Goal: Transaction & Acquisition: Purchase product/service

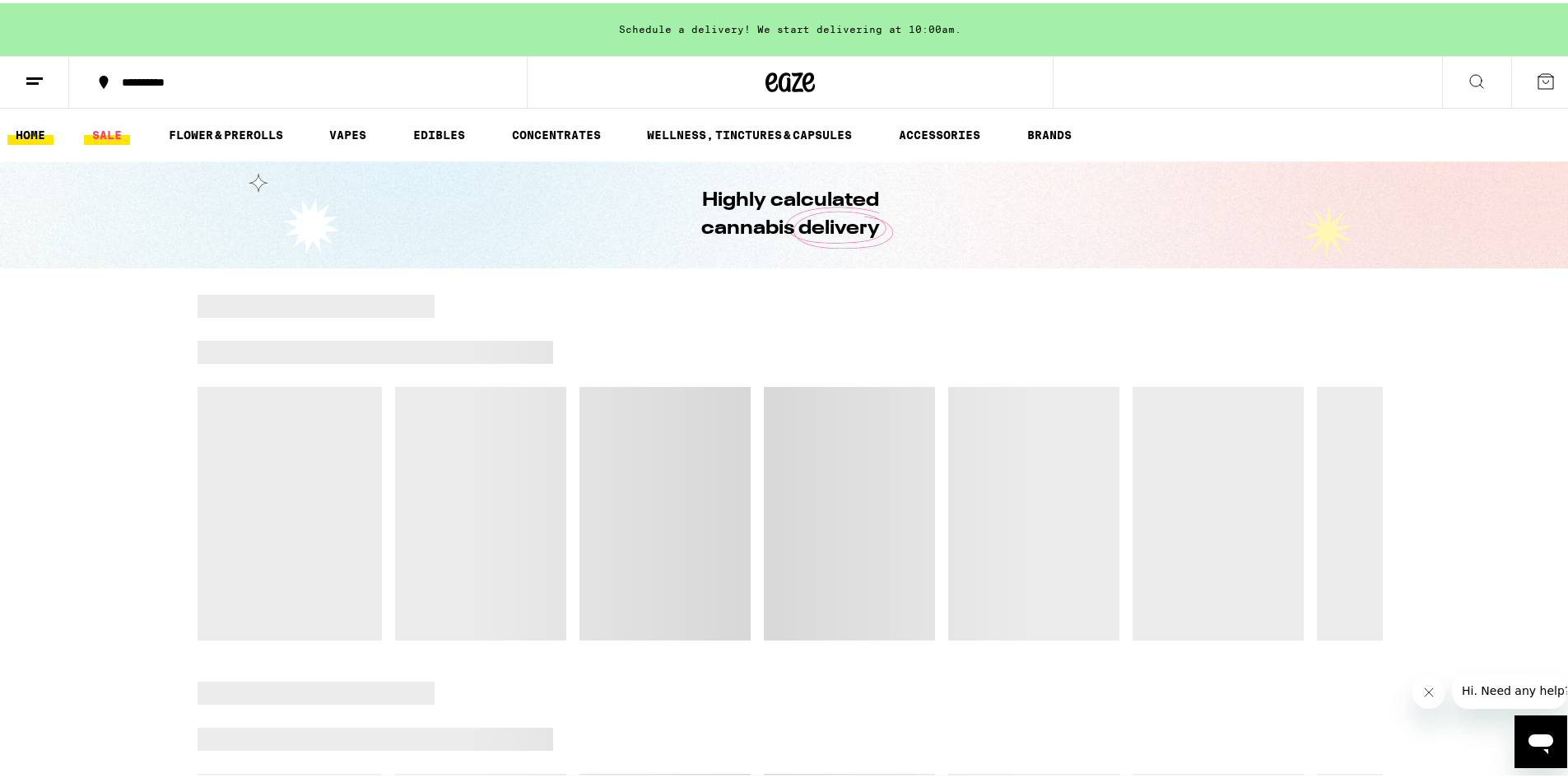
click at [96, 133] on link "SALE" at bounding box center [107, 132] width 46 height 20
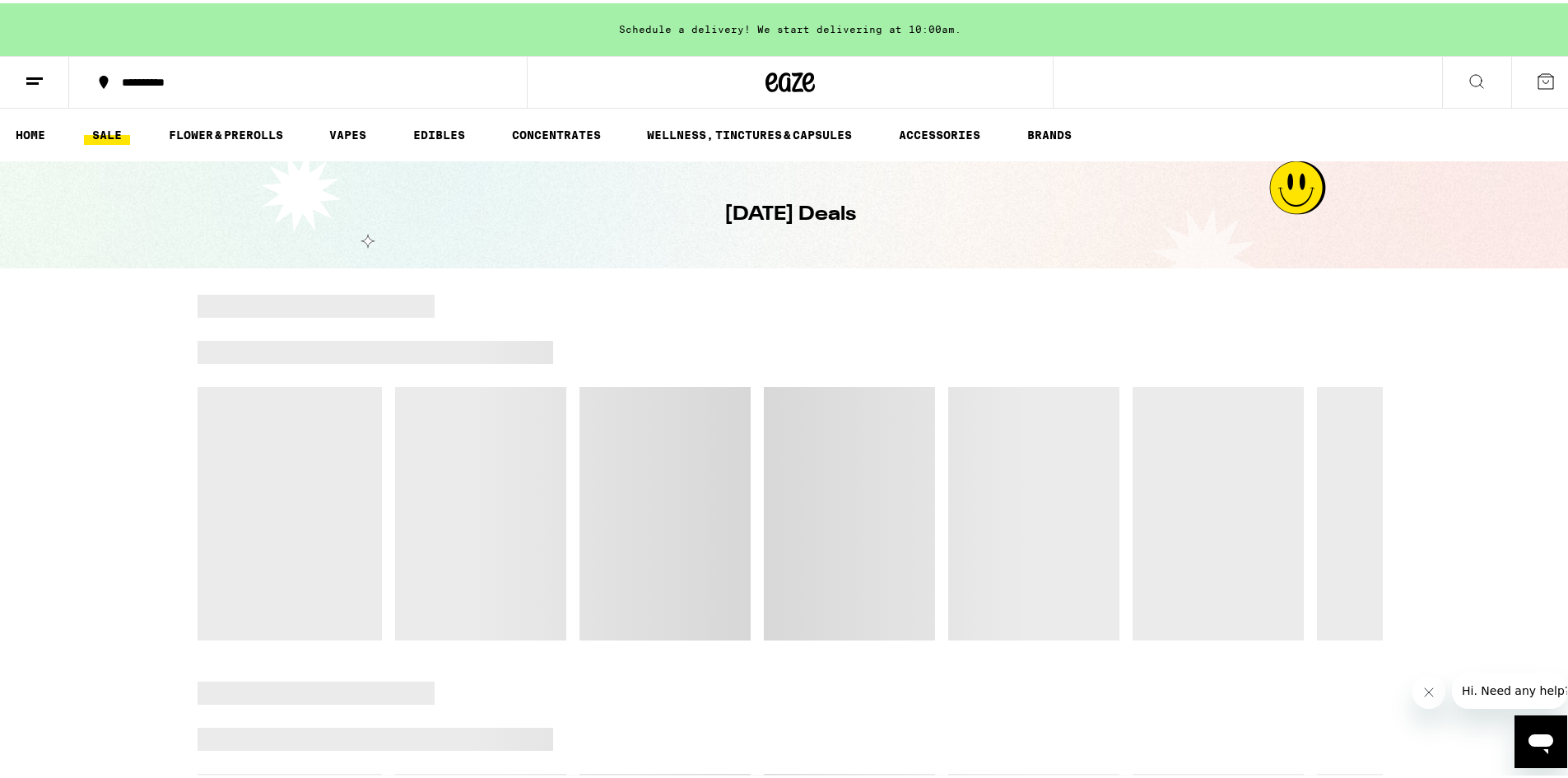
click at [152, 84] on div "**********" at bounding box center [306, 79] width 385 height 12
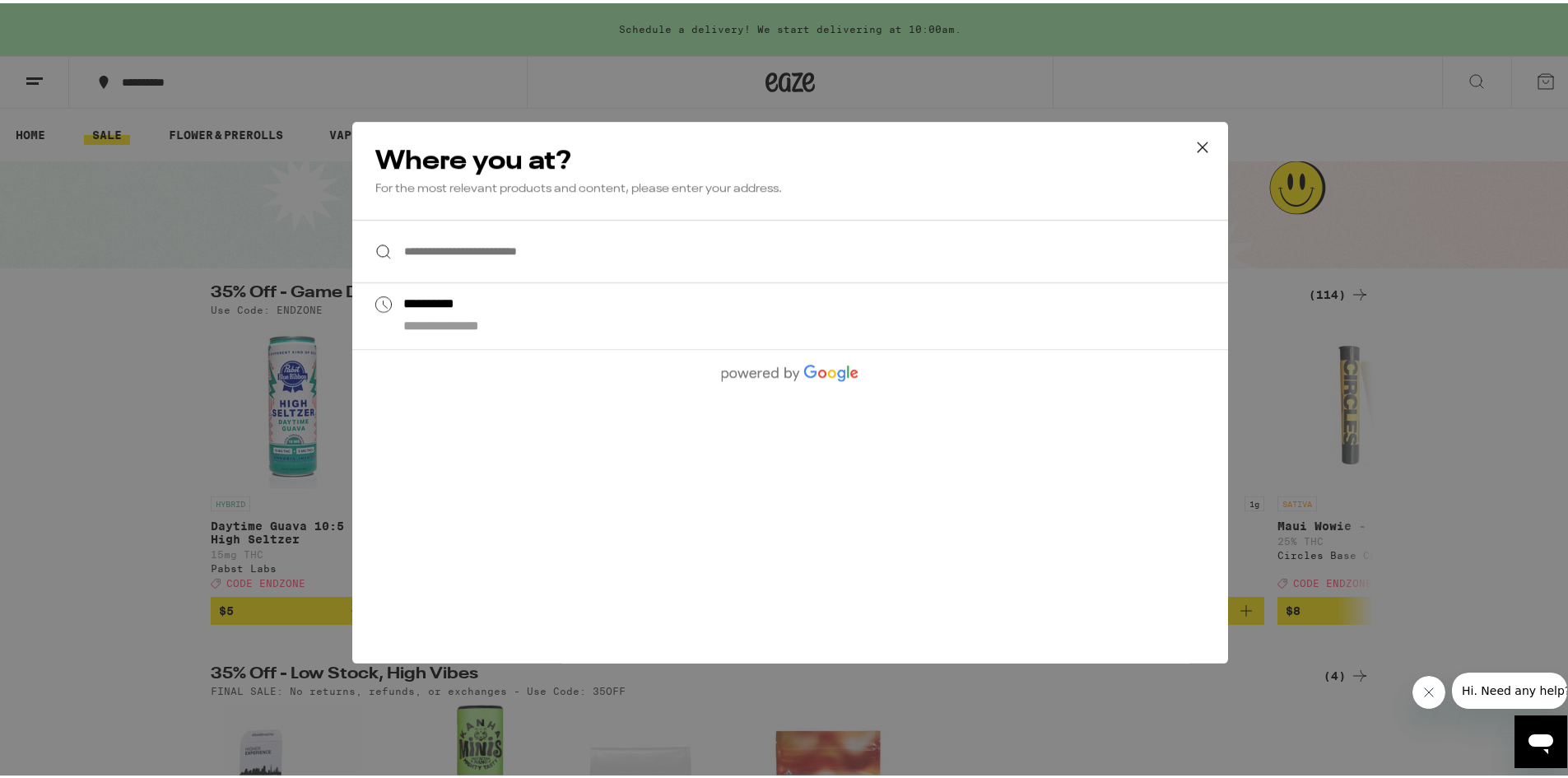
click at [182, 273] on div "**********" at bounding box center [790, 389] width 1581 height 778
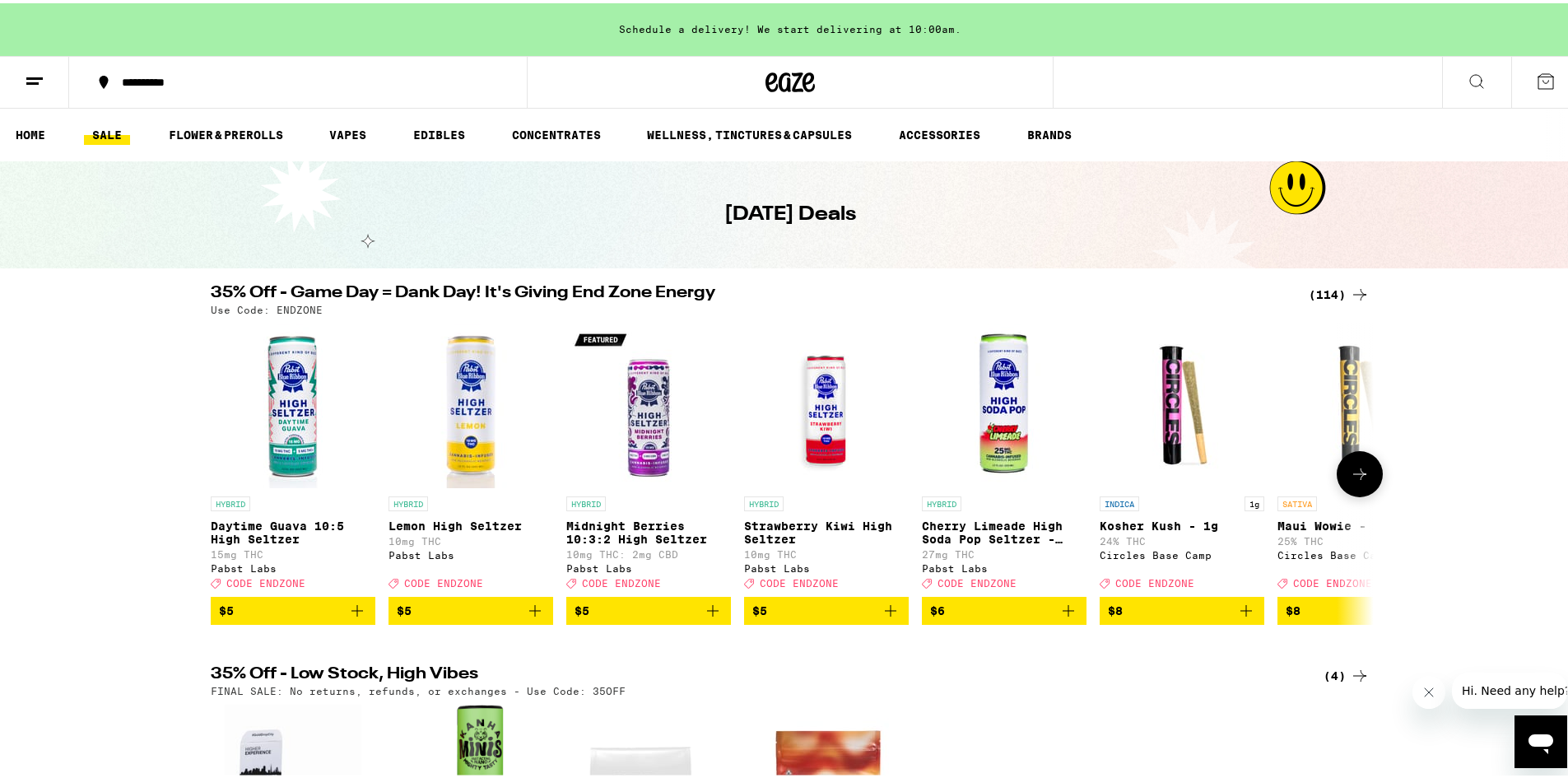
click at [1355, 477] on icon at bounding box center [1359, 470] width 13 height 12
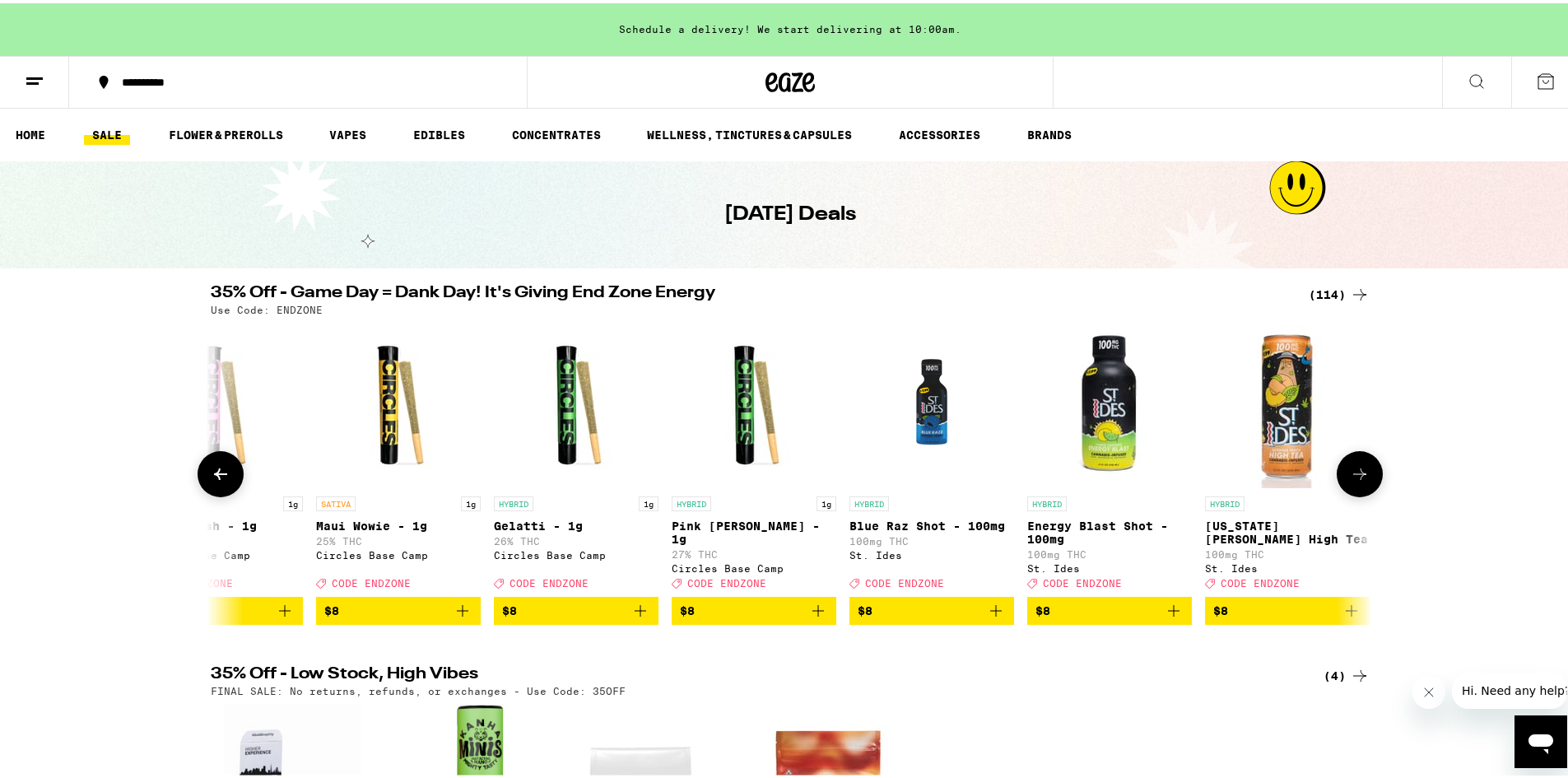
scroll to position [0, 979]
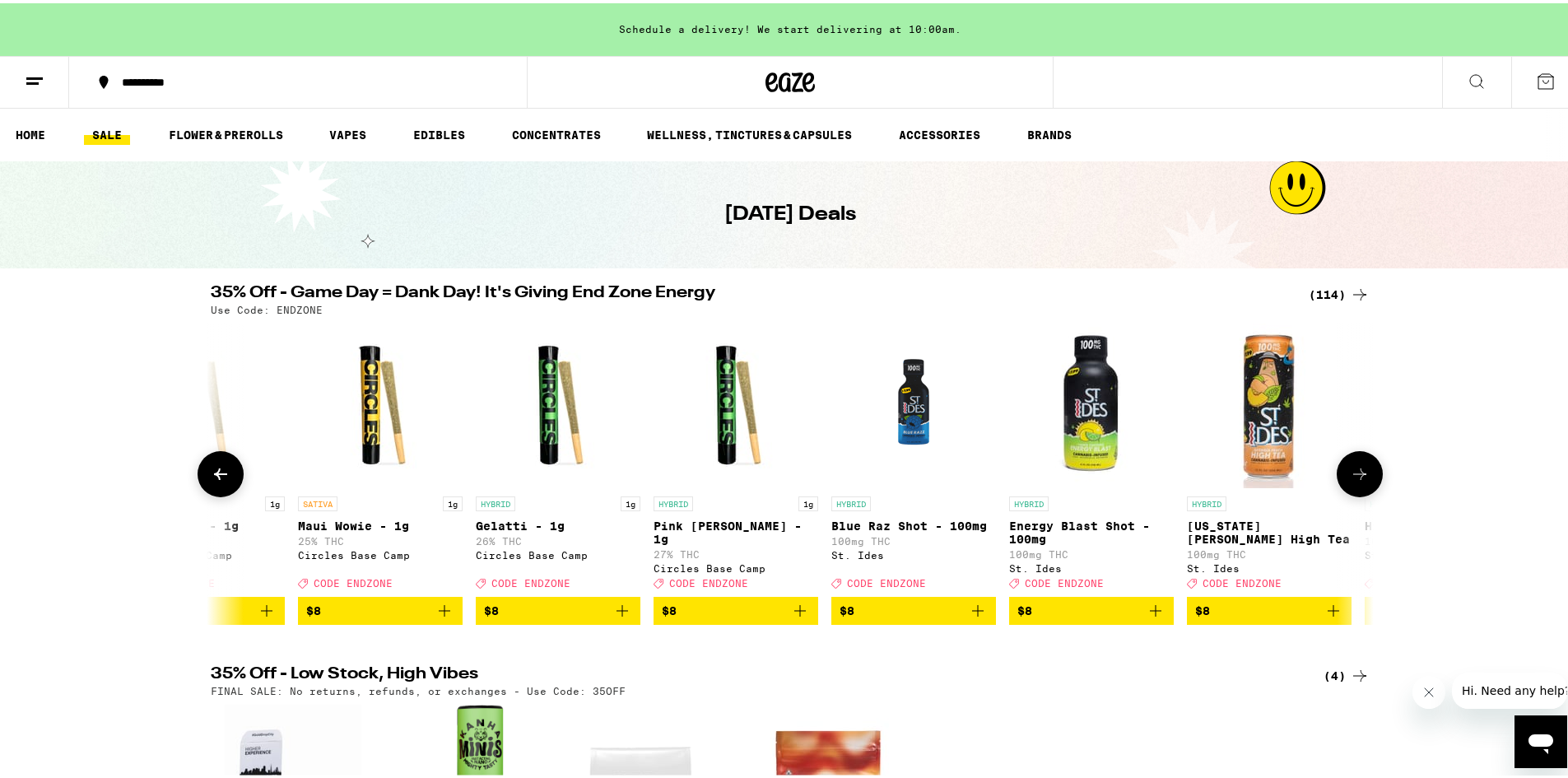
click at [206, 468] on div at bounding box center [220, 471] width 46 height 46
click at [213, 468] on icon at bounding box center [220, 471] width 20 height 20
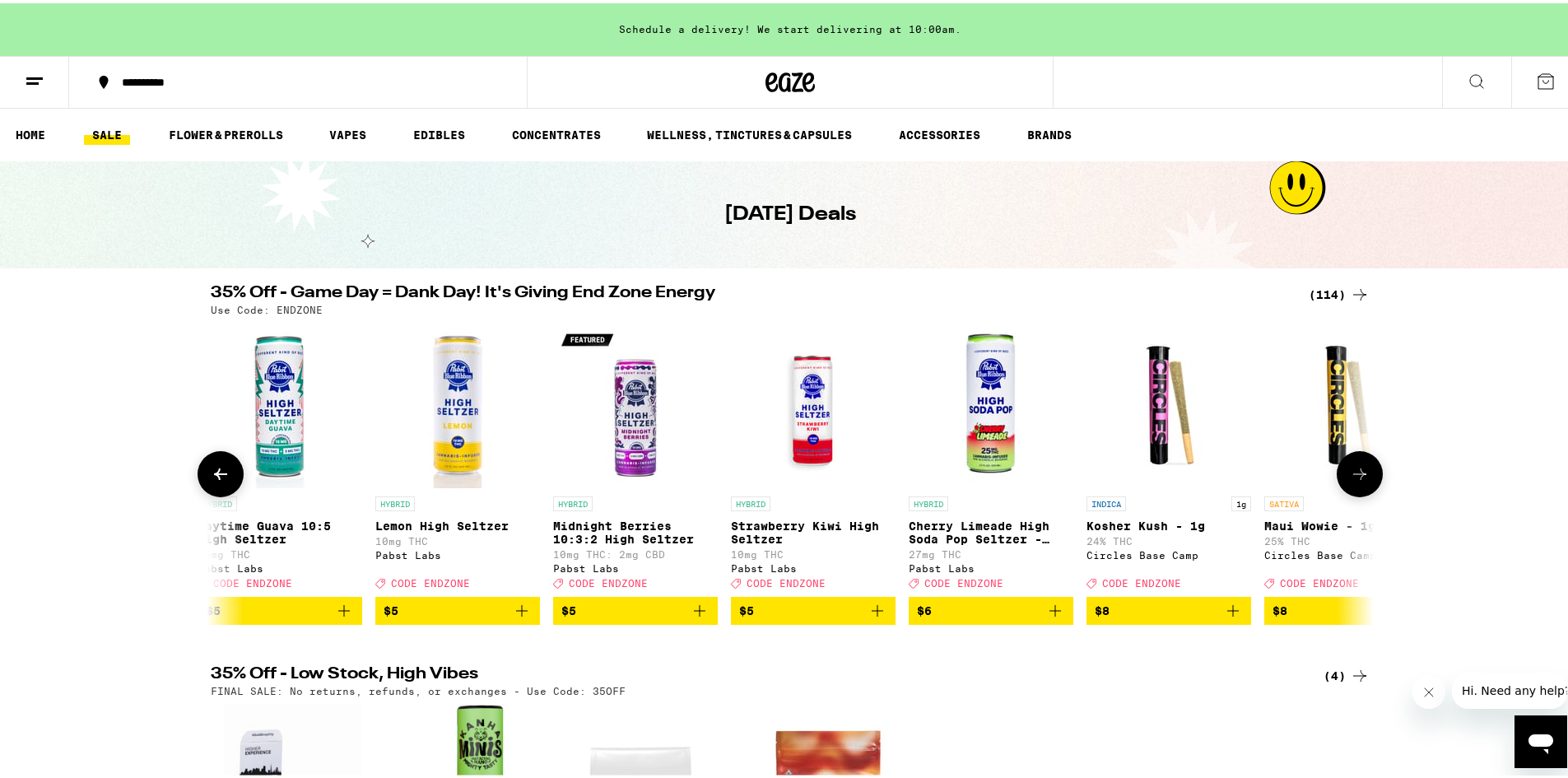
scroll to position [0, 0]
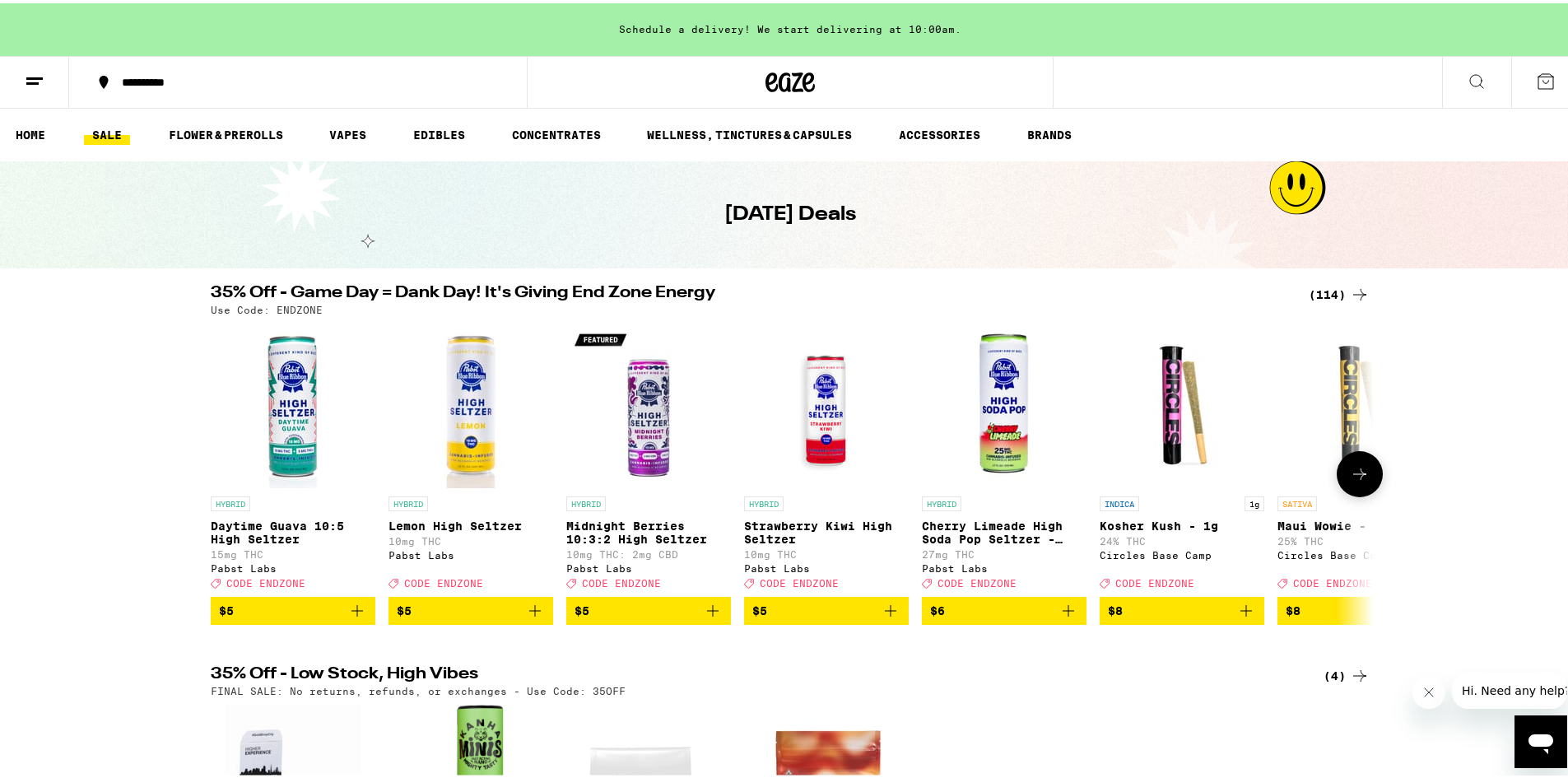
click at [1358, 472] on icon at bounding box center [1360, 471] width 20 height 20
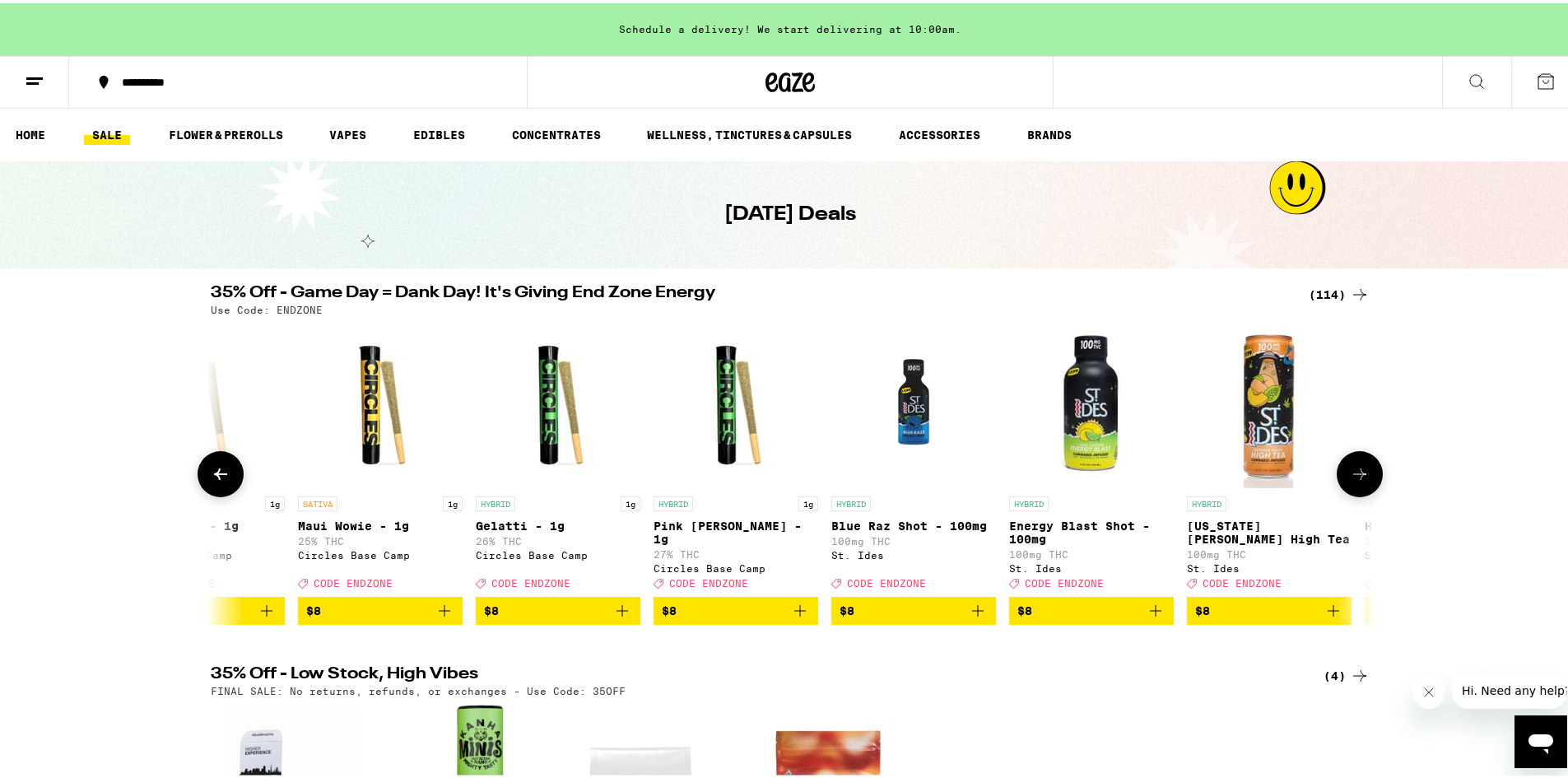
click at [1358, 472] on icon at bounding box center [1360, 471] width 20 height 20
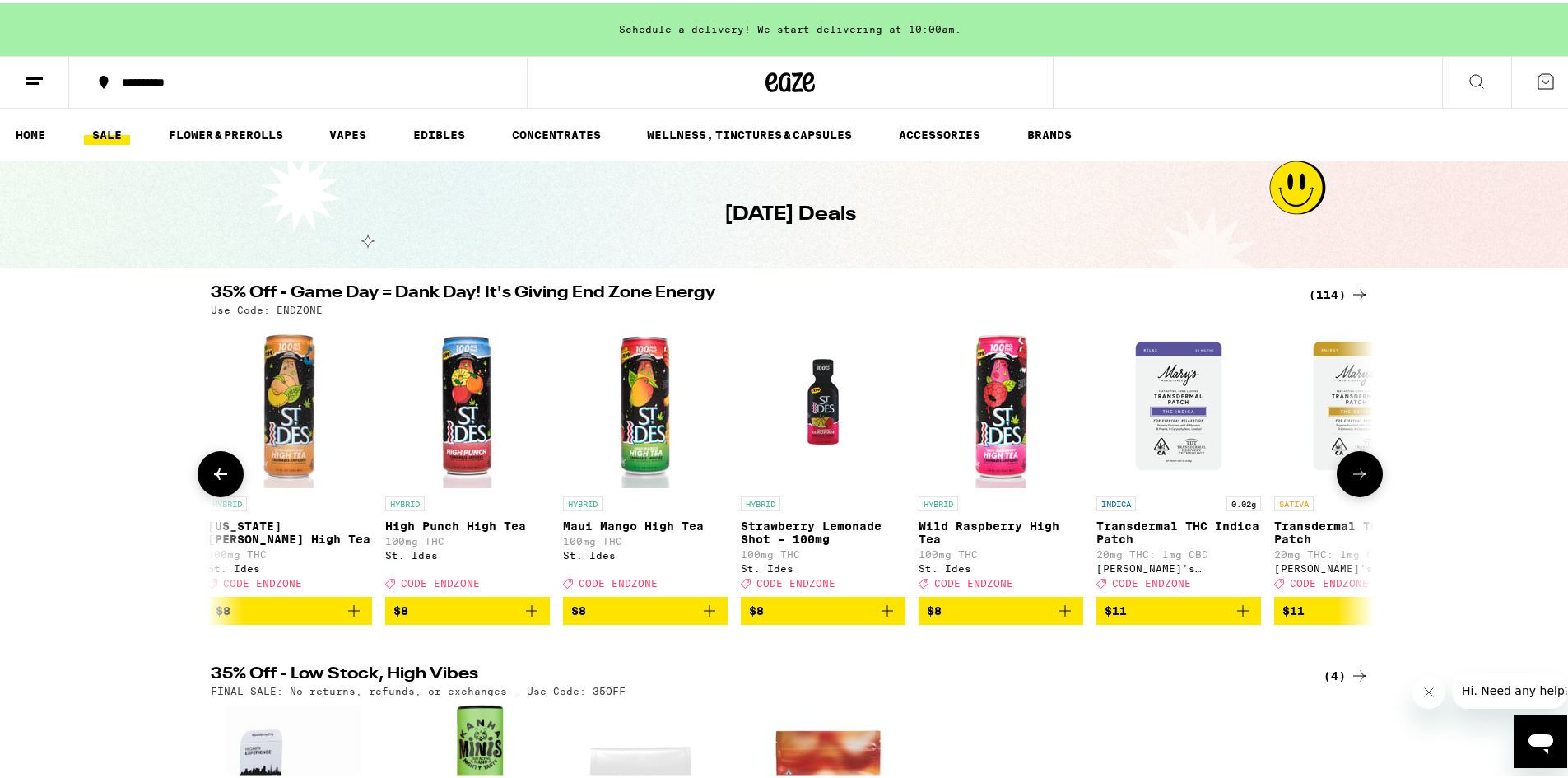
click at [1358, 472] on icon at bounding box center [1360, 471] width 20 height 20
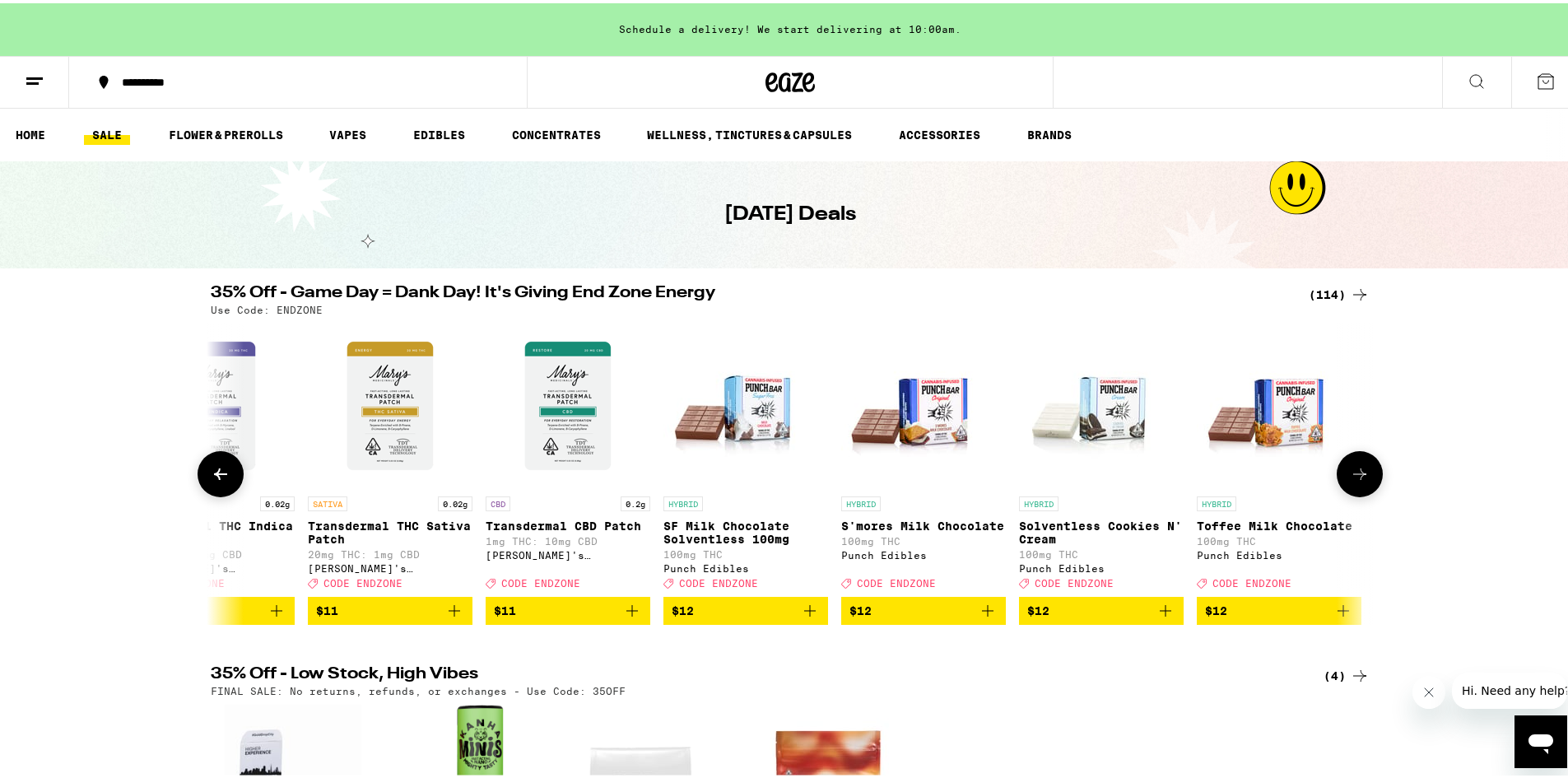
scroll to position [0, 2939]
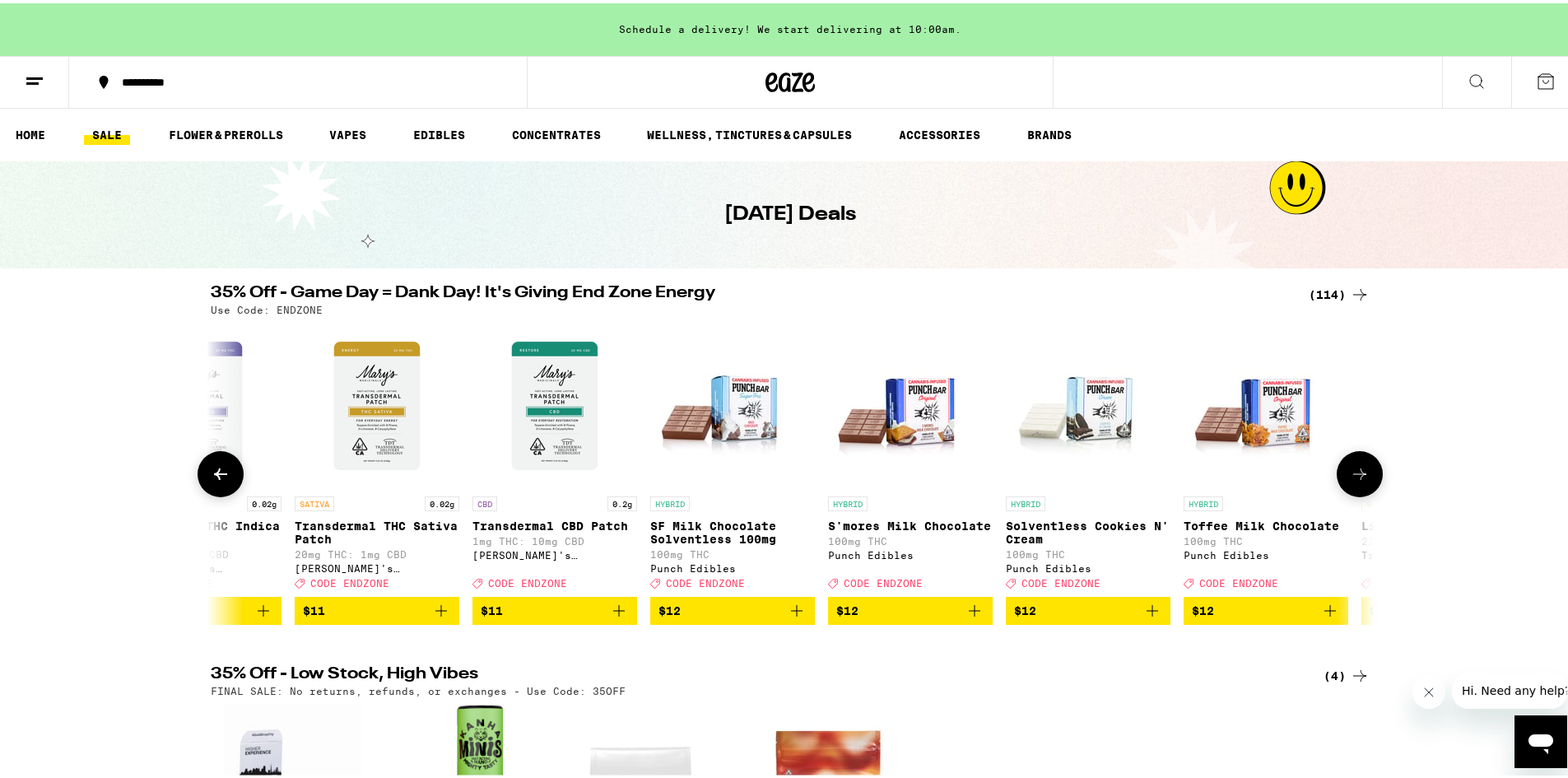
click at [1358, 472] on icon at bounding box center [1360, 471] width 20 height 20
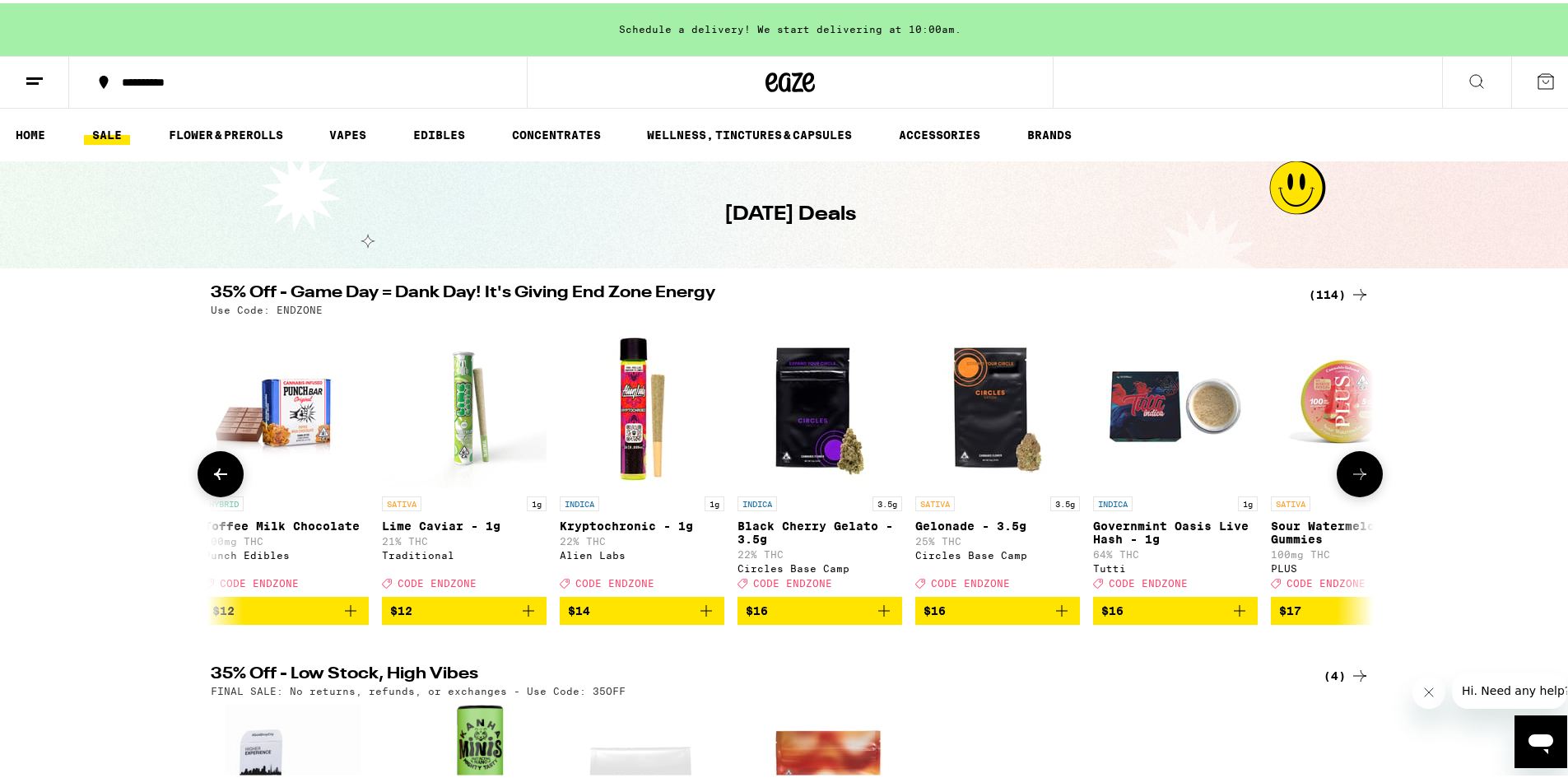
click at [1358, 472] on icon at bounding box center [1360, 471] width 20 height 20
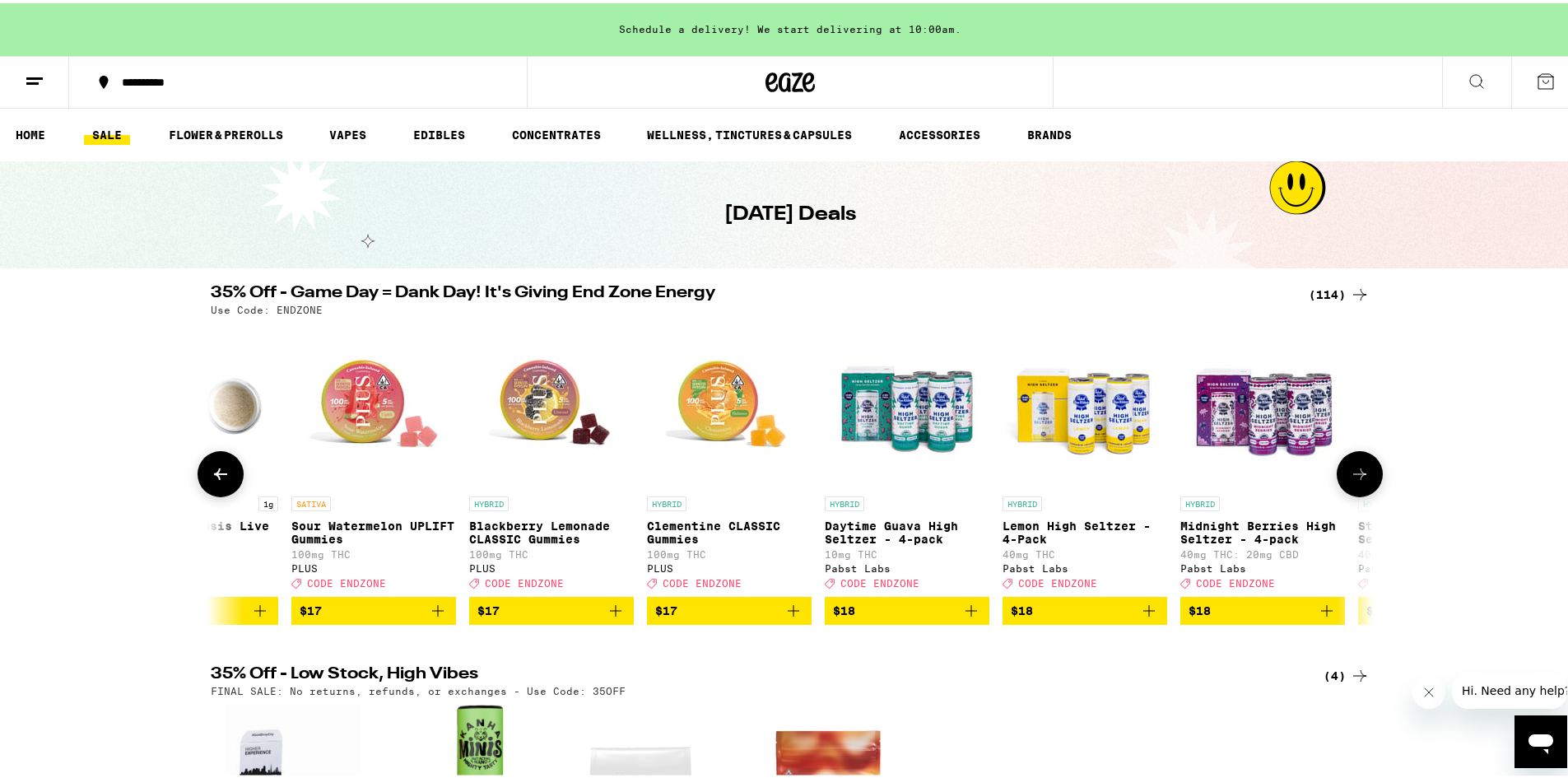
click at [1358, 472] on icon at bounding box center [1360, 471] width 20 height 20
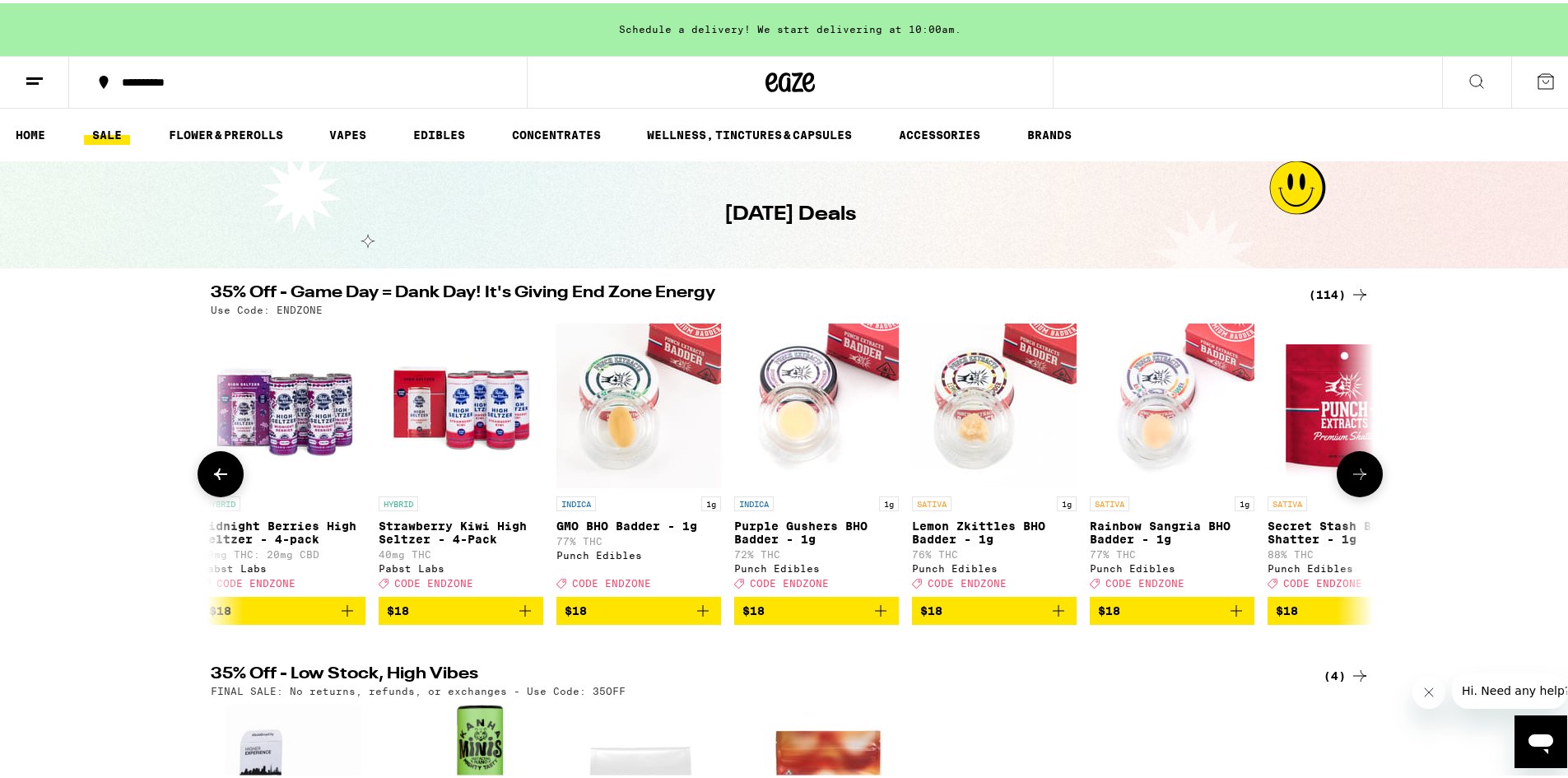
click at [1358, 472] on icon at bounding box center [1360, 471] width 20 height 20
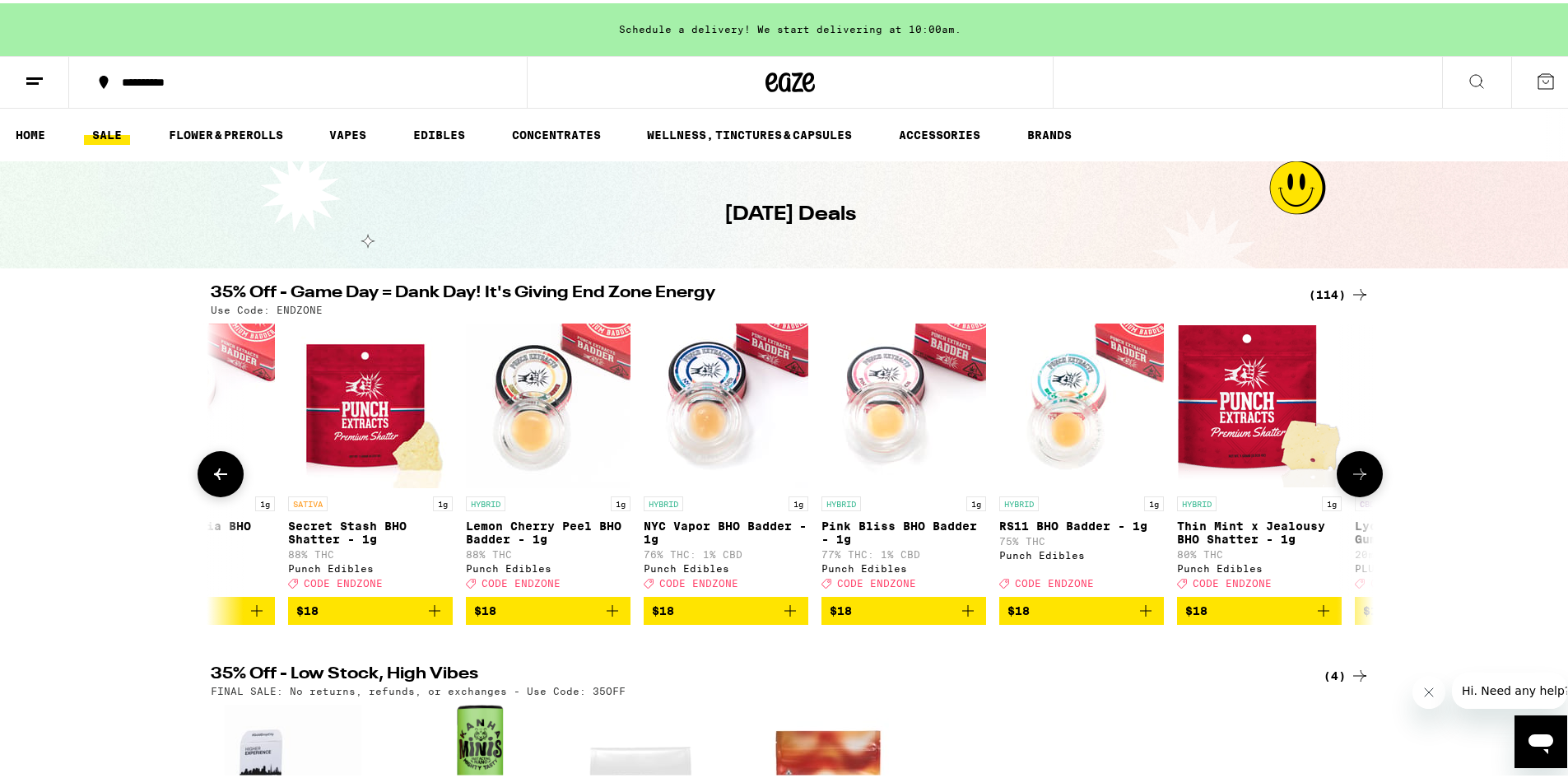
click at [1358, 472] on icon at bounding box center [1360, 471] width 20 height 20
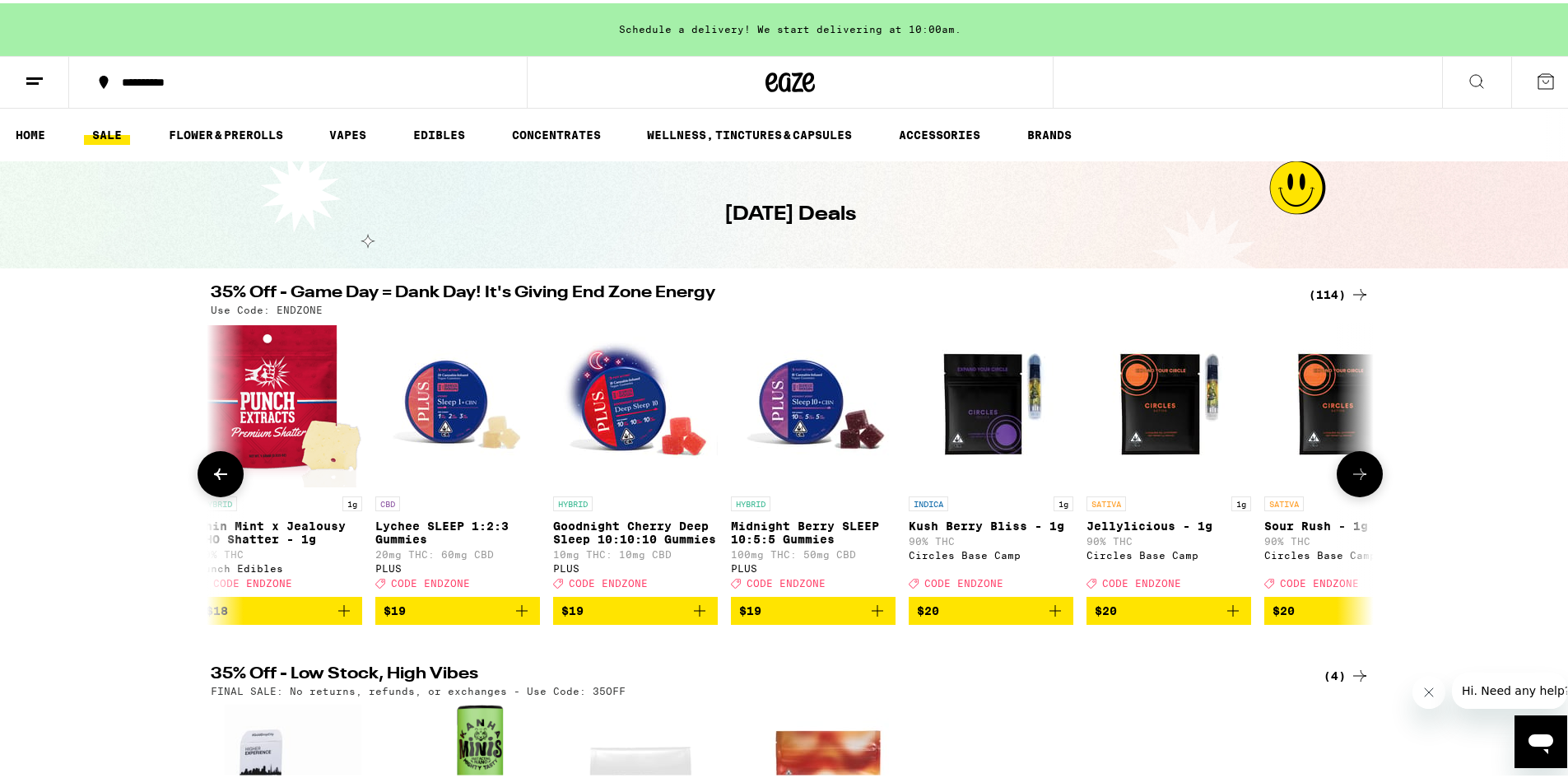
click at [1358, 472] on icon at bounding box center [1360, 471] width 20 height 20
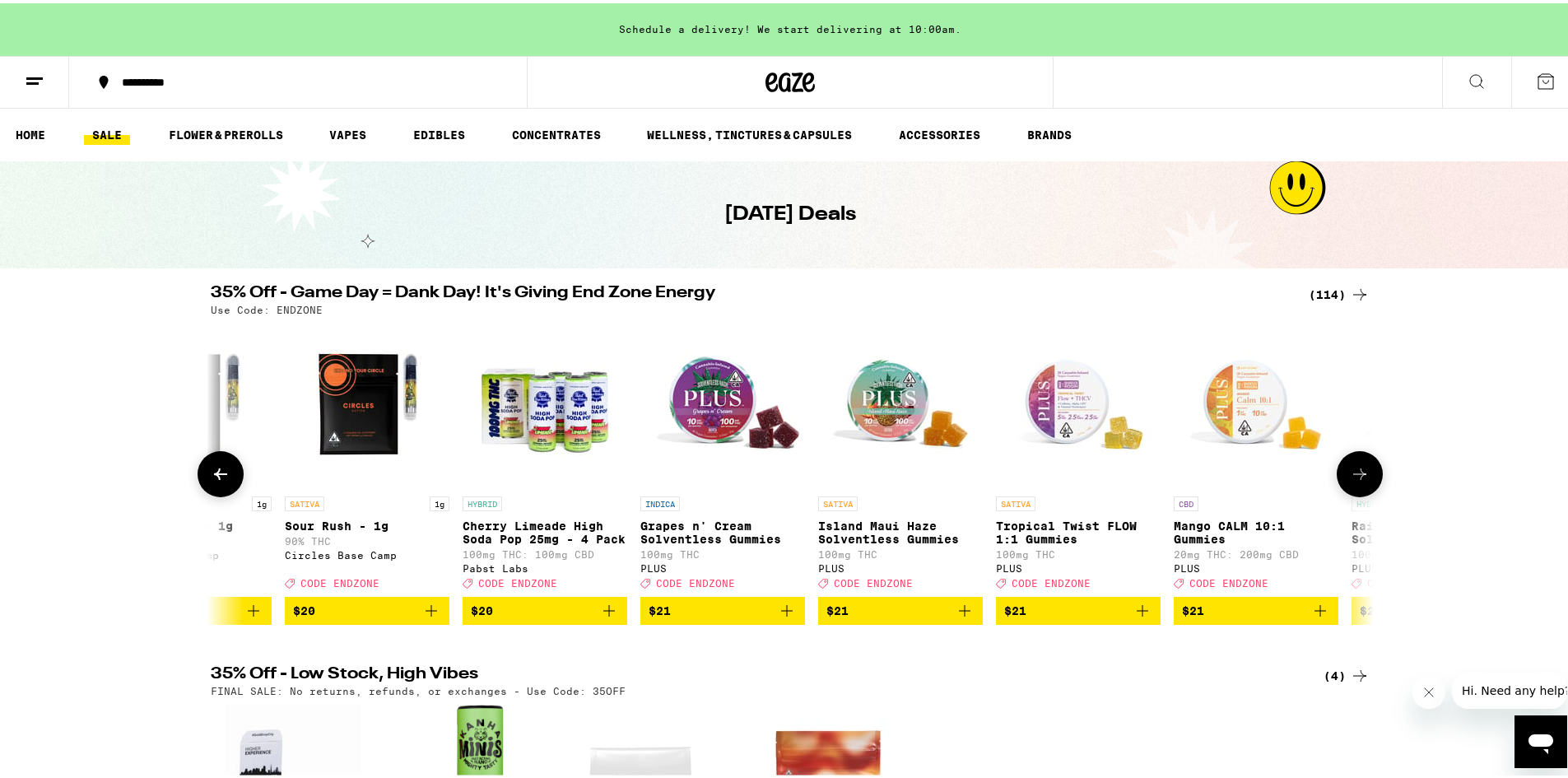
click at [1358, 472] on icon at bounding box center [1360, 471] width 20 height 20
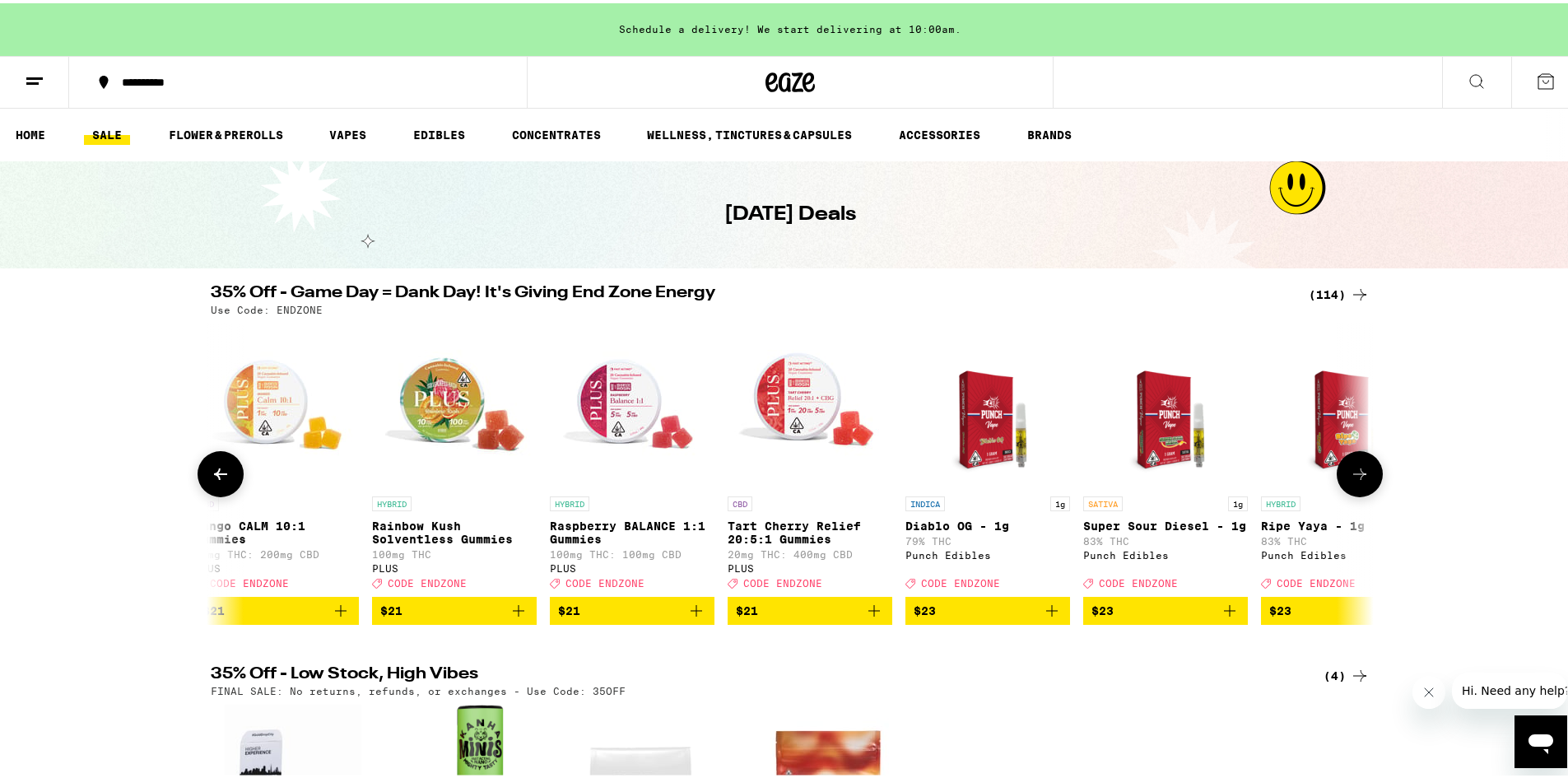
click at [1358, 472] on icon at bounding box center [1360, 471] width 20 height 20
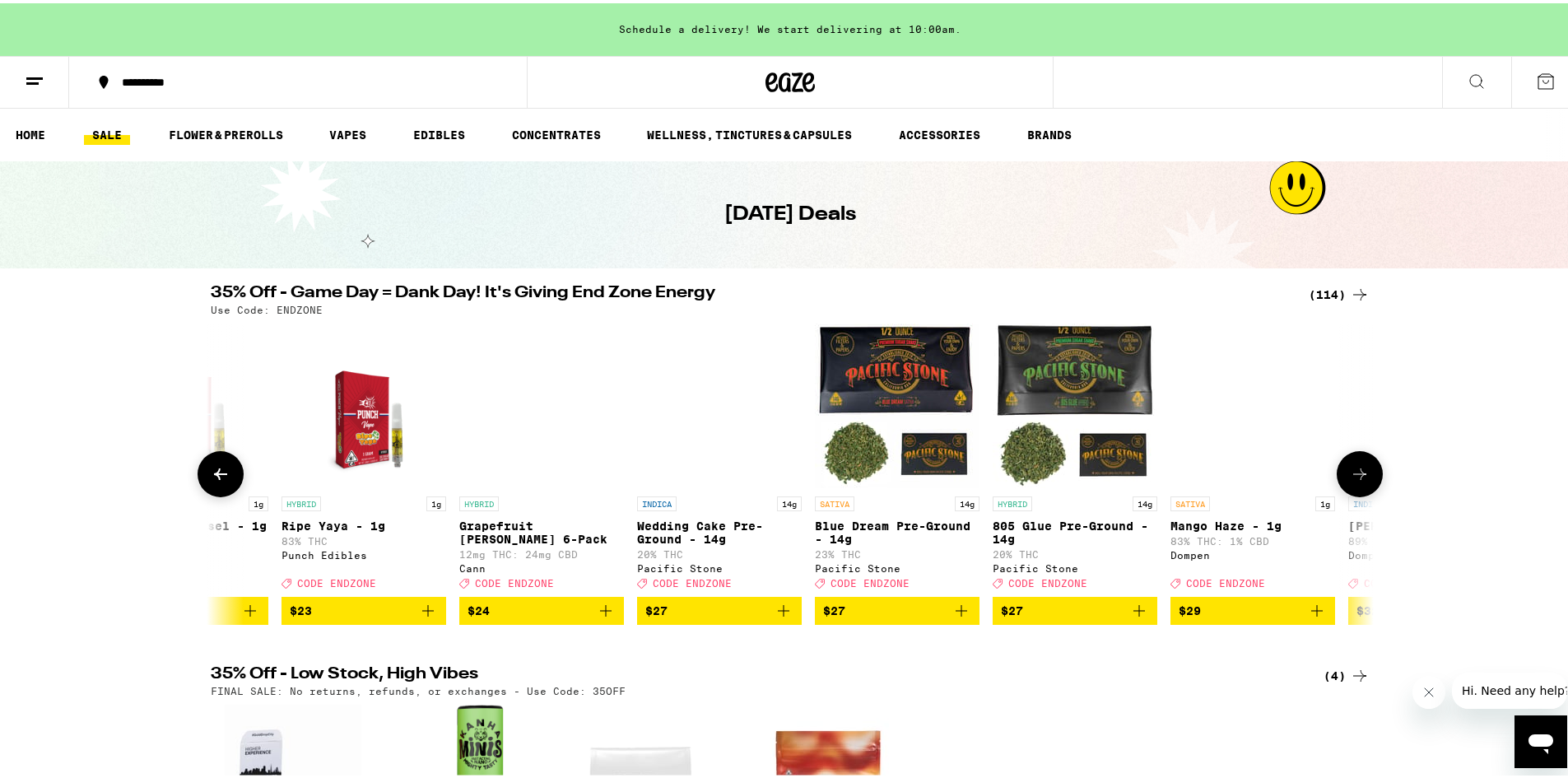
click at [1358, 472] on icon at bounding box center [1360, 471] width 20 height 20
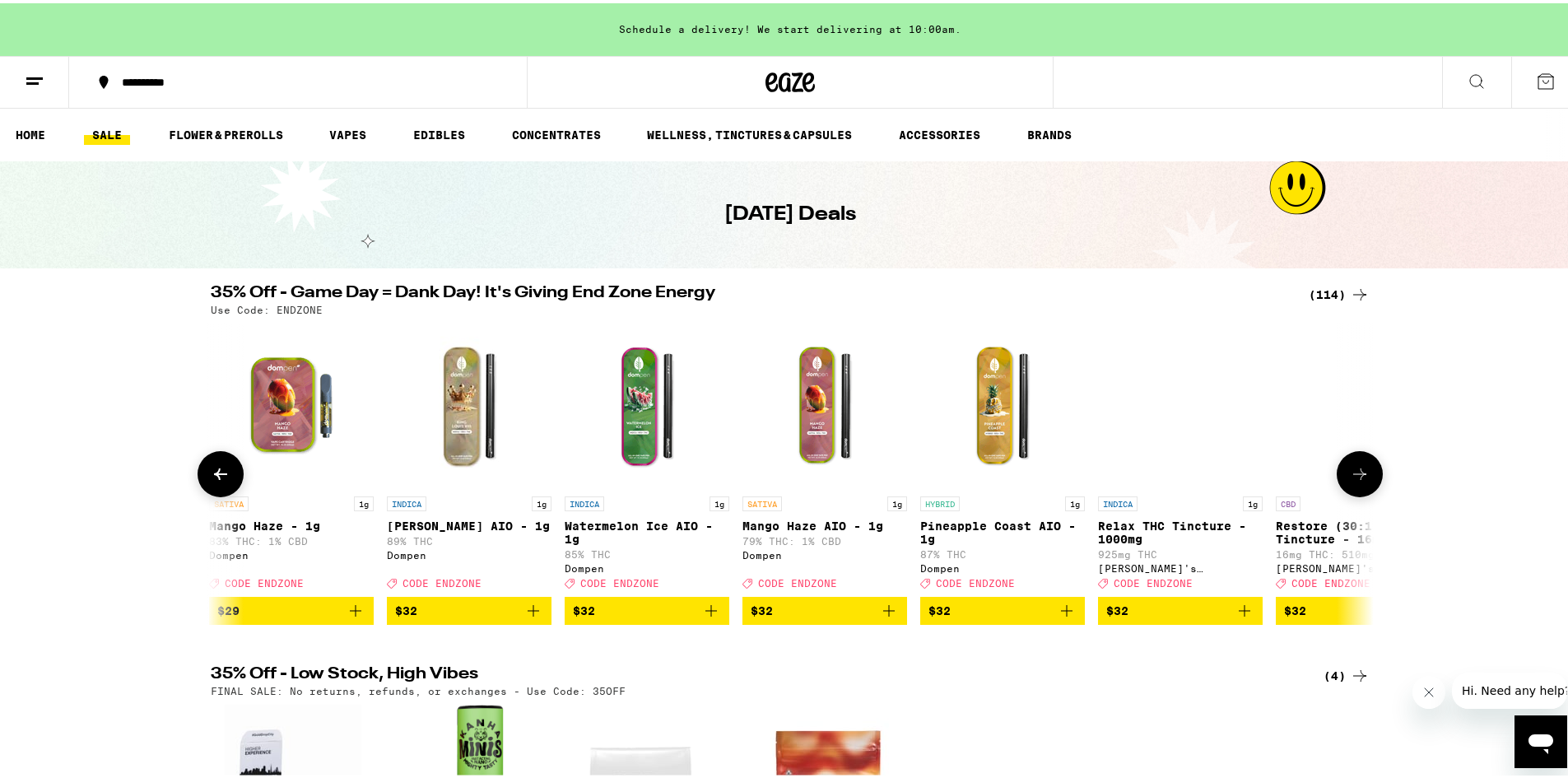
scroll to position [0, 11756]
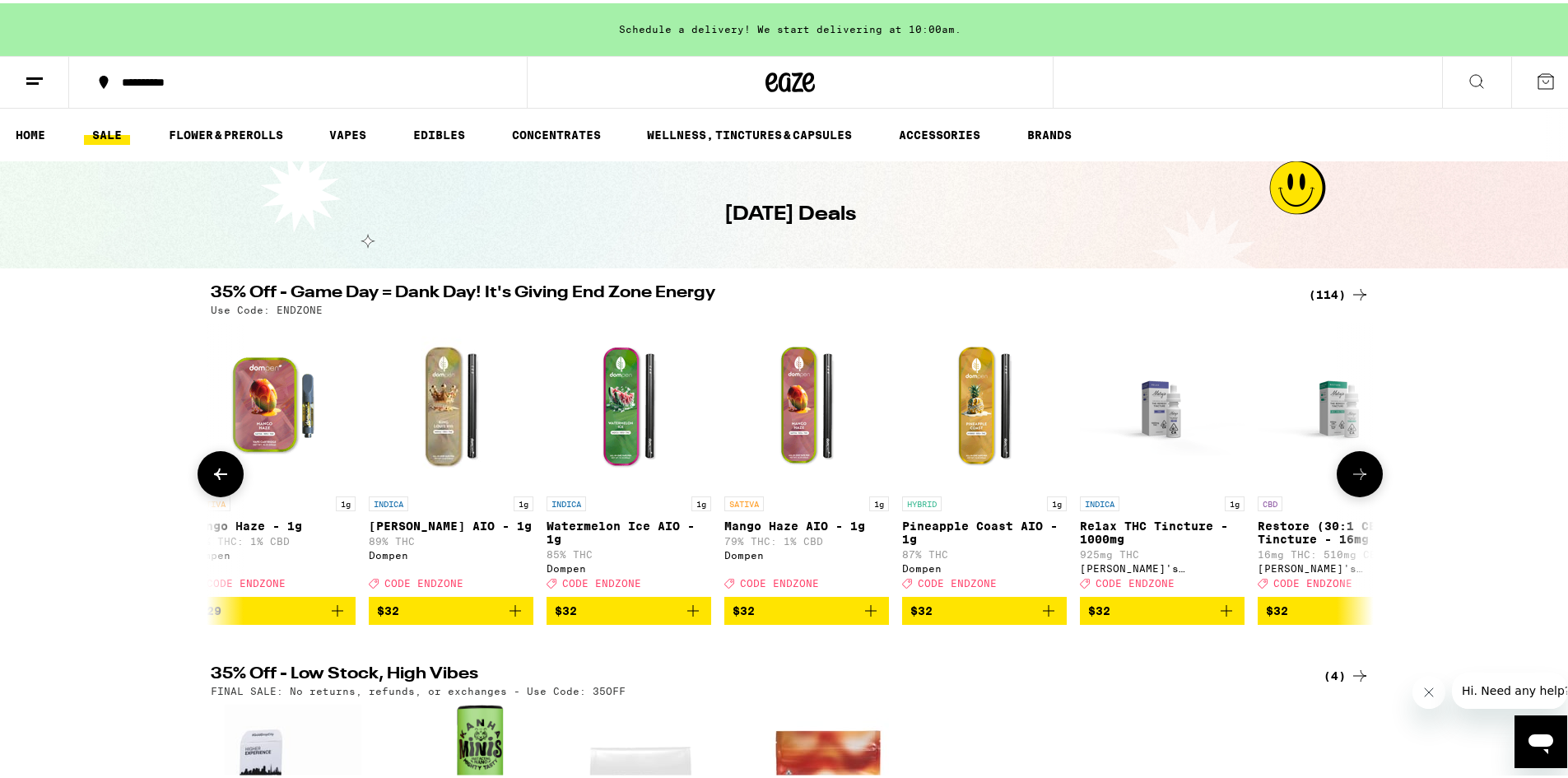
click at [1358, 472] on icon at bounding box center [1360, 471] width 20 height 20
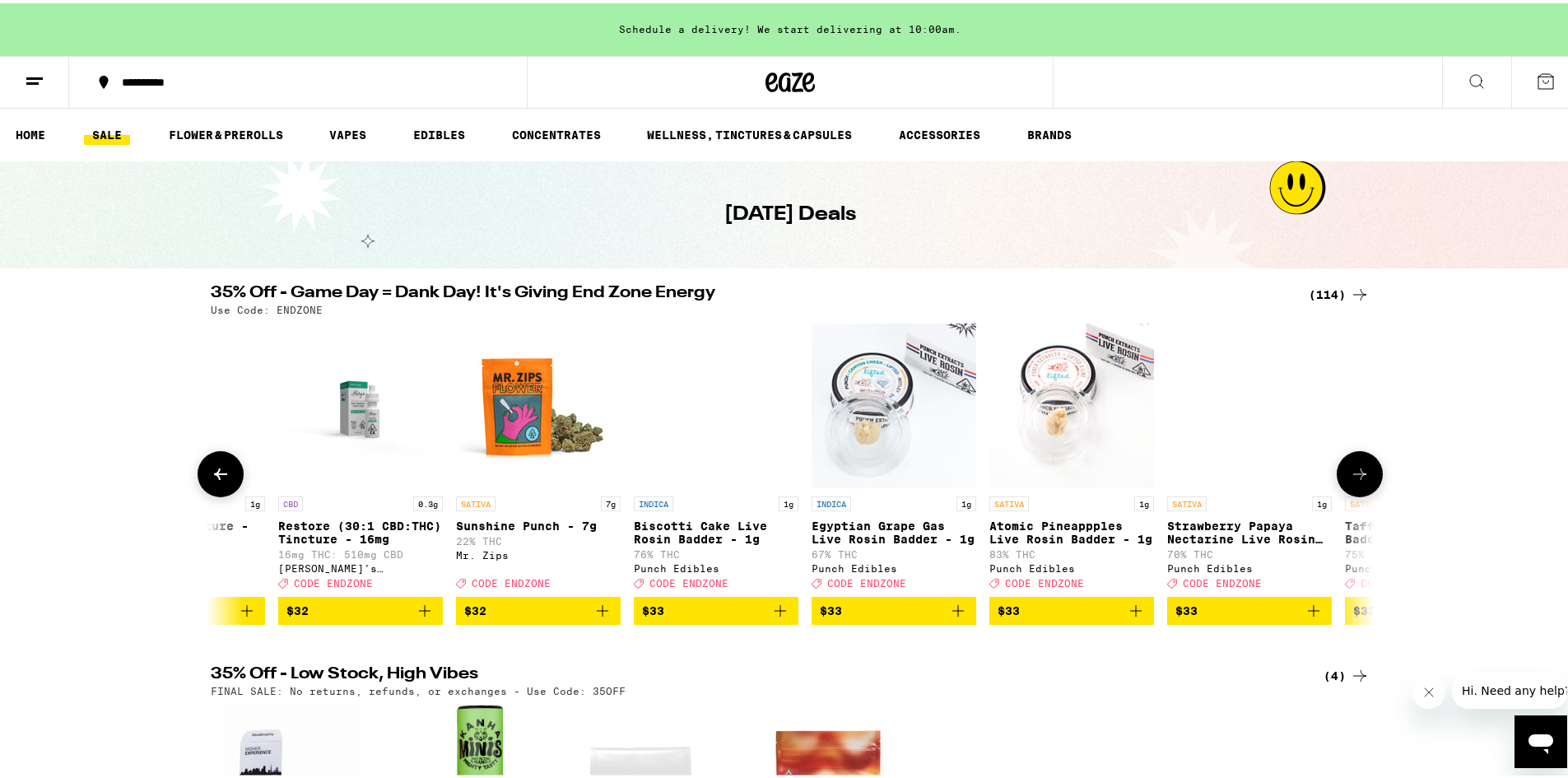
click at [1358, 472] on icon at bounding box center [1360, 471] width 20 height 20
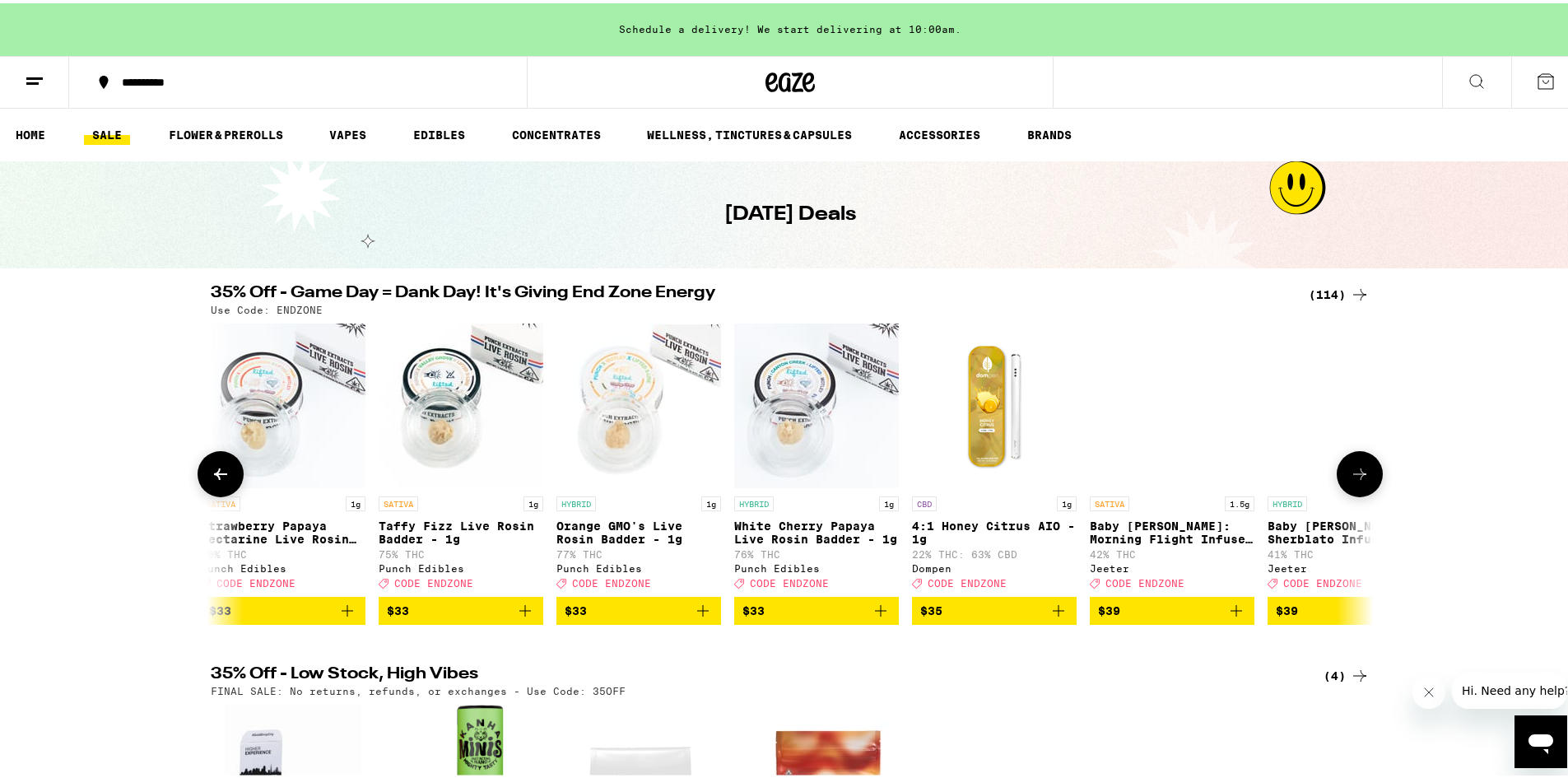
click at [1358, 472] on icon at bounding box center [1360, 471] width 20 height 20
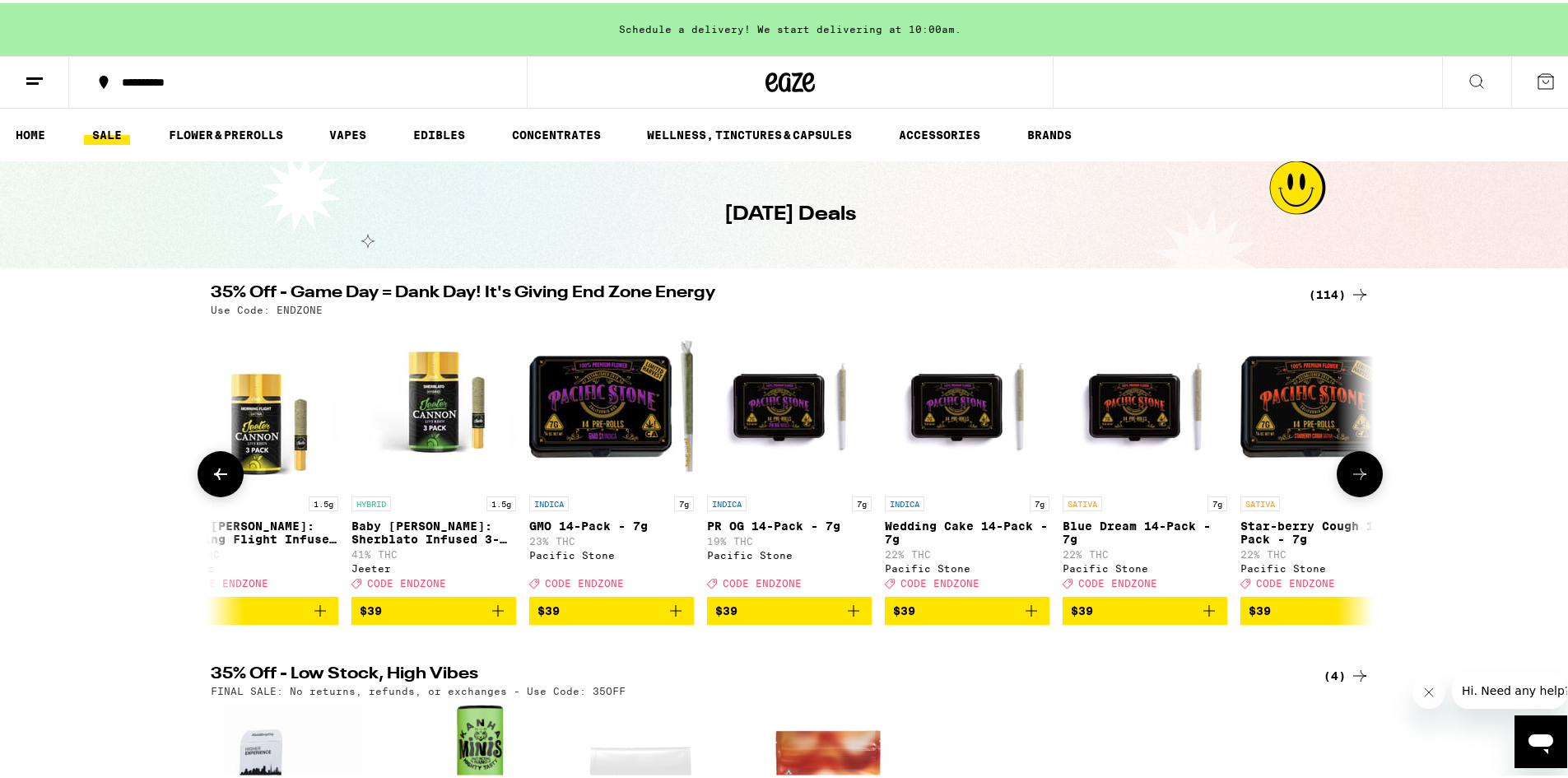
click at [1358, 472] on icon at bounding box center [1360, 471] width 20 height 20
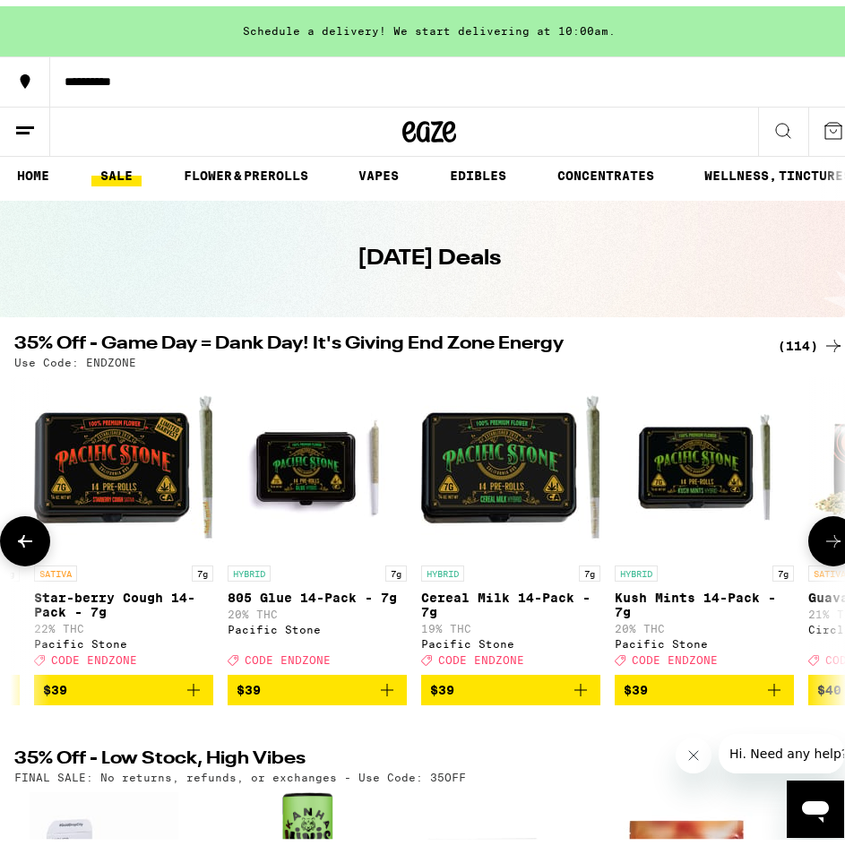
scroll to position [269, 0]
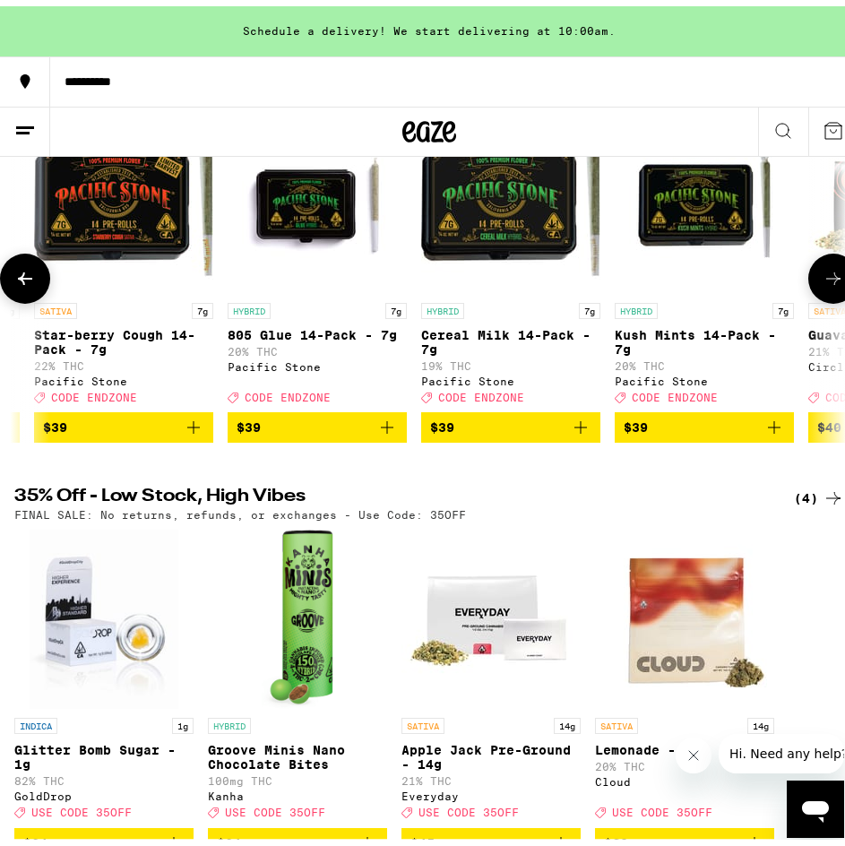
click at [813, 294] on button at bounding box center [833, 272] width 50 height 50
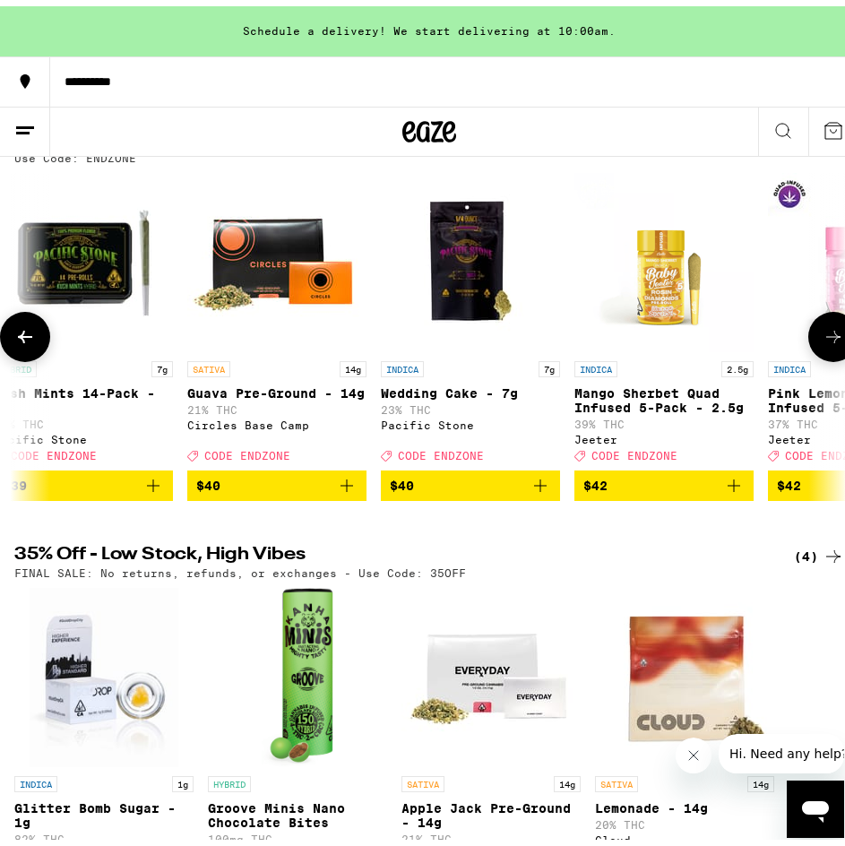
scroll to position [179, 0]
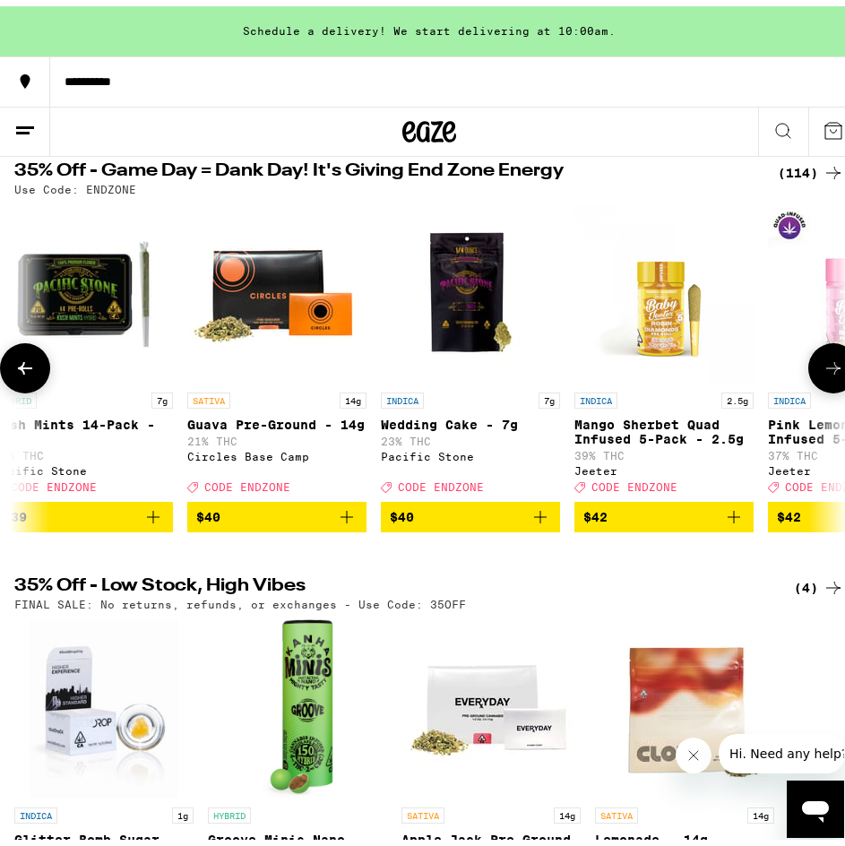
click at [830, 366] on icon at bounding box center [834, 362] width 22 height 22
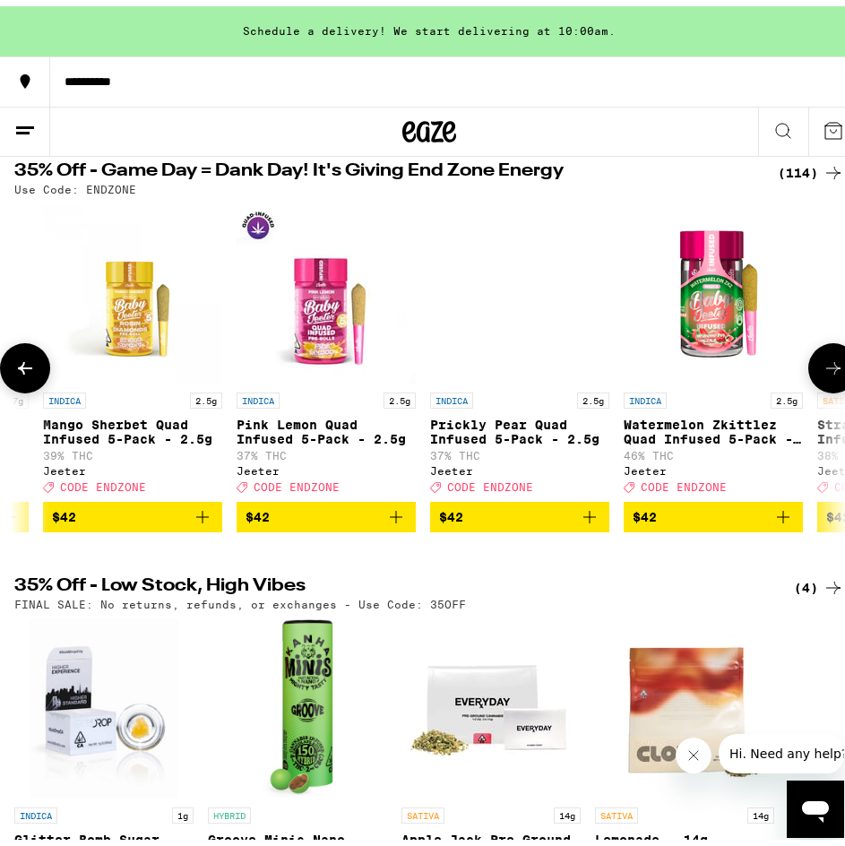
scroll to position [0, 18258]
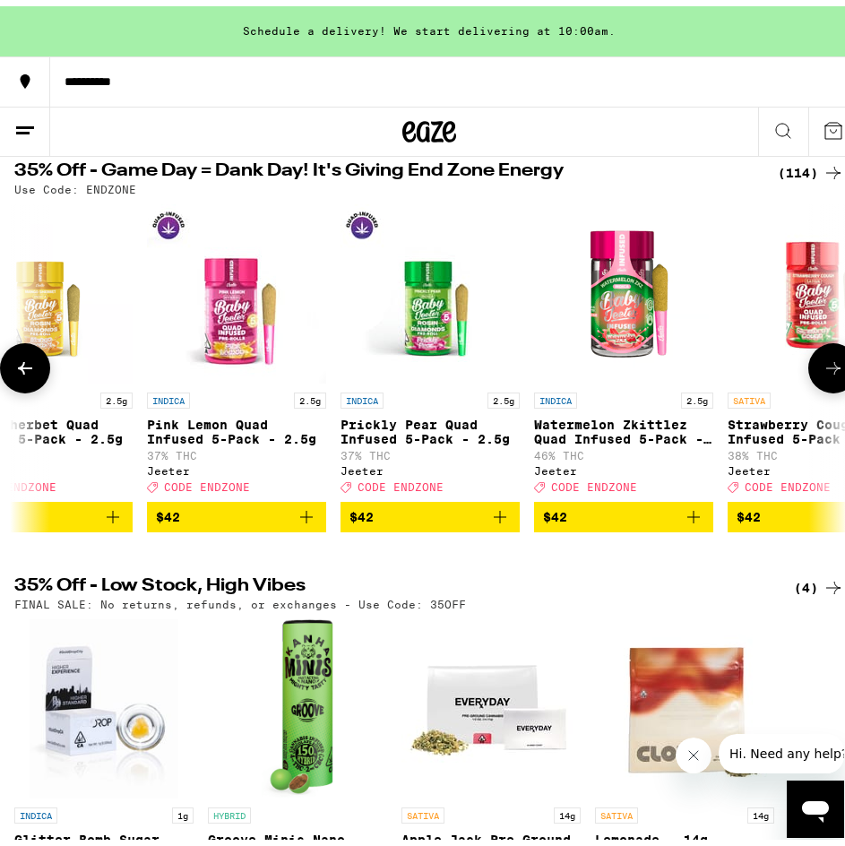
click at [830, 366] on icon at bounding box center [834, 362] width 22 height 22
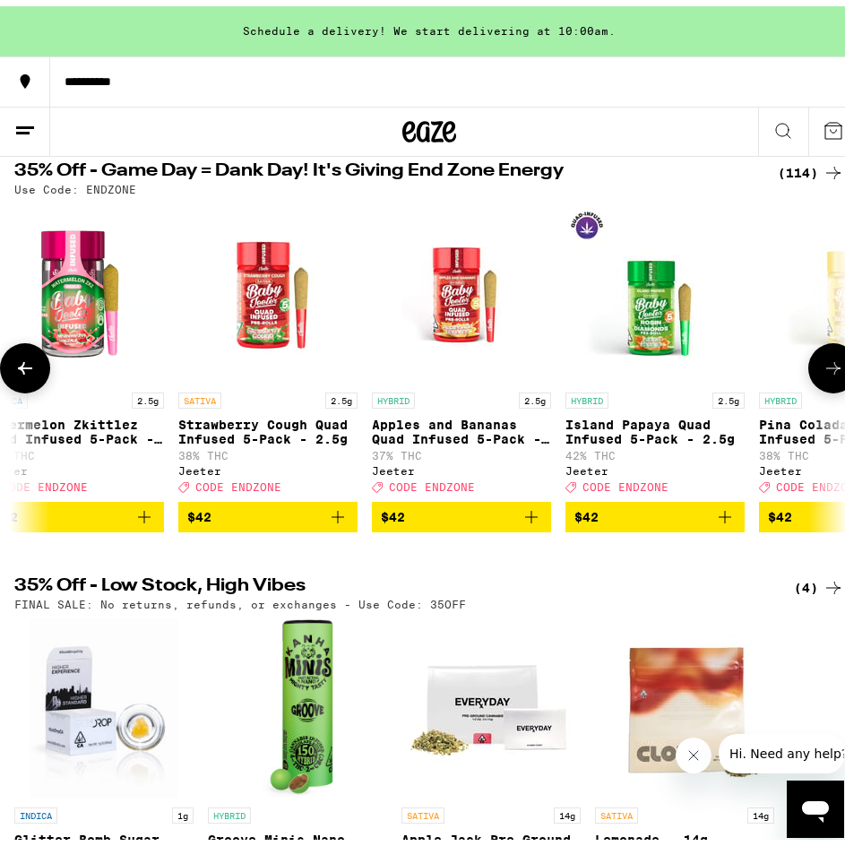
scroll to position [0, 18879]
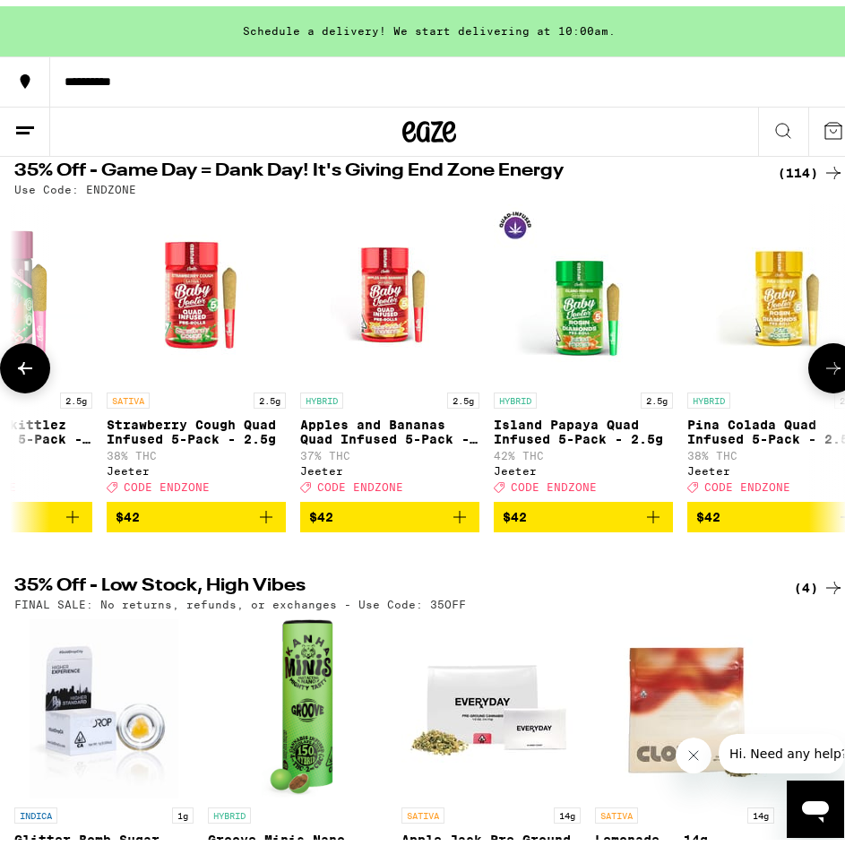
click at [830, 366] on icon at bounding box center [834, 362] width 22 height 22
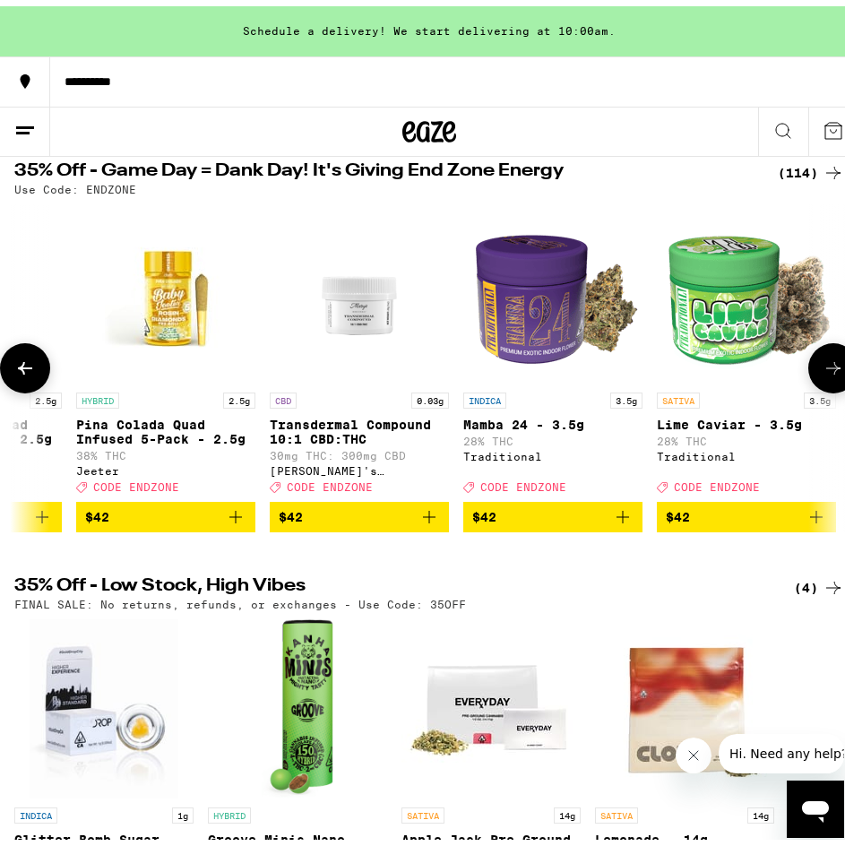
scroll to position [0, 19500]
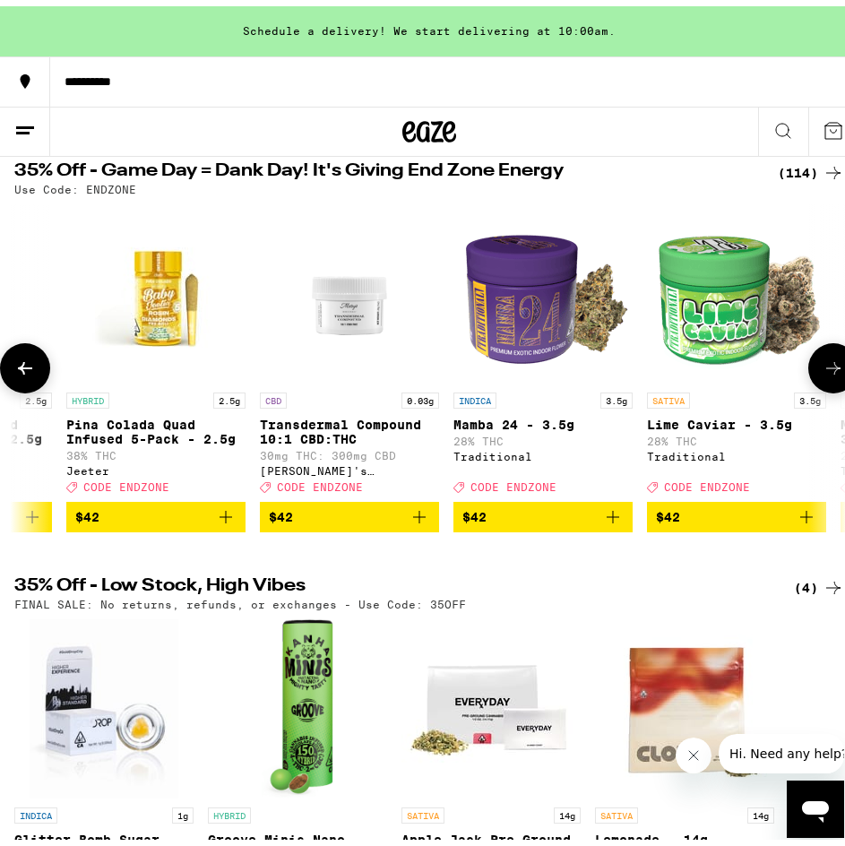
click at [830, 366] on icon at bounding box center [834, 362] width 22 height 22
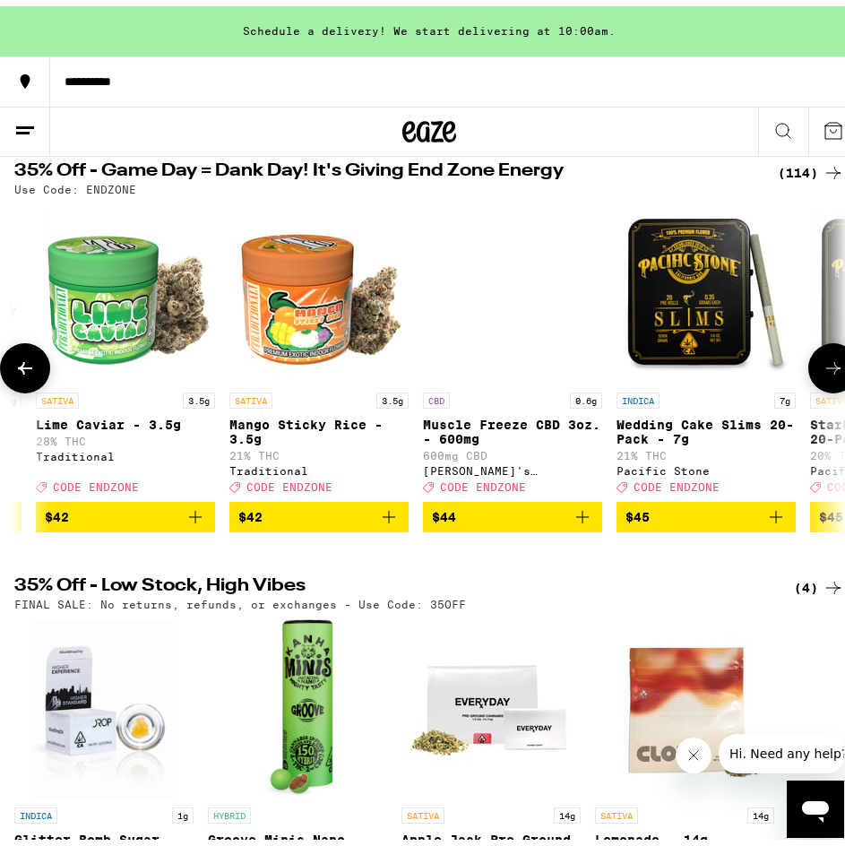
scroll to position [0, 20121]
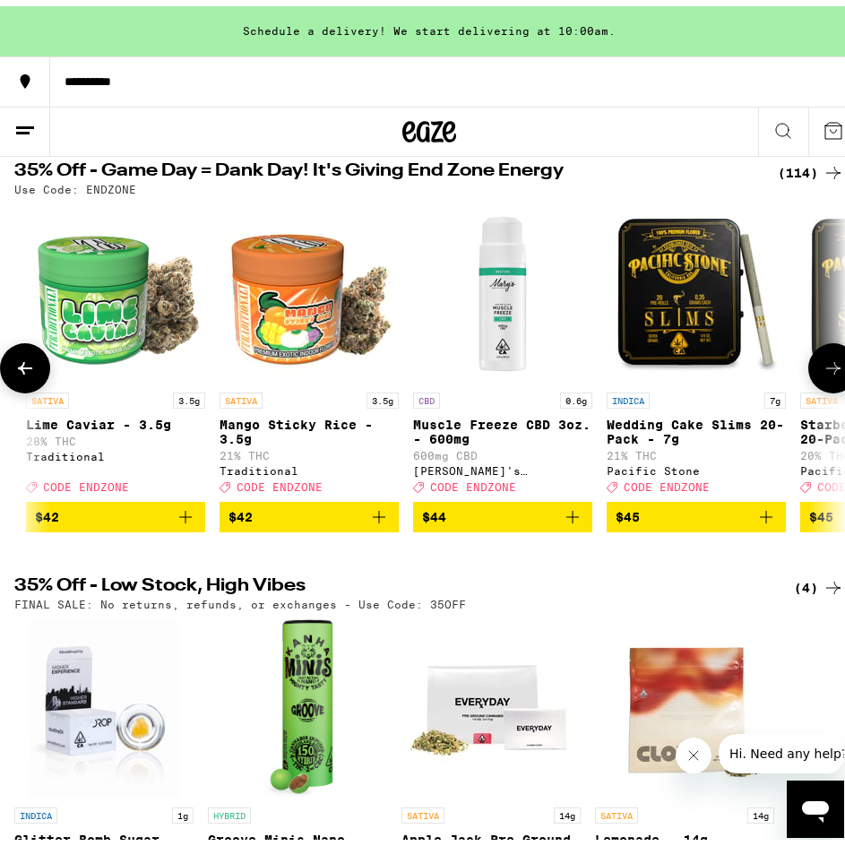
click at [823, 373] on icon at bounding box center [834, 362] width 22 height 22
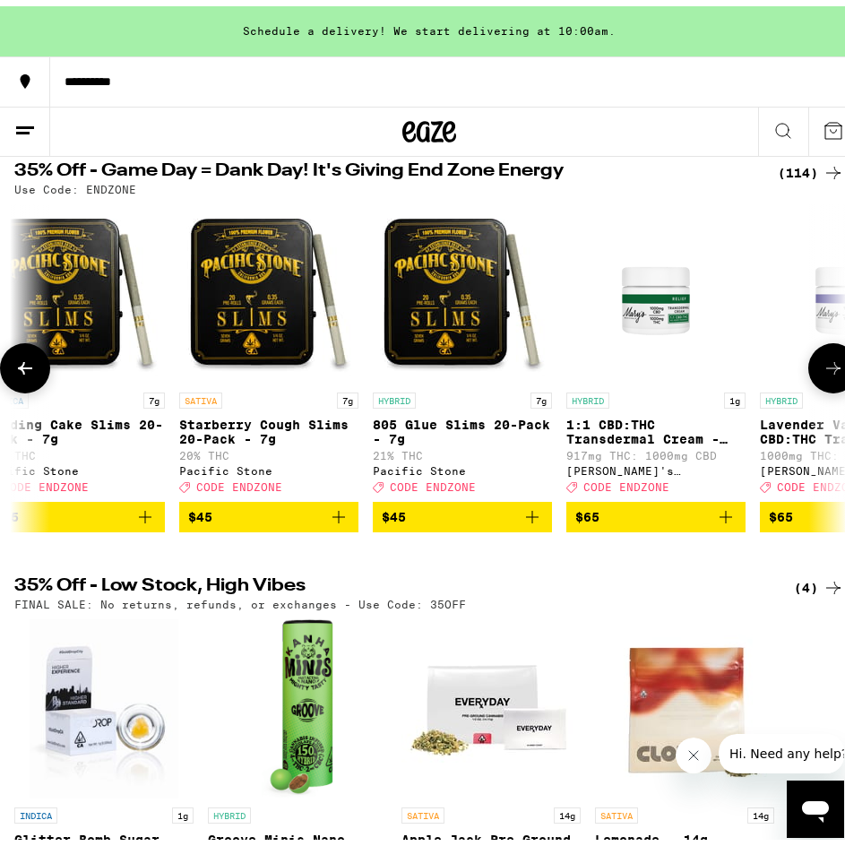
click at [823, 373] on icon at bounding box center [834, 362] width 22 height 22
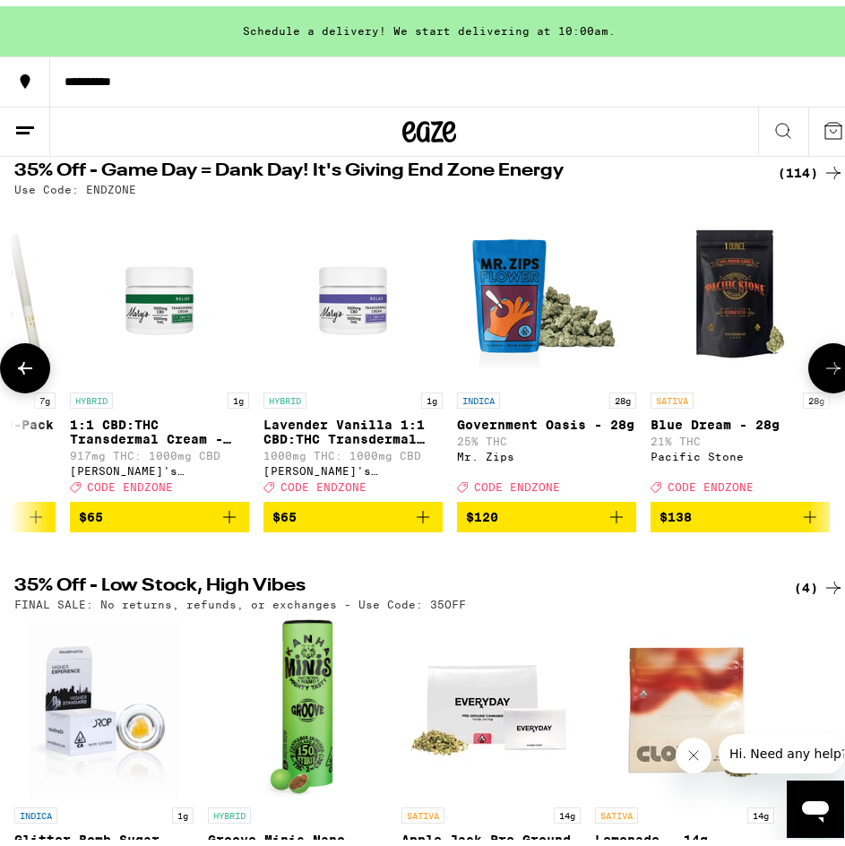
scroll to position [0, 21252]
click at [34, 370] on icon at bounding box center [25, 362] width 22 height 22
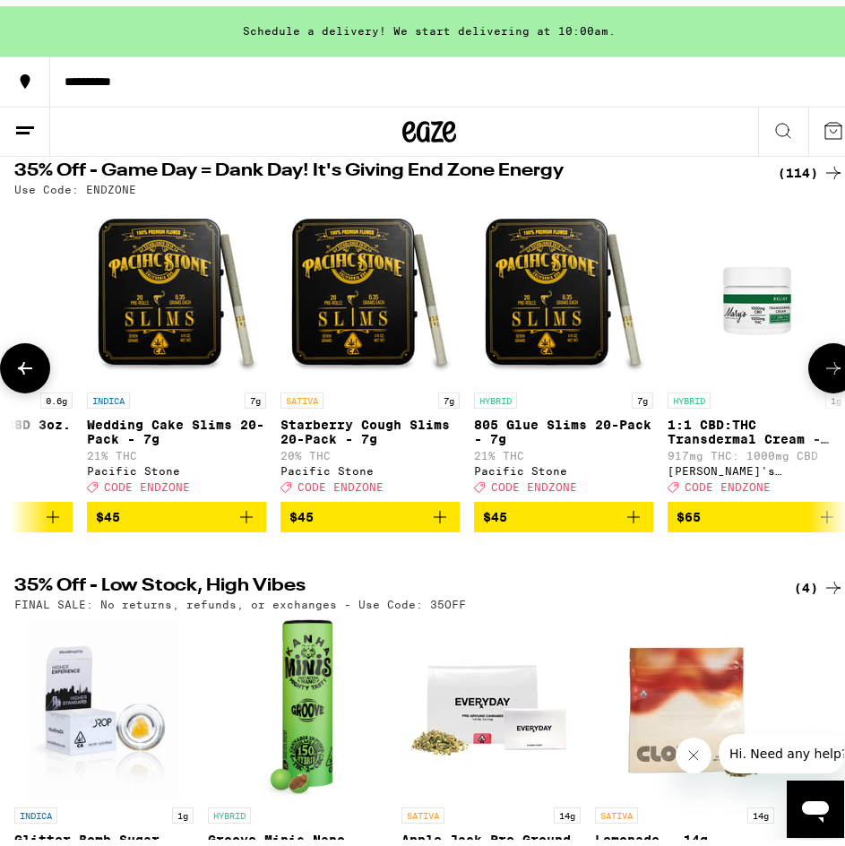
scroll to position [0, 20631]
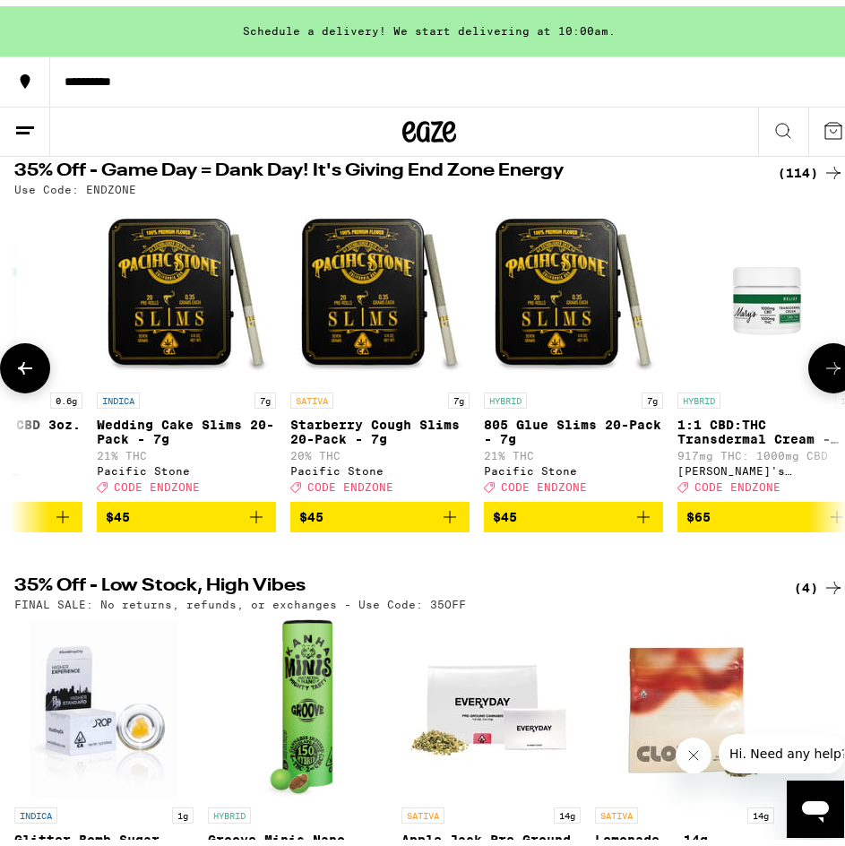
click at [33, 362] on icon at bounding box center [25, 362] width 22 height 22
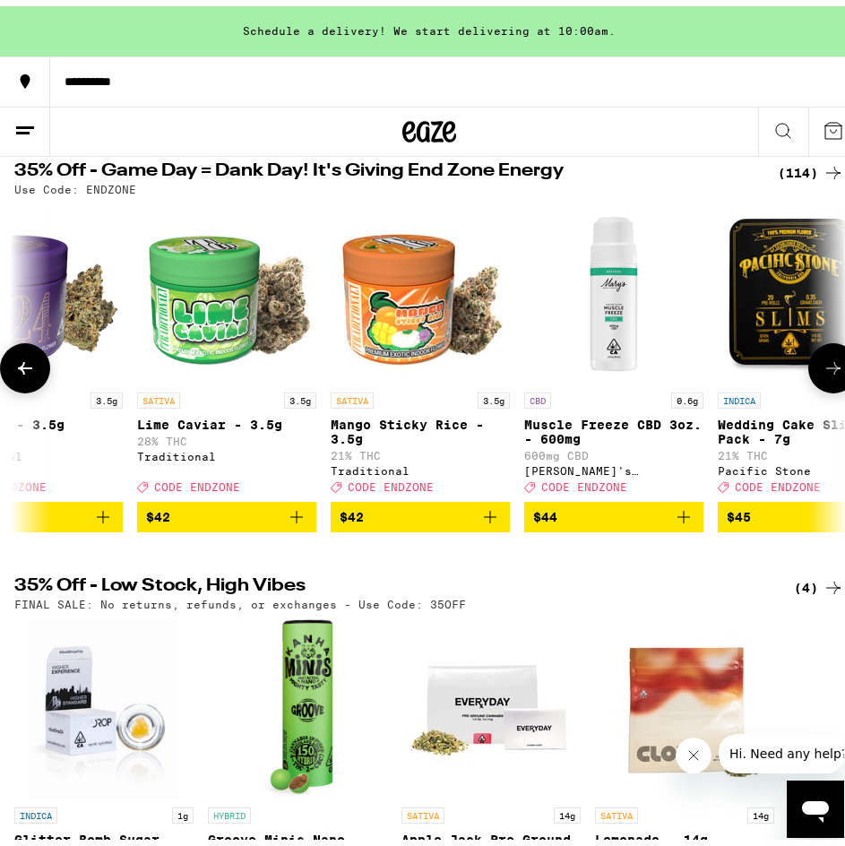
click at [33, 362] on icon at bounding box center [25, 362] width 22 height 22
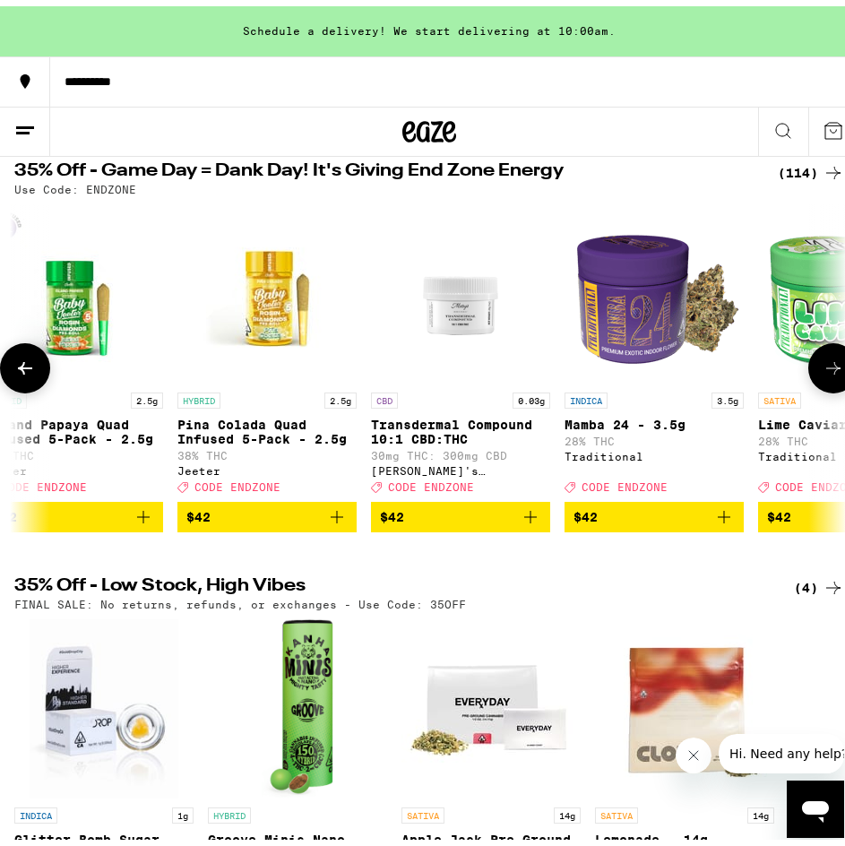
click at [33, 362] on icon at bounding box center [25, 362] width 22 height 22
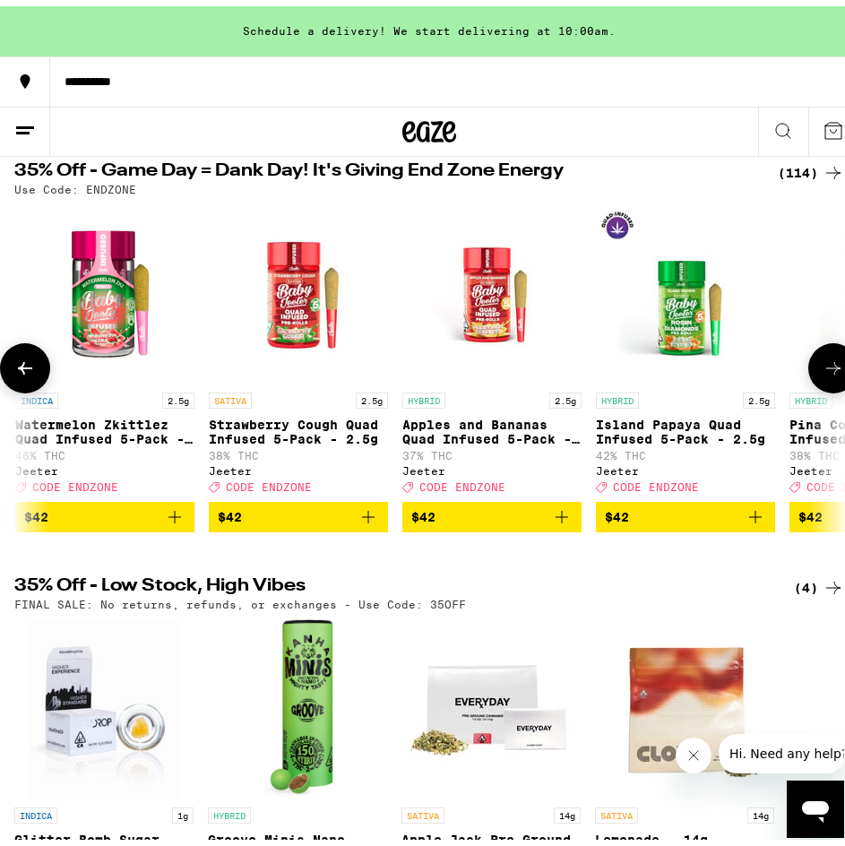
click at [33, 362] on icon at bounding box center [25, 362] width 22 height 22
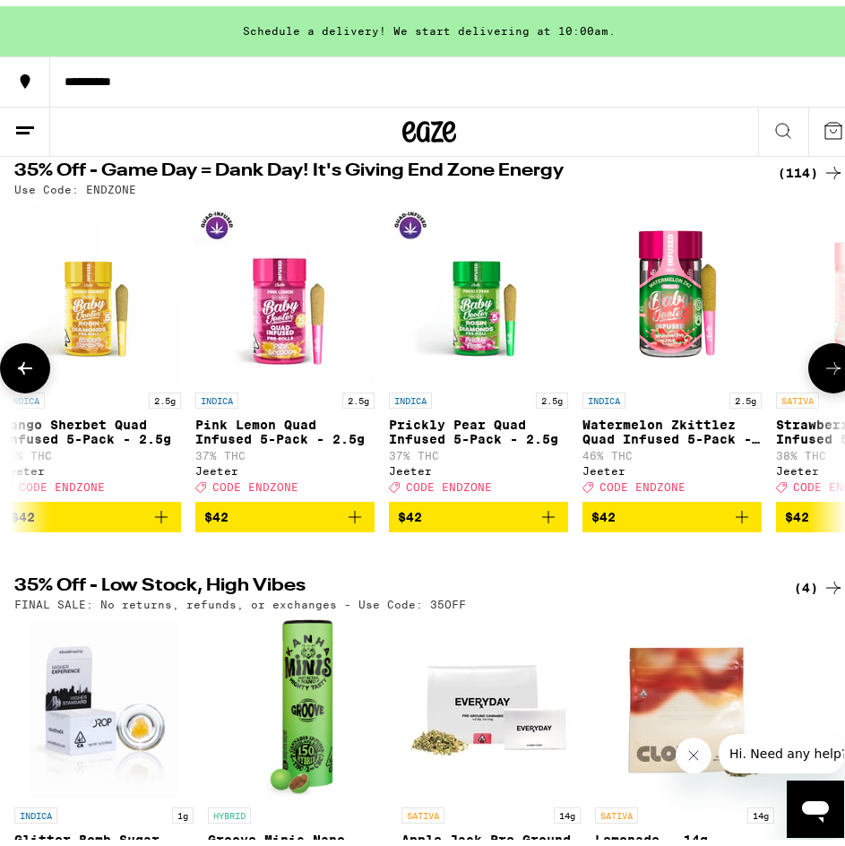
click at [33, 362] on icon at bounding box center [25, 362] width 22 height 22
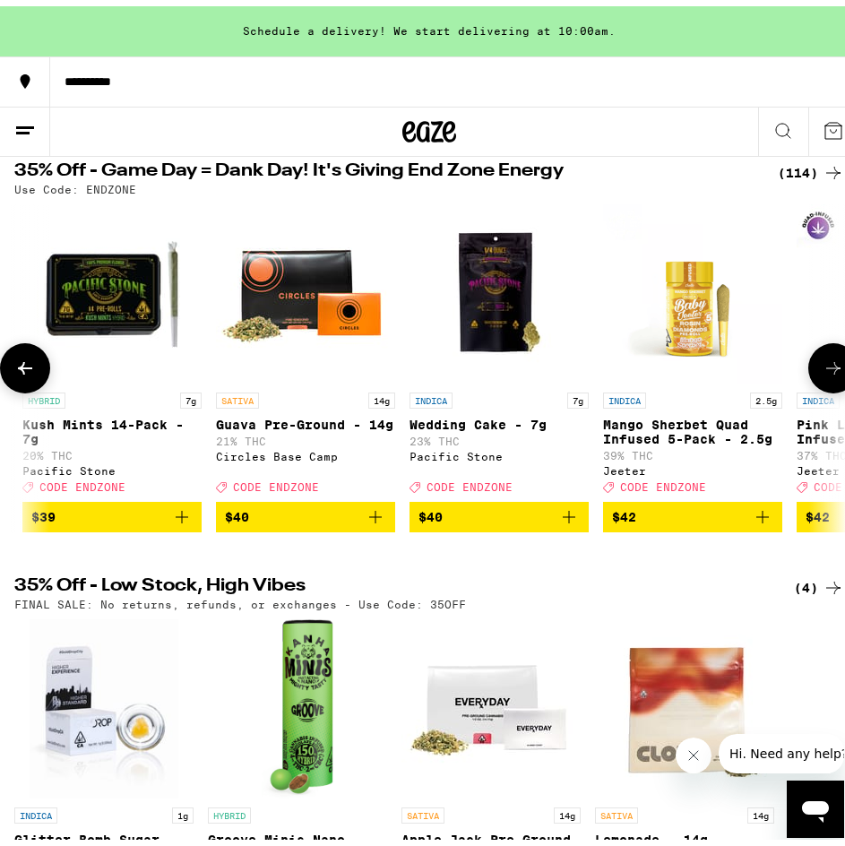
click at [33, 362] on icon at bounding box center [25, 362] width 22 height 22
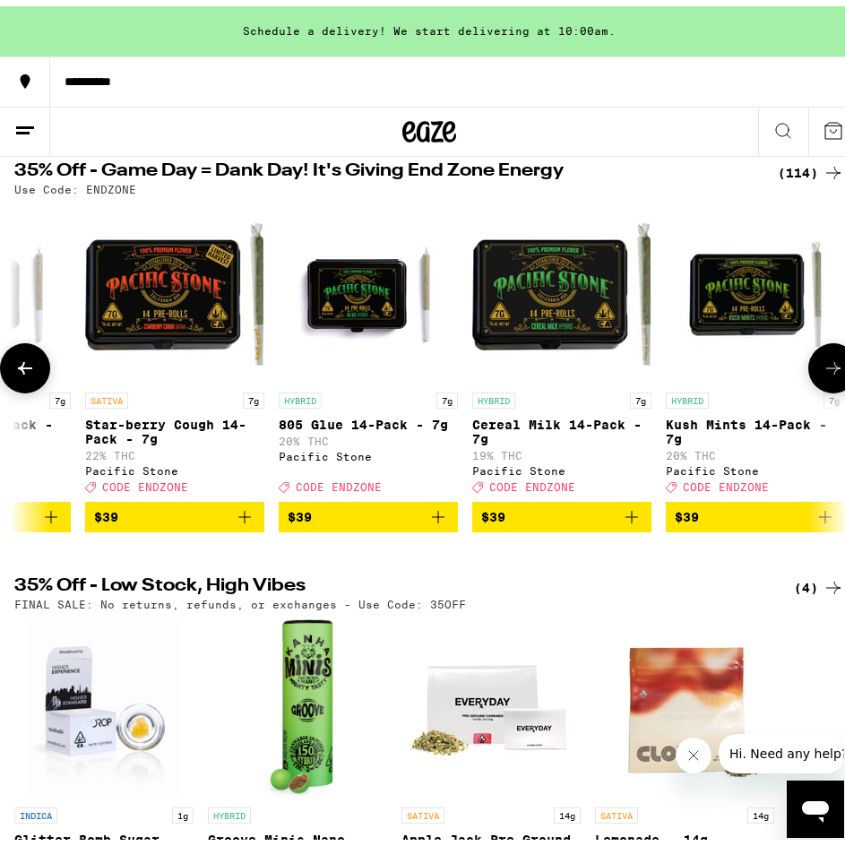
scroll to position [0, 16945]
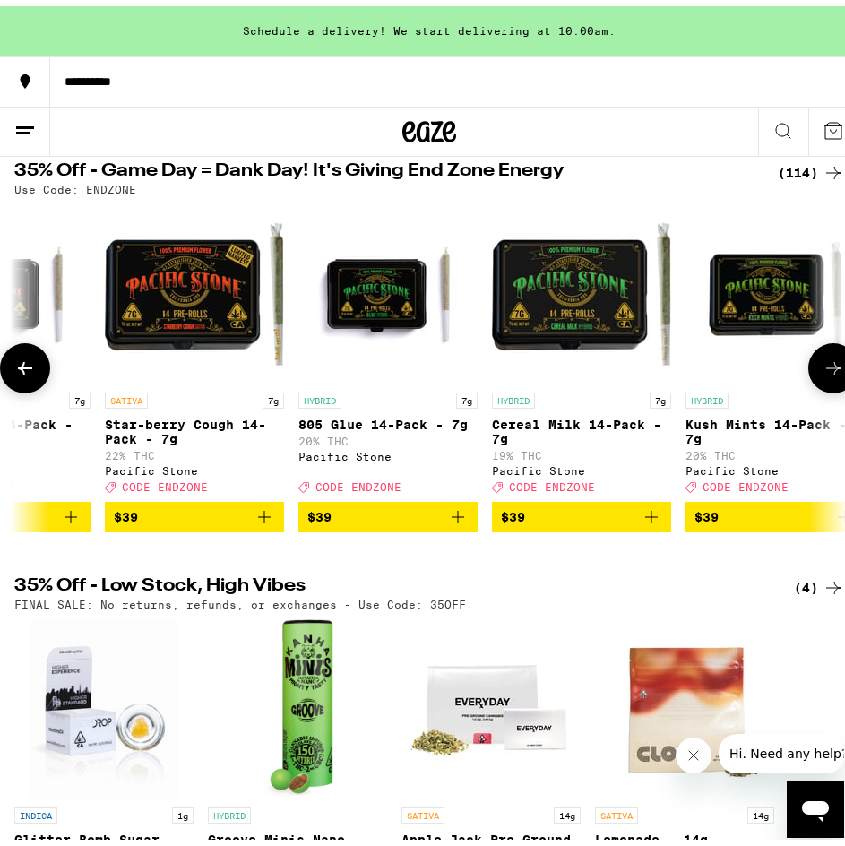
click at [33, 362] on icon at bounding box center [25, 362] width 22 height 22
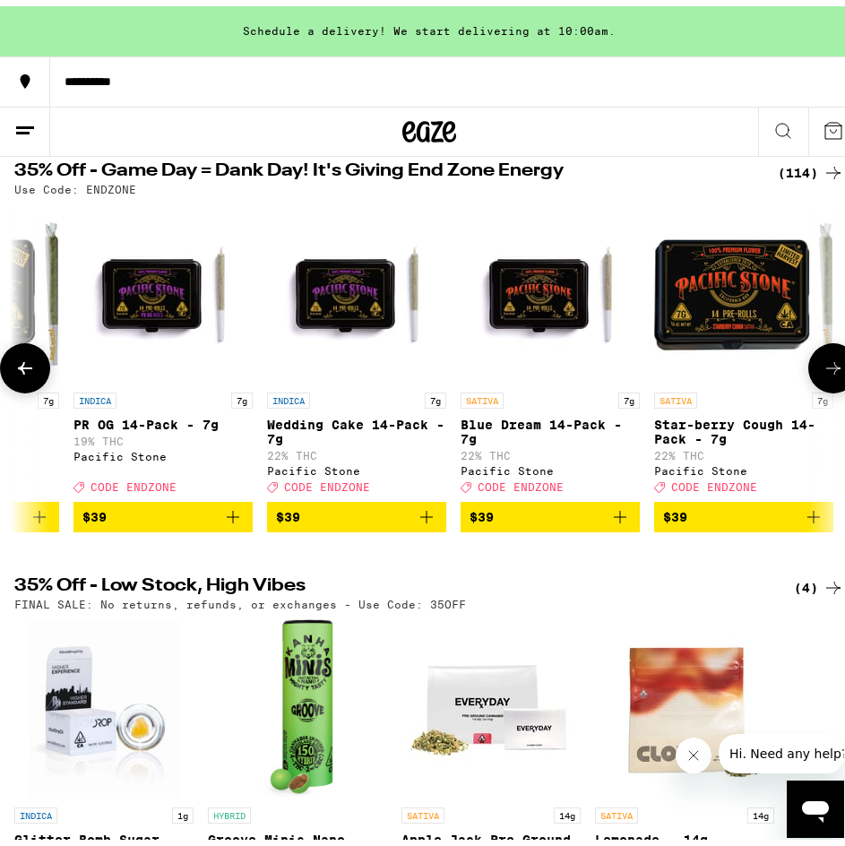
scroll to position [0, 16324]
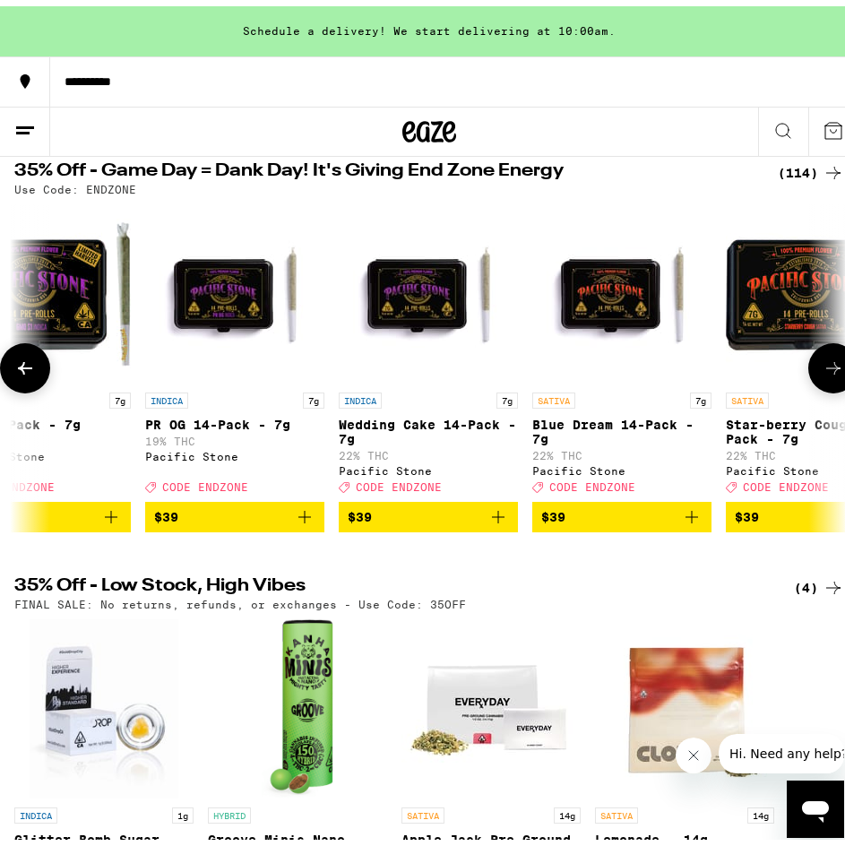
click at [823, 370] on icon at bounding box center [834, 362] width 22 height 22
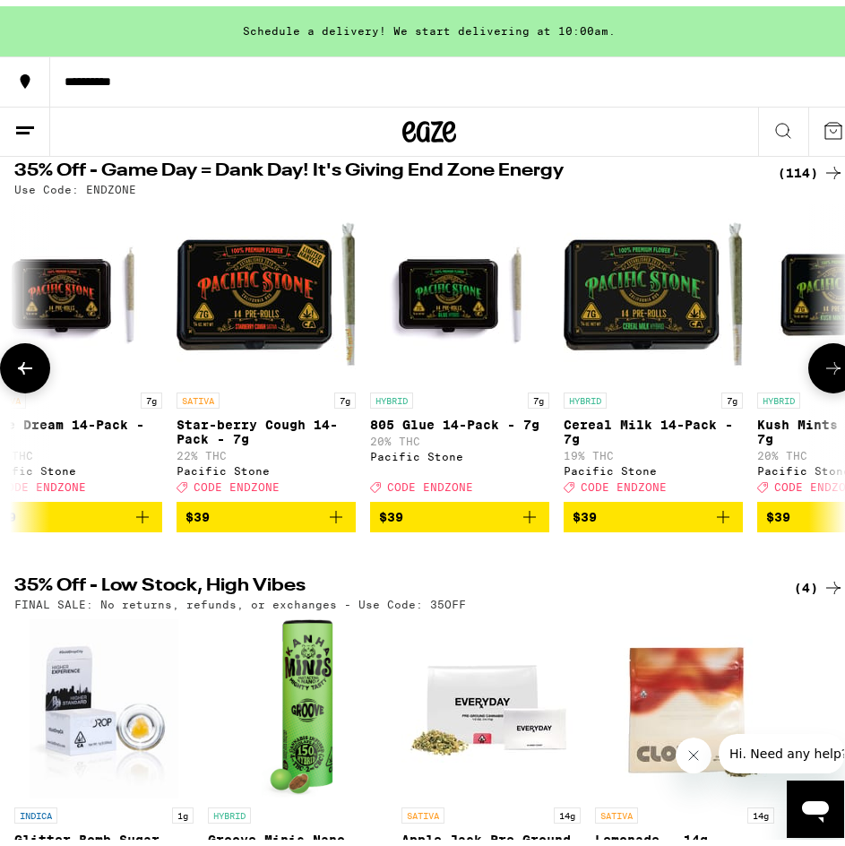
scroll to position [0, 16945]
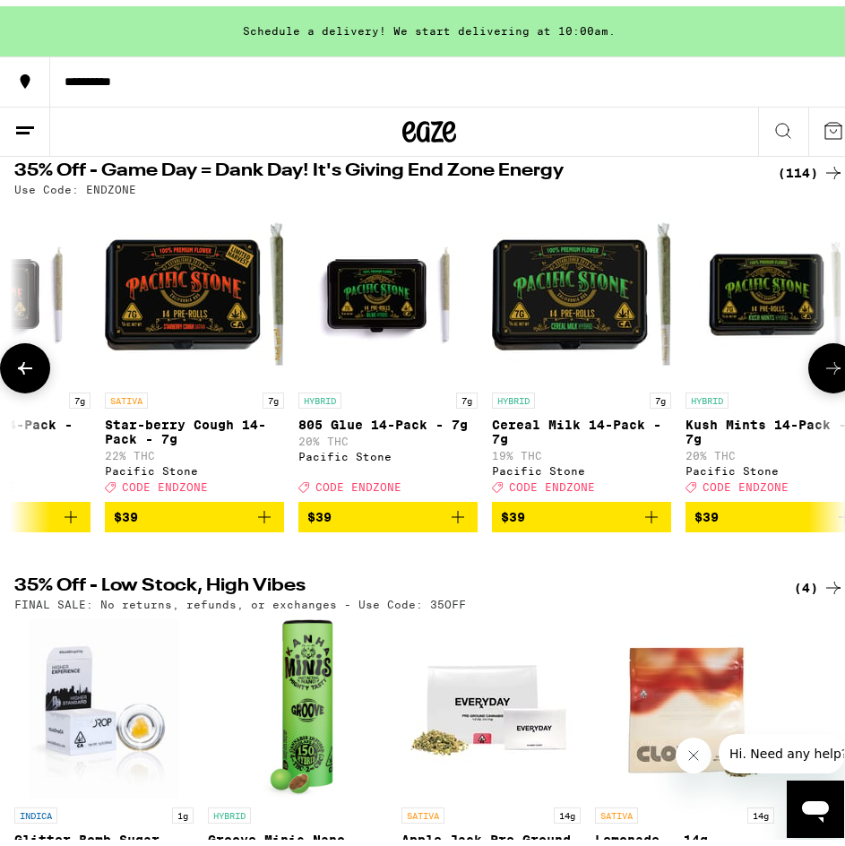
click at [24, 365] on icon at bounding box center [25, 362] width 14 height 13
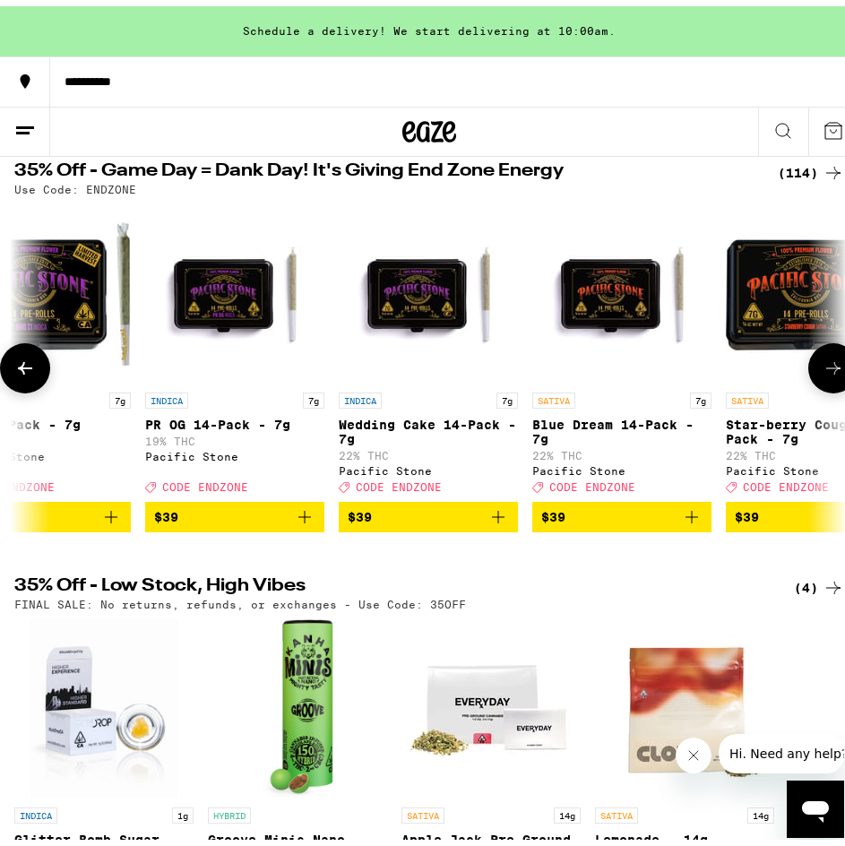
click at [24, 365] on icon at bounding box center [25, 362] width 14 height 13
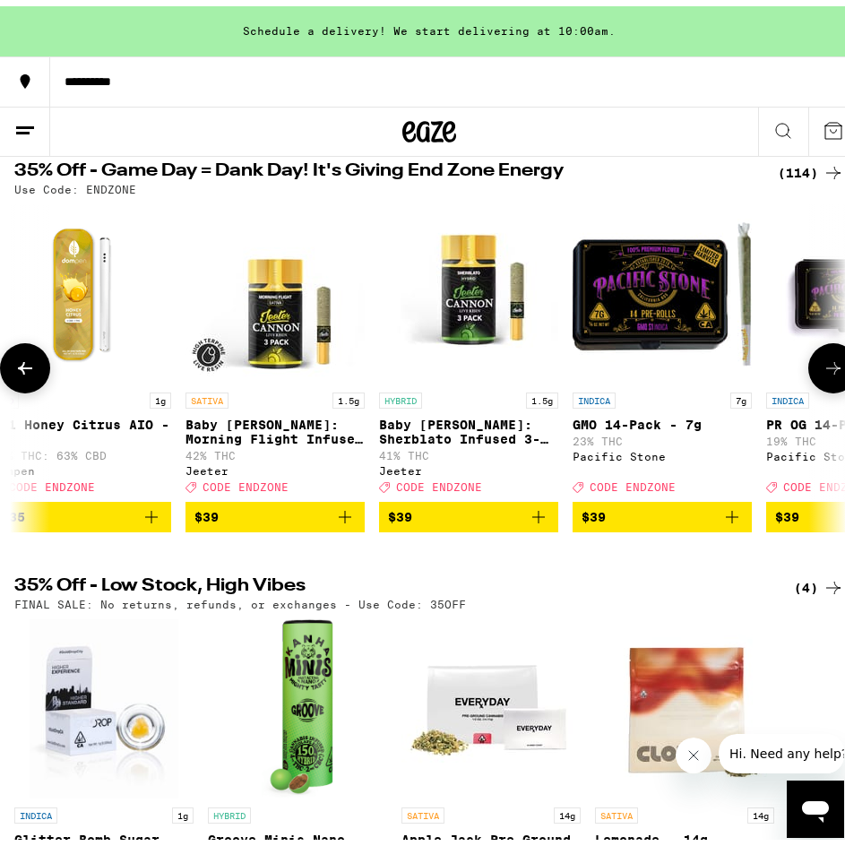
click at [24, 365] on icon at bounding box center [25, 362] width 14 height 13
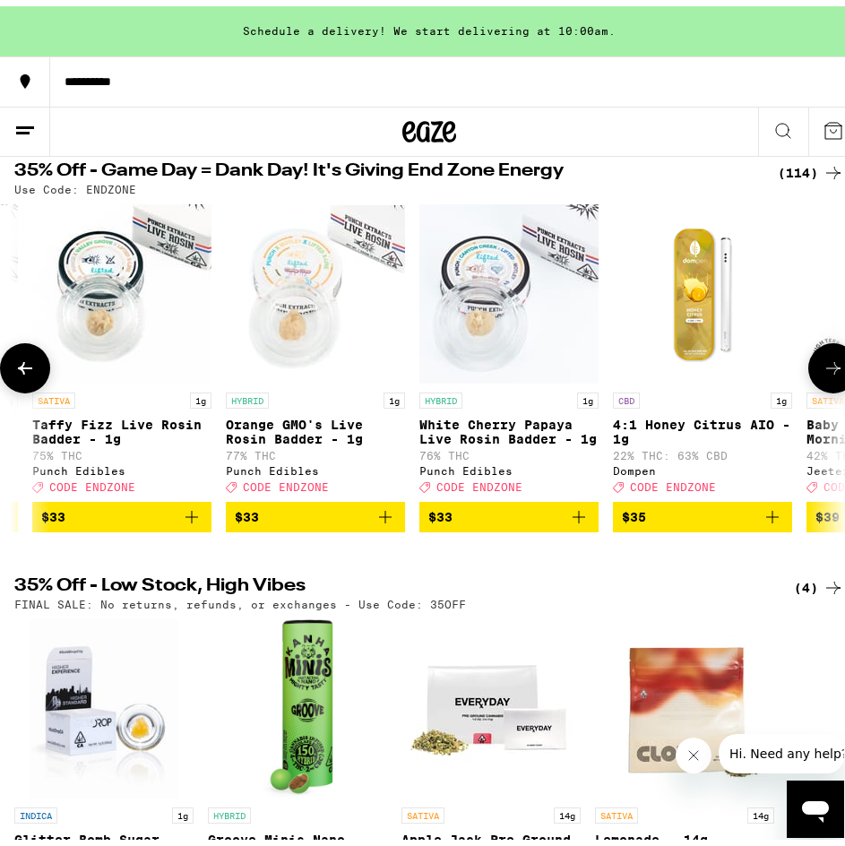
click at [835, 367] on button at bounding box center [833, 362] width 50 height 50
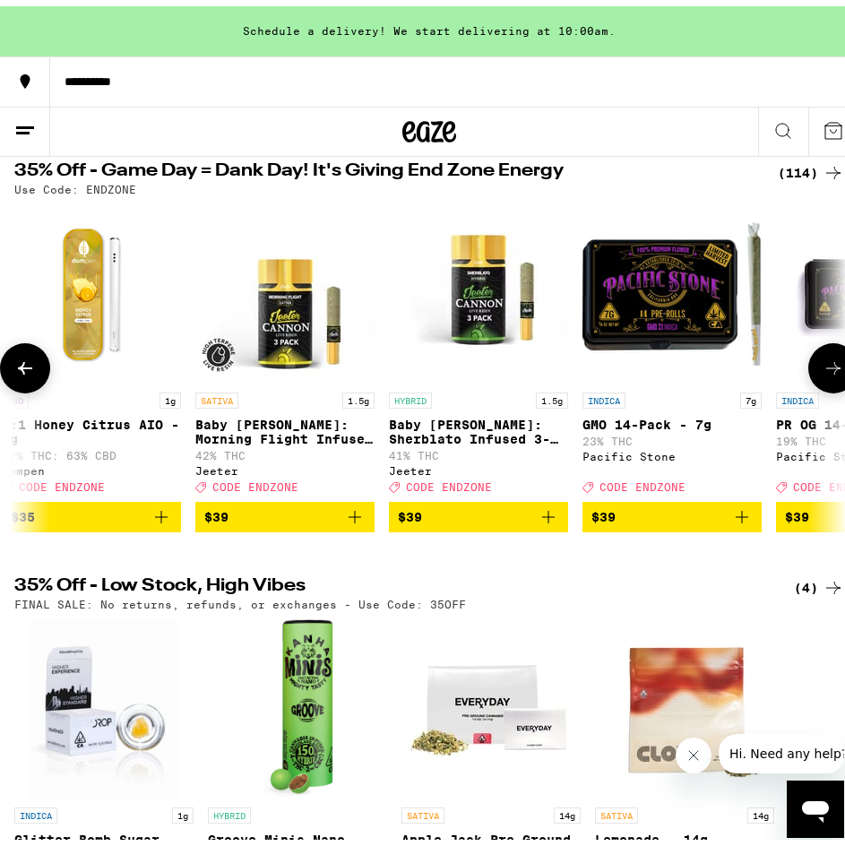
scroll to position [0, 15703]
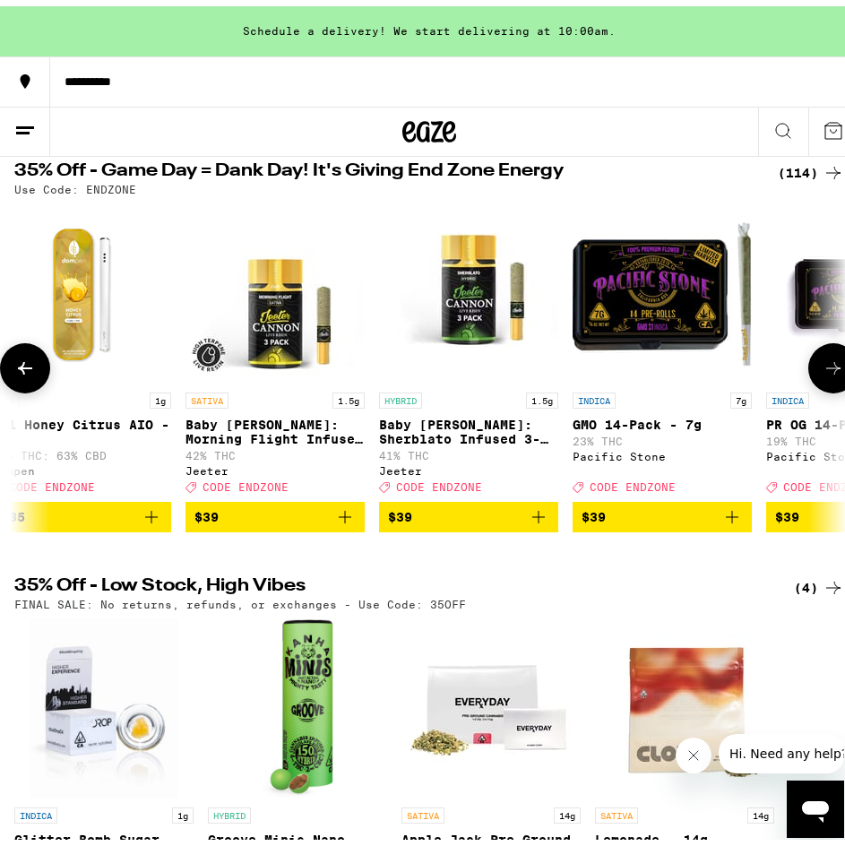
click at [35, 373] on icon at bounding box center [25, 362] width 22 height 22
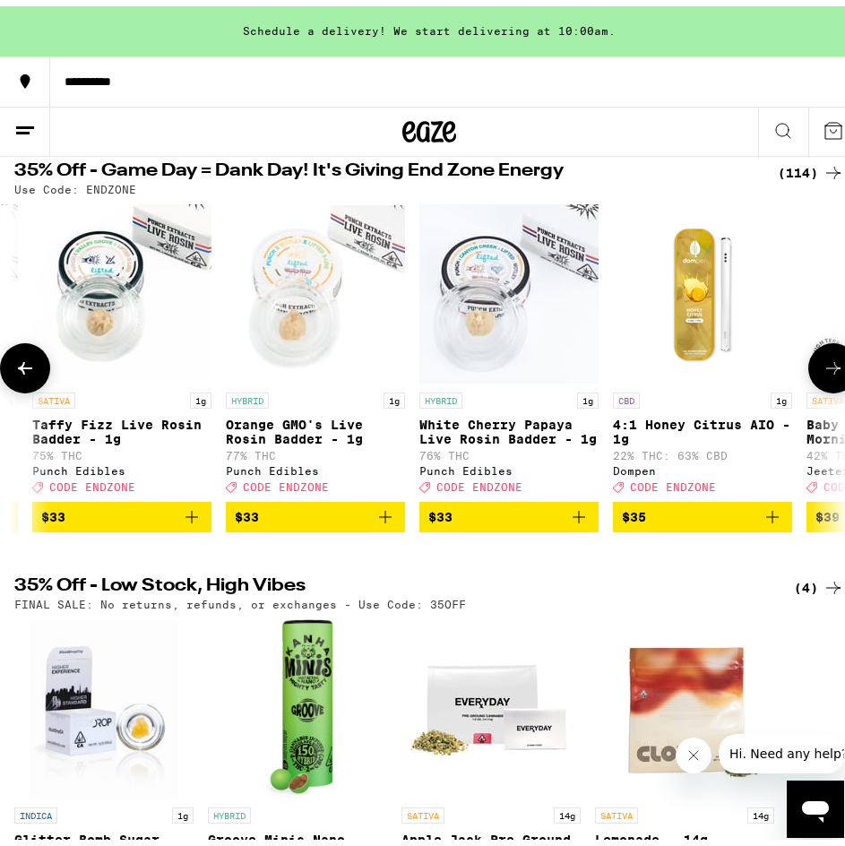
click at [35, 373] on icon at bounding box center [25, 362] width 22 height 22
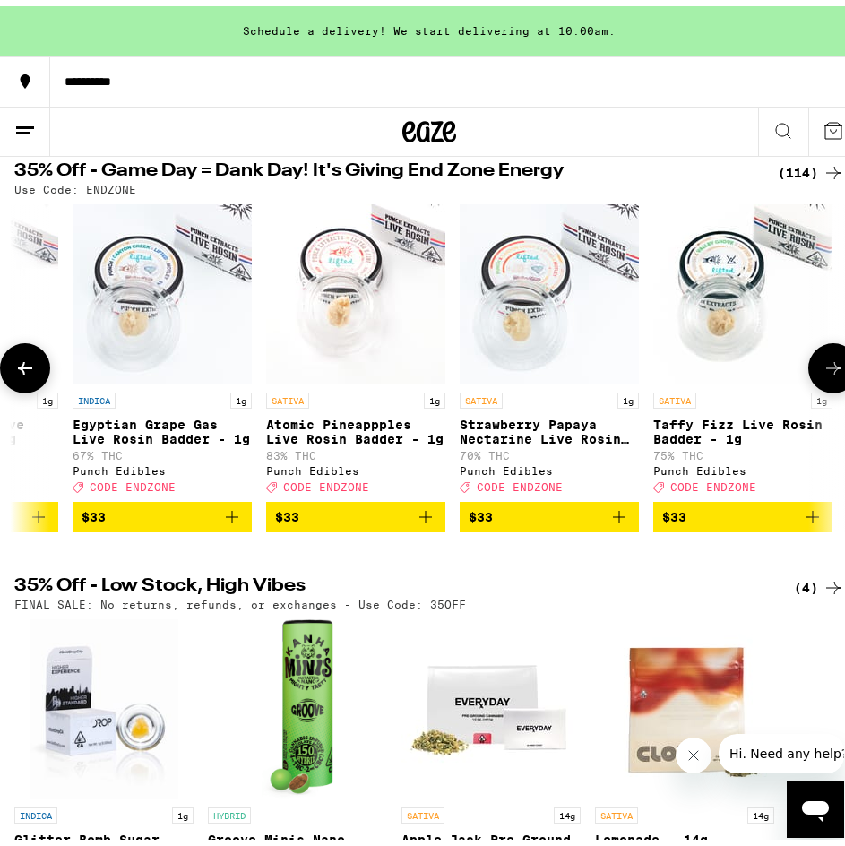
click at [35, 373] on icon at bounding box center [25, 362] width 22 height 22
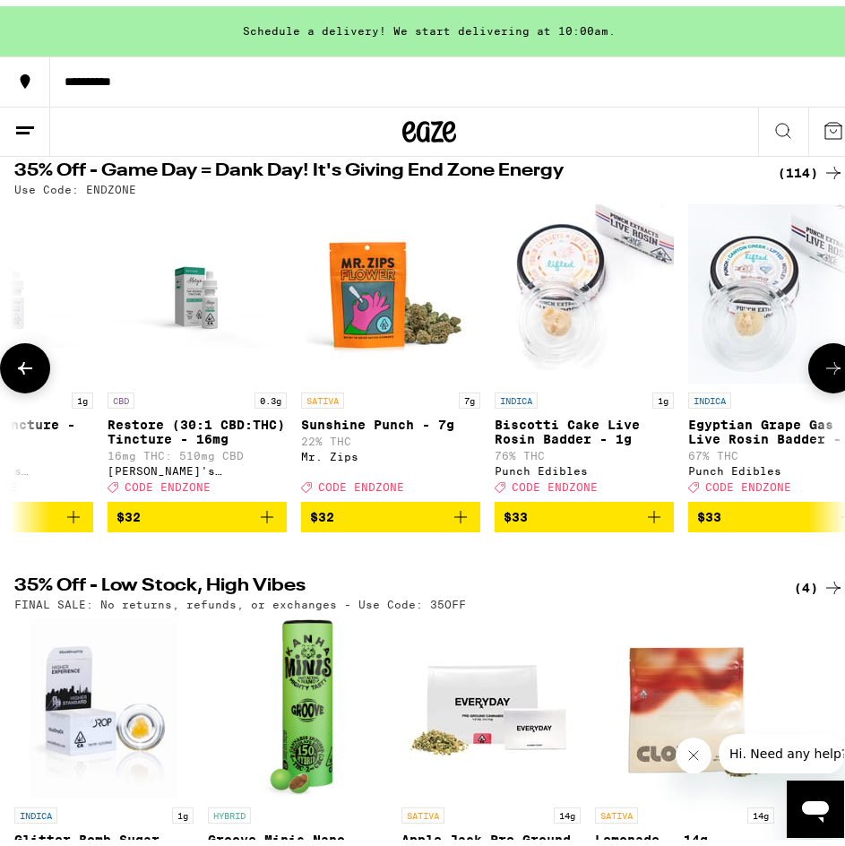
click at [35, 373] on icon at bounding box center [25, 362] width 22 height 22
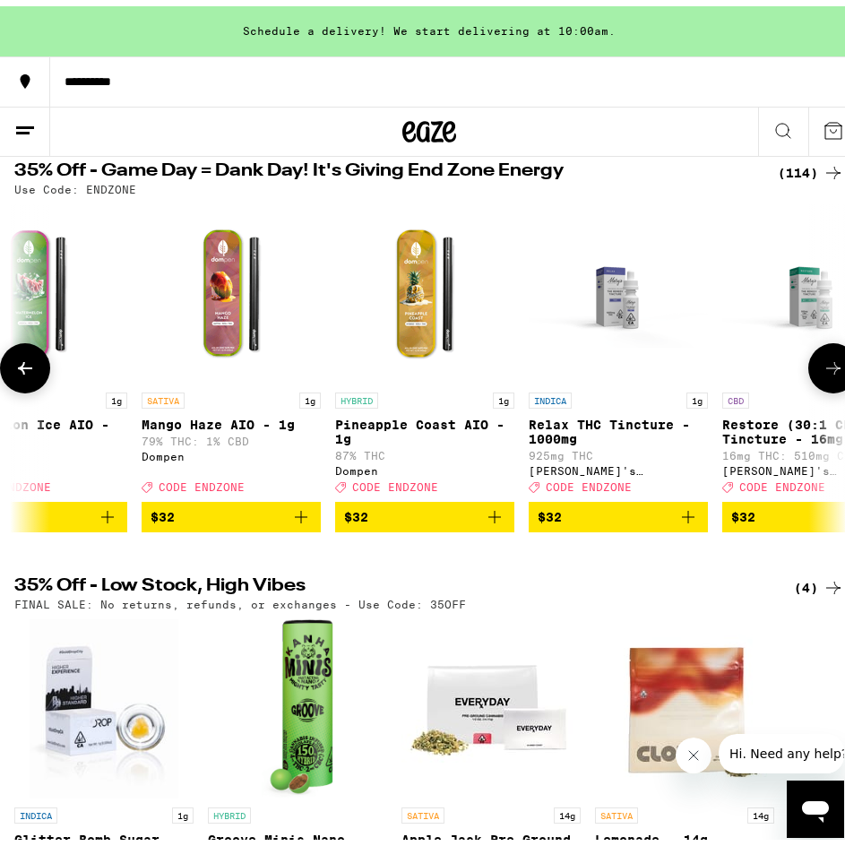
click at [35, 373] on icon at bounding box center [25, 362] width 22 height 22
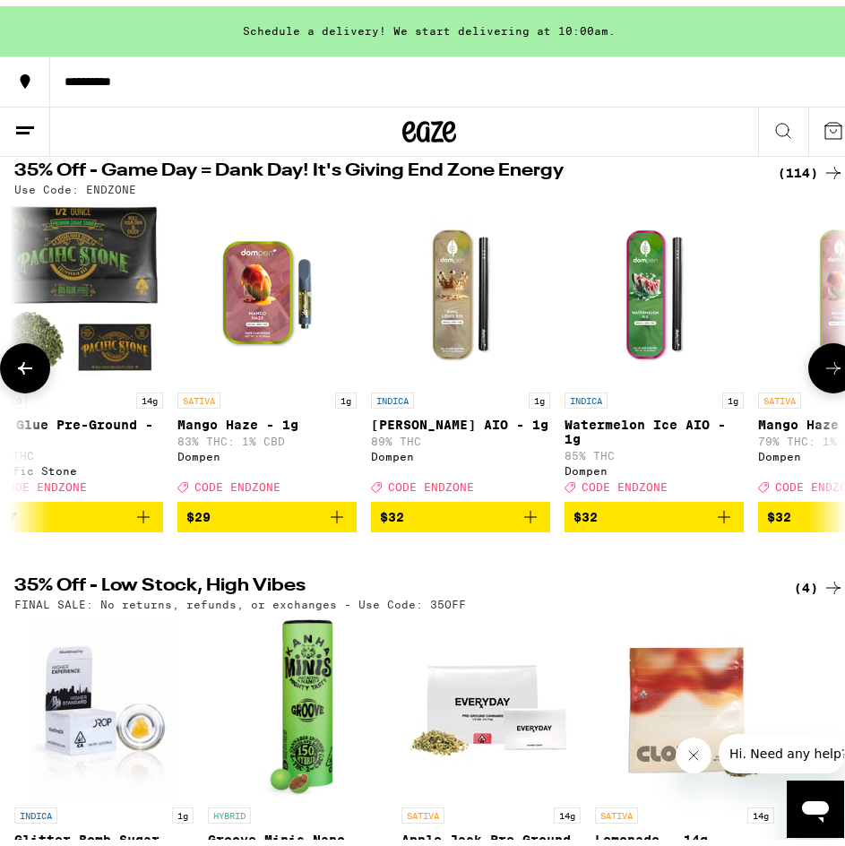
click at [35, 373] on icon at bounding box center [25, 362] width 22 height 22
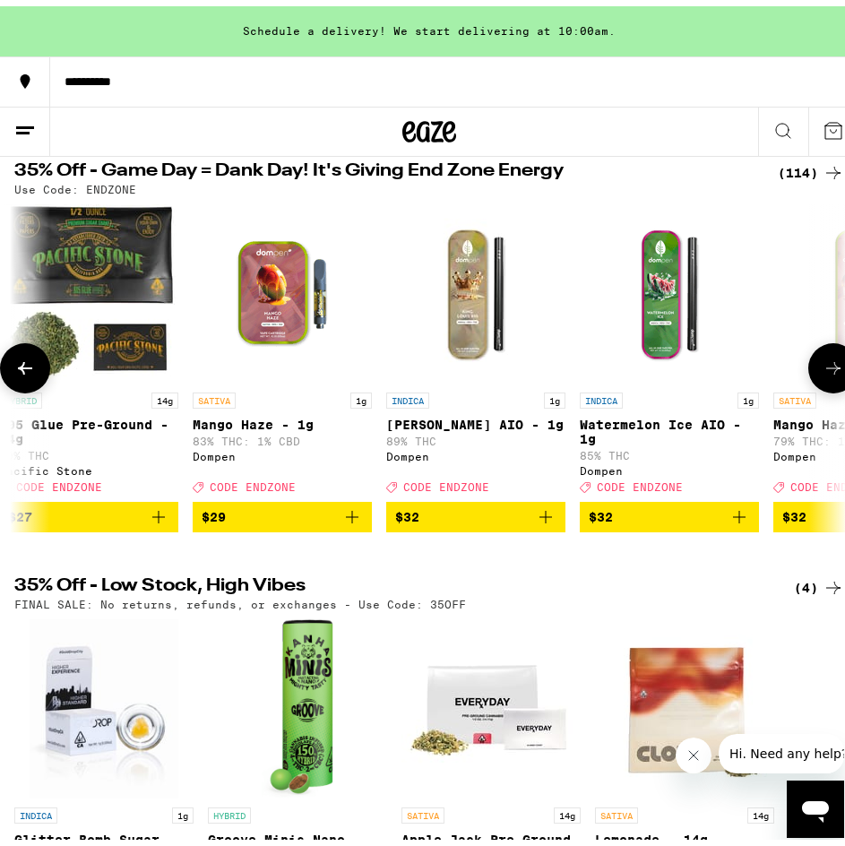
click at [35, 373] on icon at bounding box center [25, 362] width 22 height 22
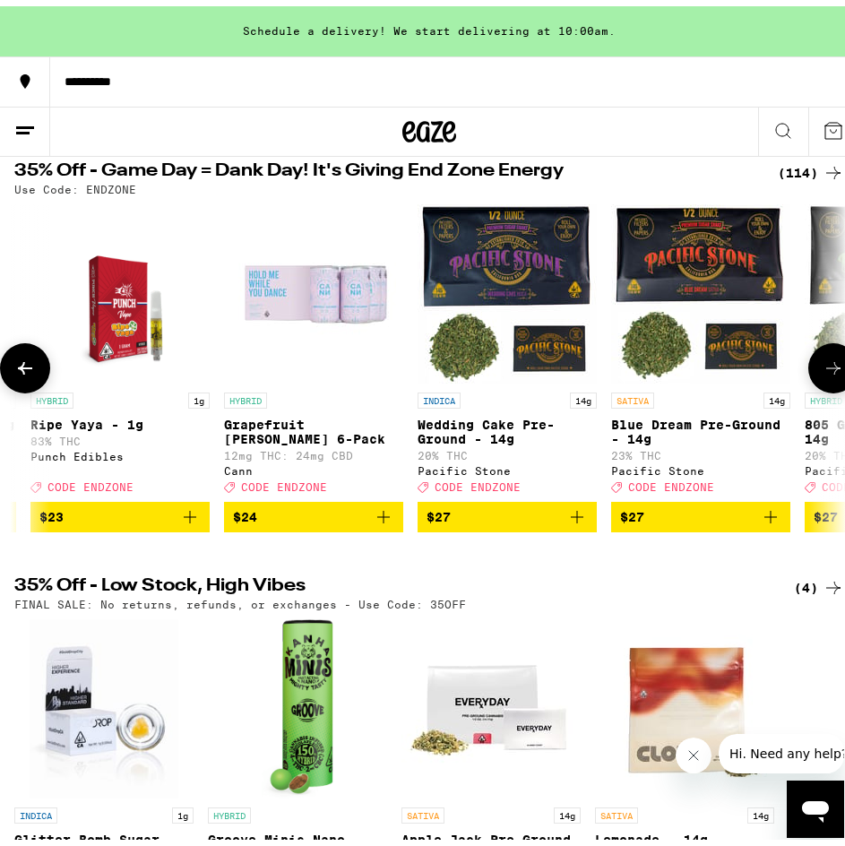
click at [35, 373] on icon at bounding box center [25, 362] width 22 height 22
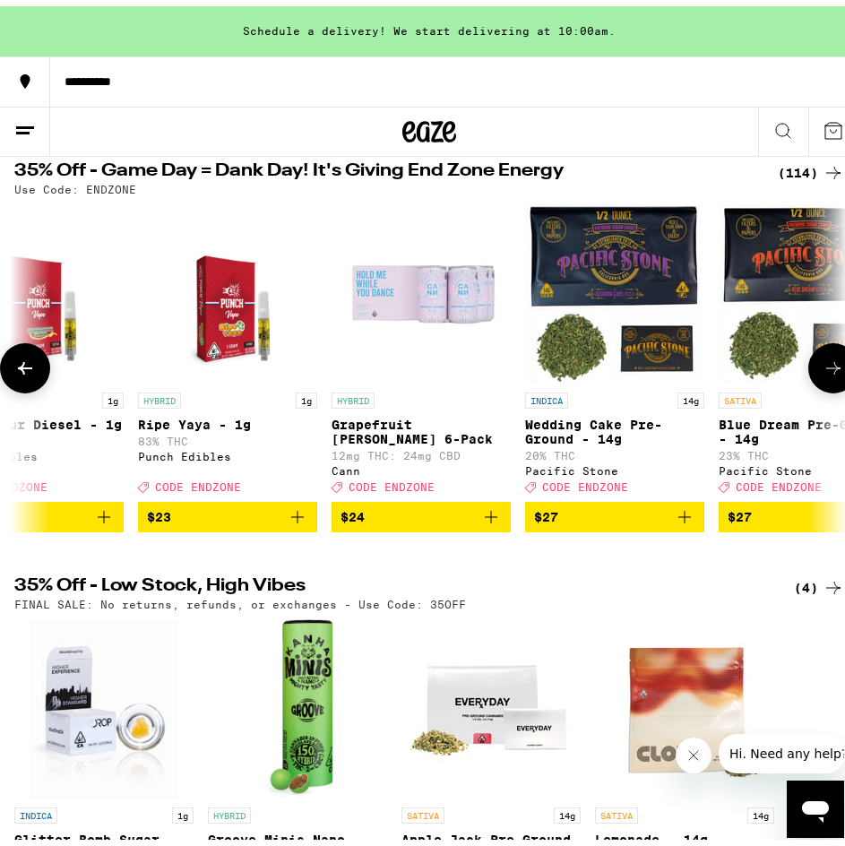
click at [35, 373] on icon at bounding box center [25, 362] width 22 height 22
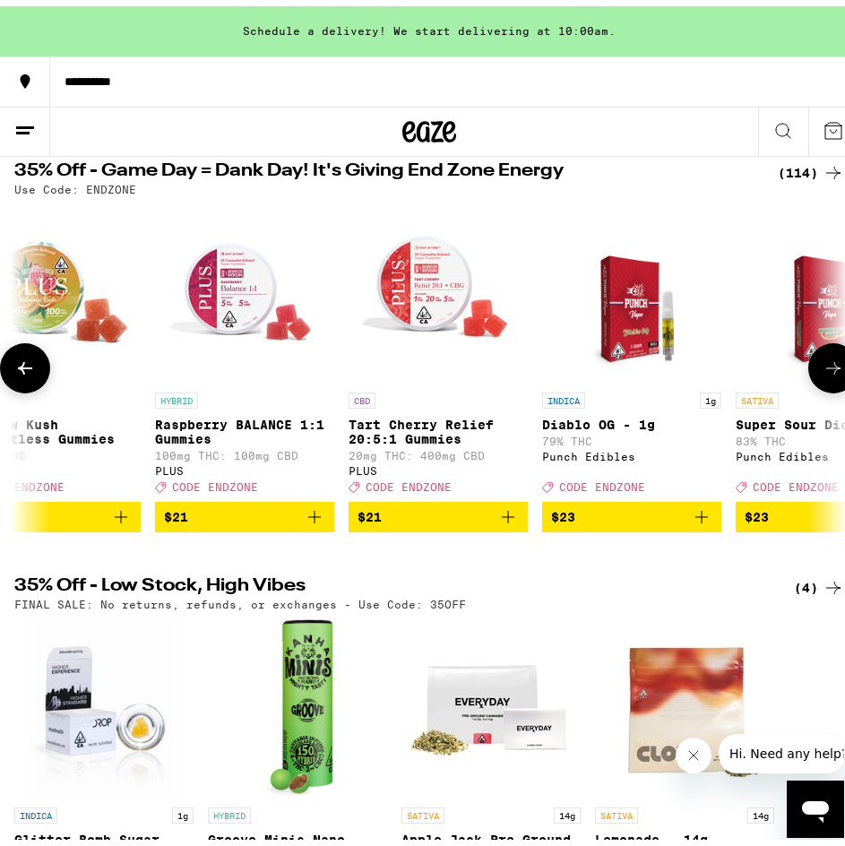
click at [35, 373] on icon at bounding box center [25, 362] width 22 height 22
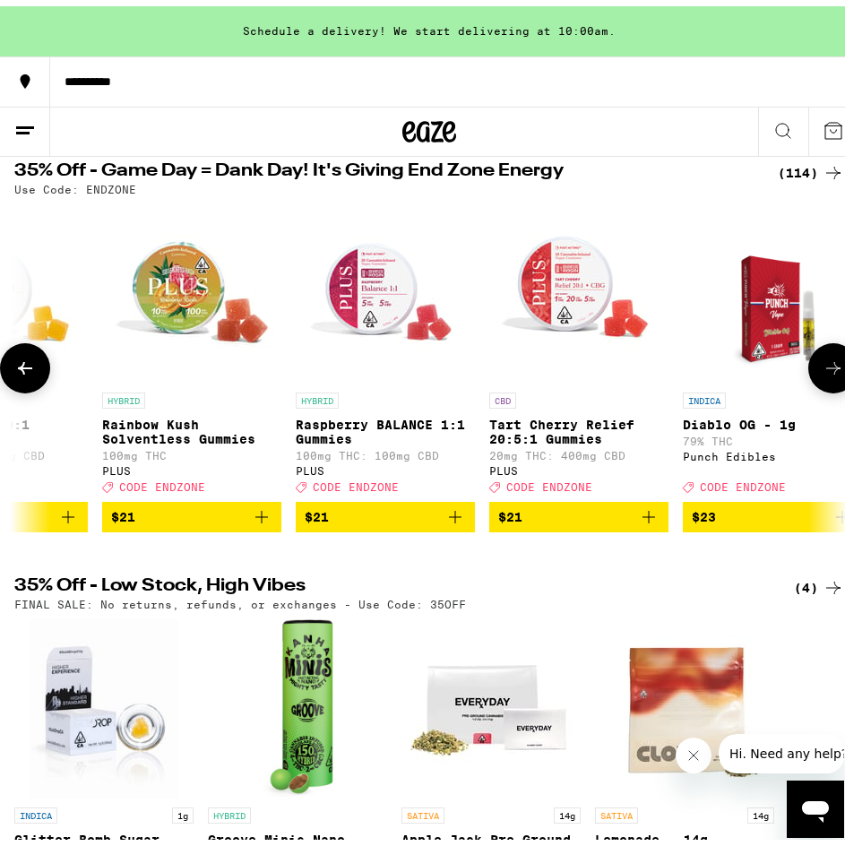
click at [35, 373] on icon at bounding box center [25, 362] width 22 height 22
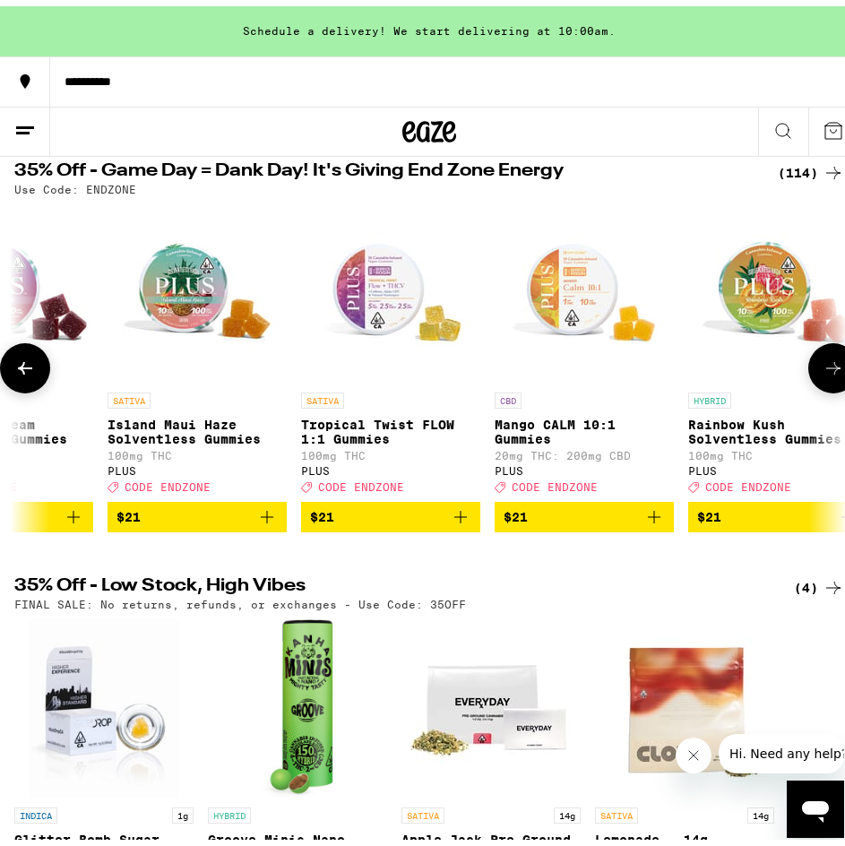
click at [35, 373] on icon at bounding box center [25, 362] width 22 height 22
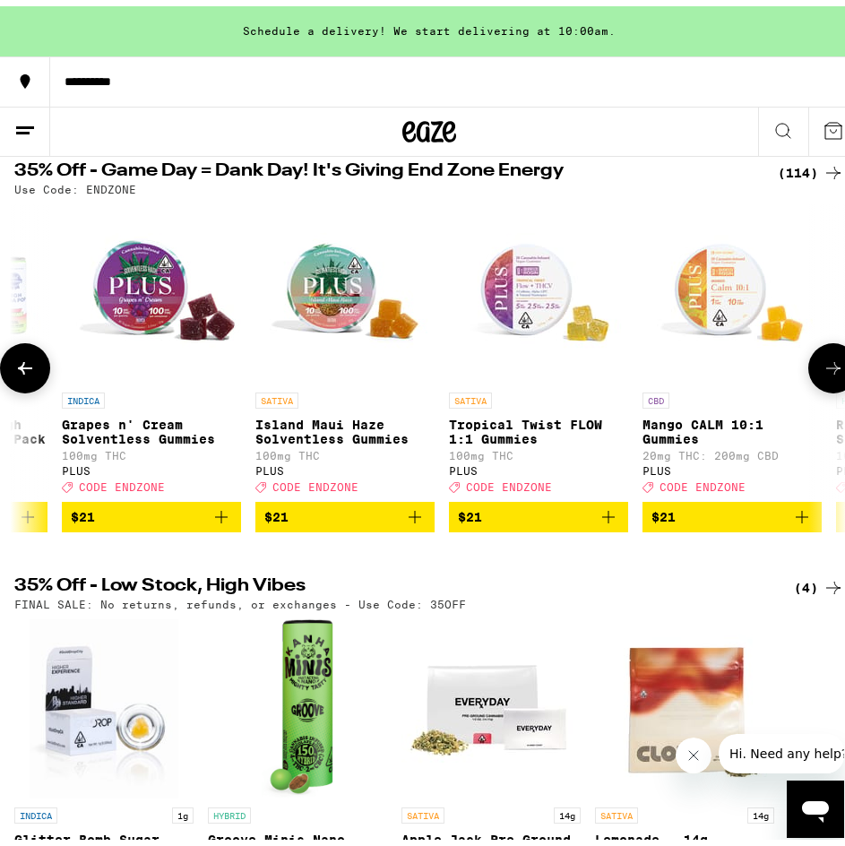
click at [35, 373] on icon at bounding box center [25, 362] width 22 height 22
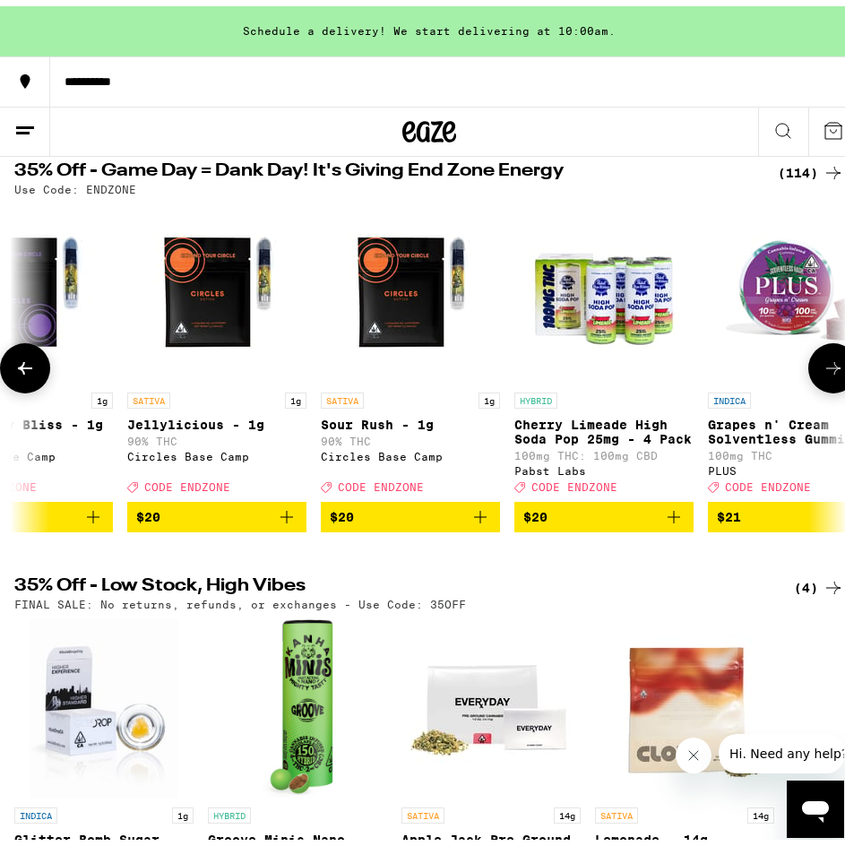
click at [35, 373] on icon at bounding box center [25, 362] width 22 height 22
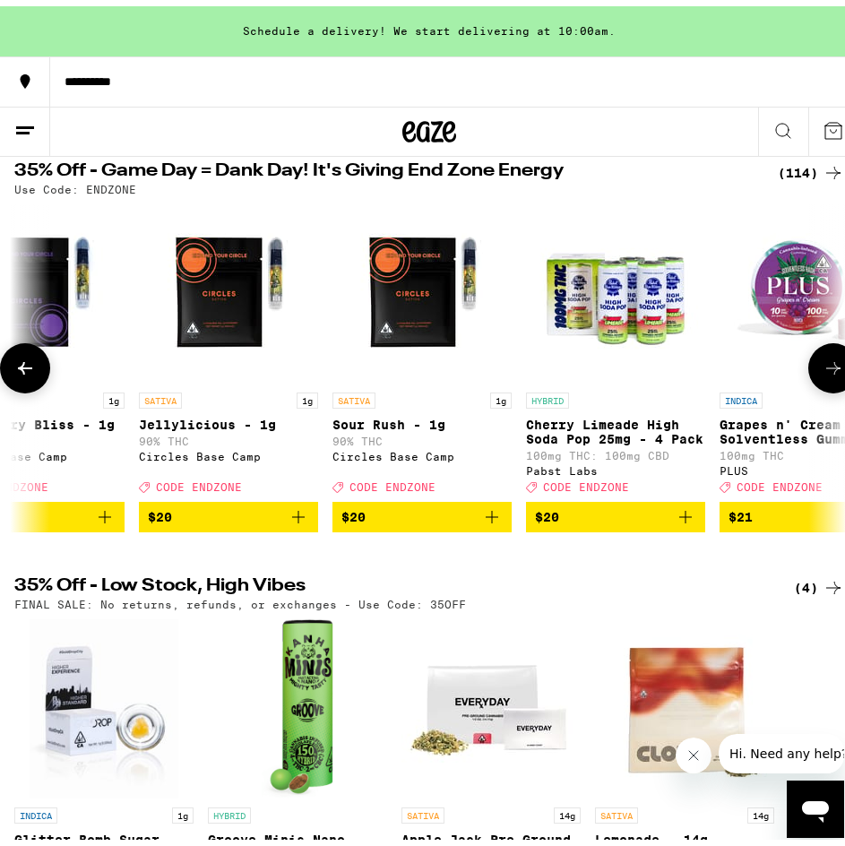
click at [35, 373] on icon at bounding box center [25, 362] width 22 height 22
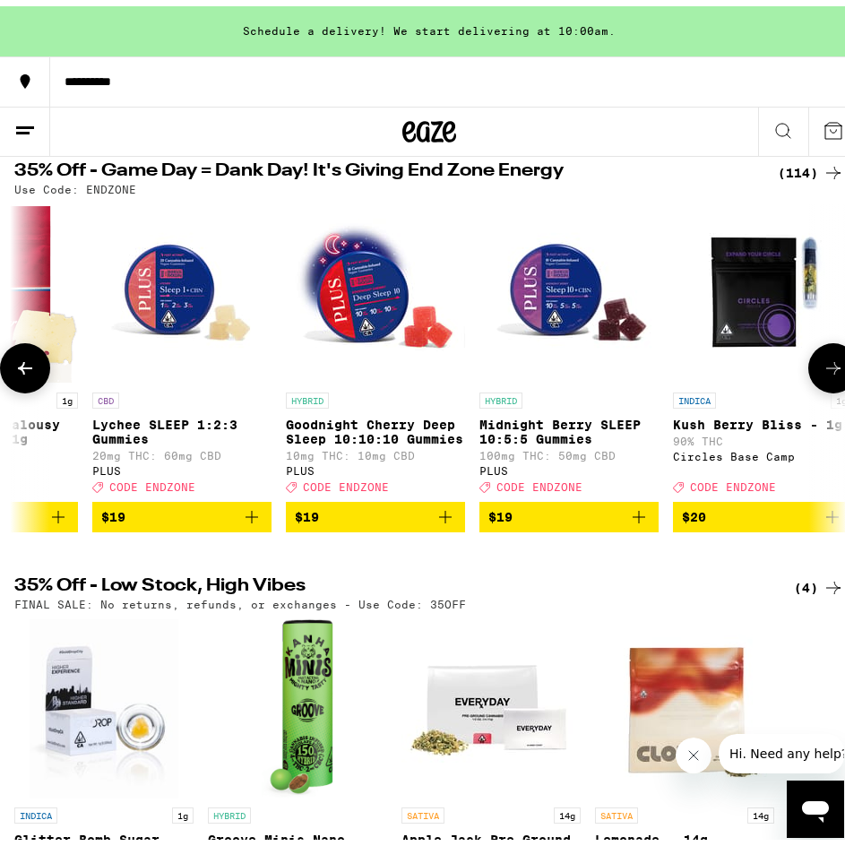
click at [35, 373] on icon at bounding box center [25, 362] width 22 height 22
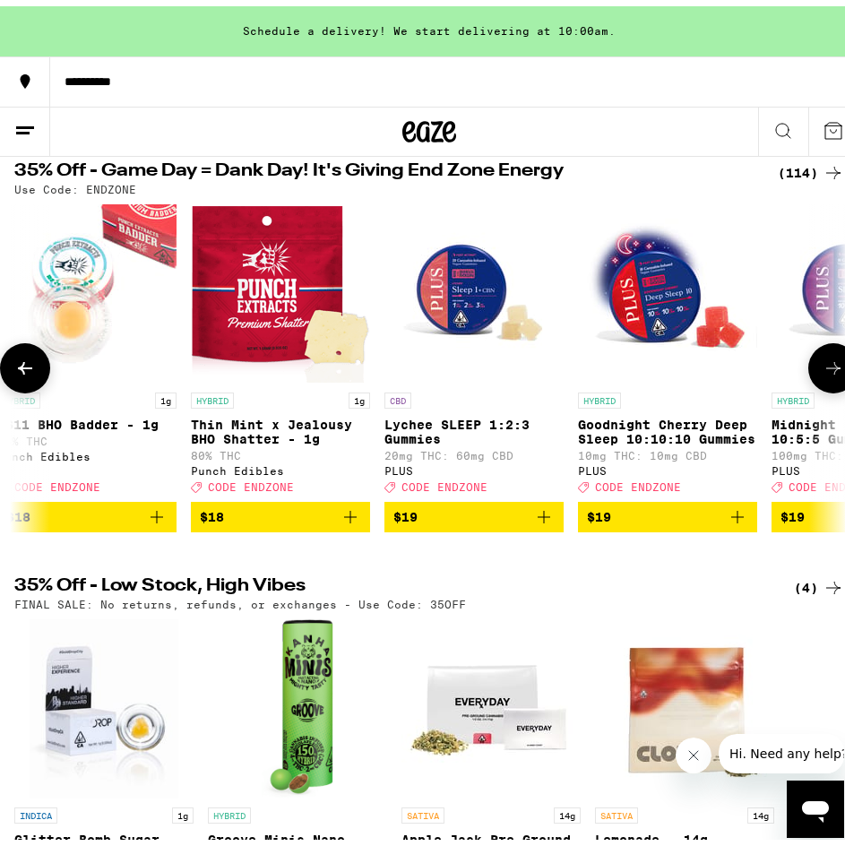
click at [35, 373] on icon at bounding box center [25, 362] width 22 height 22
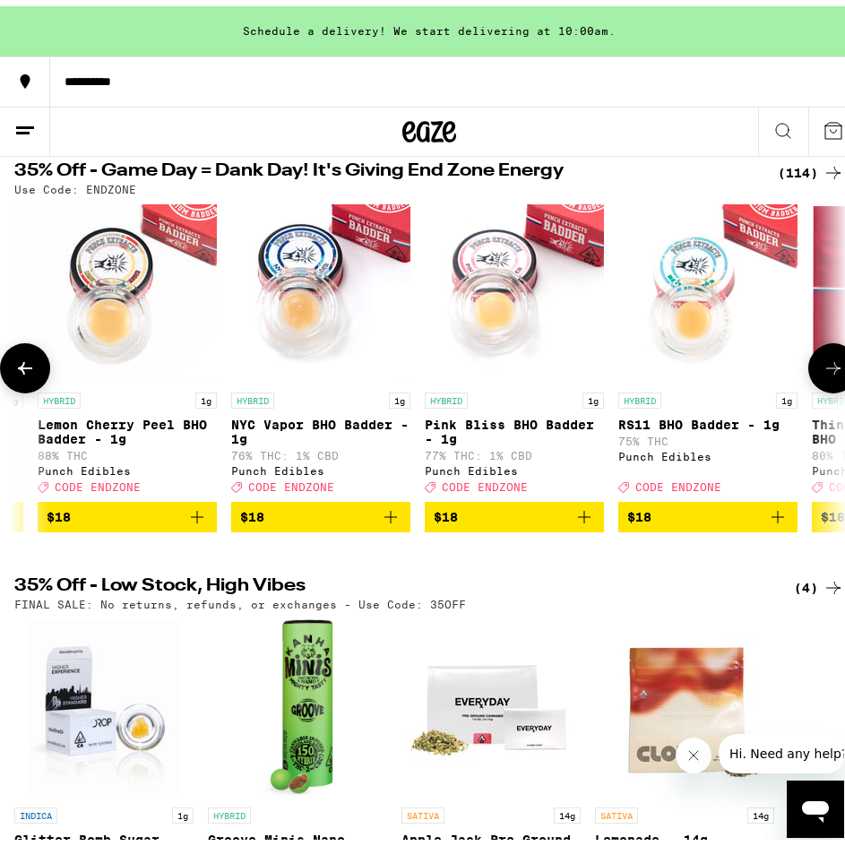
click at [35, 373] on icon at bounding box center [25, 362] width 22 height 22
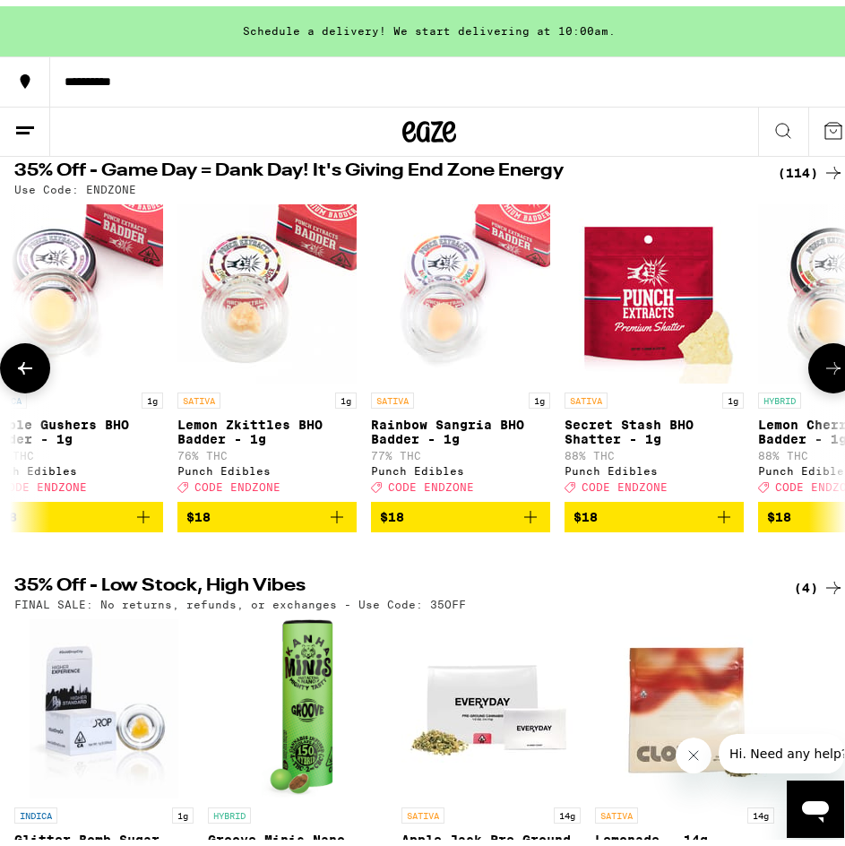
click at [35, 373] on icon at bounding box center [25, 362] width 22 height 22
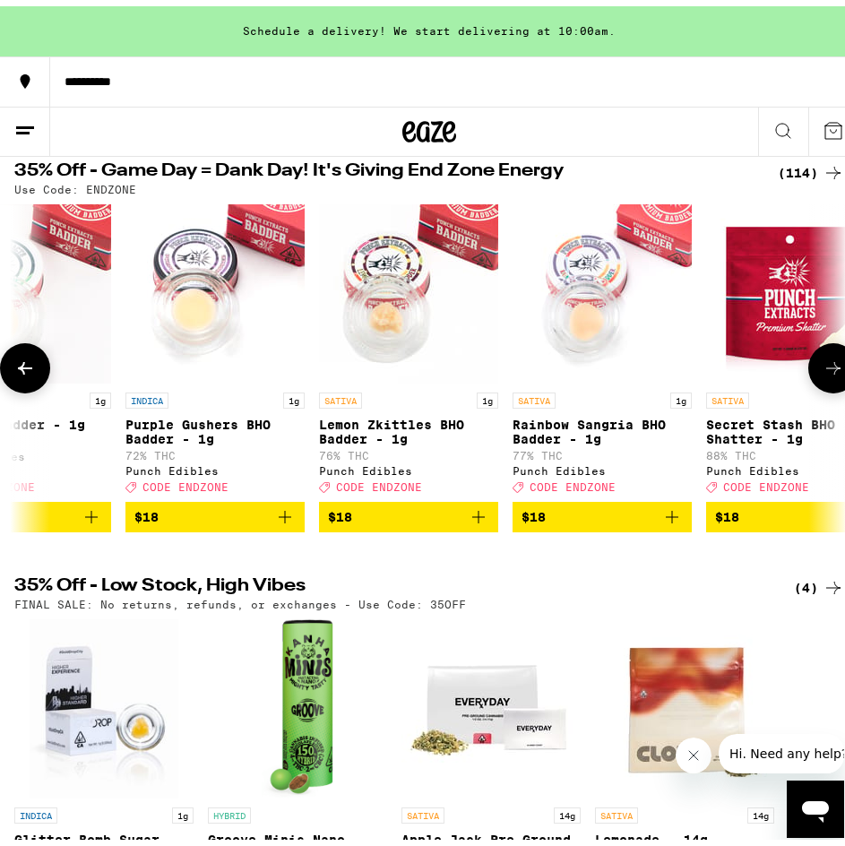
click at [35, 373] on icon at bounding box center [25, 362] width 22 height 22
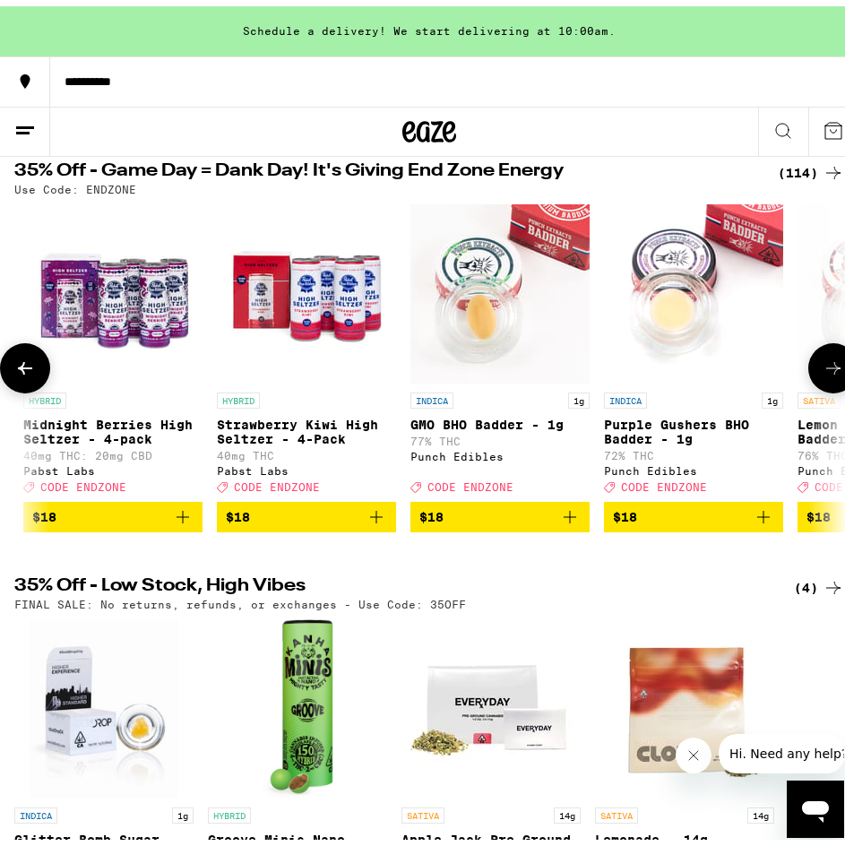
click at [35, 373] on icon at bounding box center [25, 362] width 22 height 22
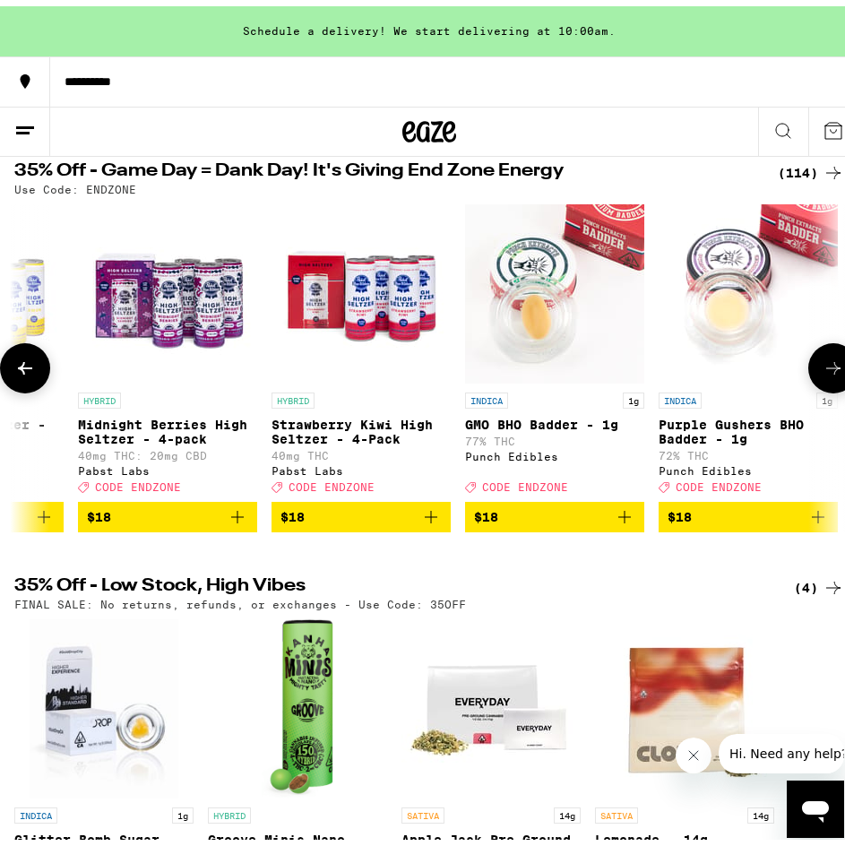
click at [35, 373] on icon at bounding box center [25, 362] width 22 height 22
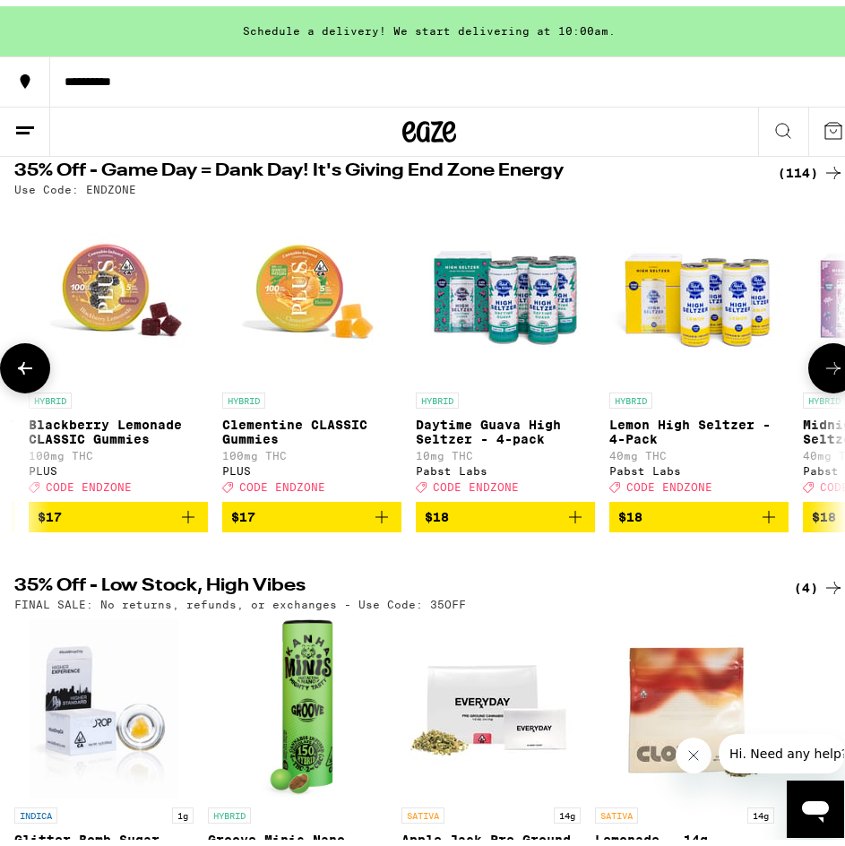
click at [35, 373] on icon at bounding box center [25, 362] width 22 height 22
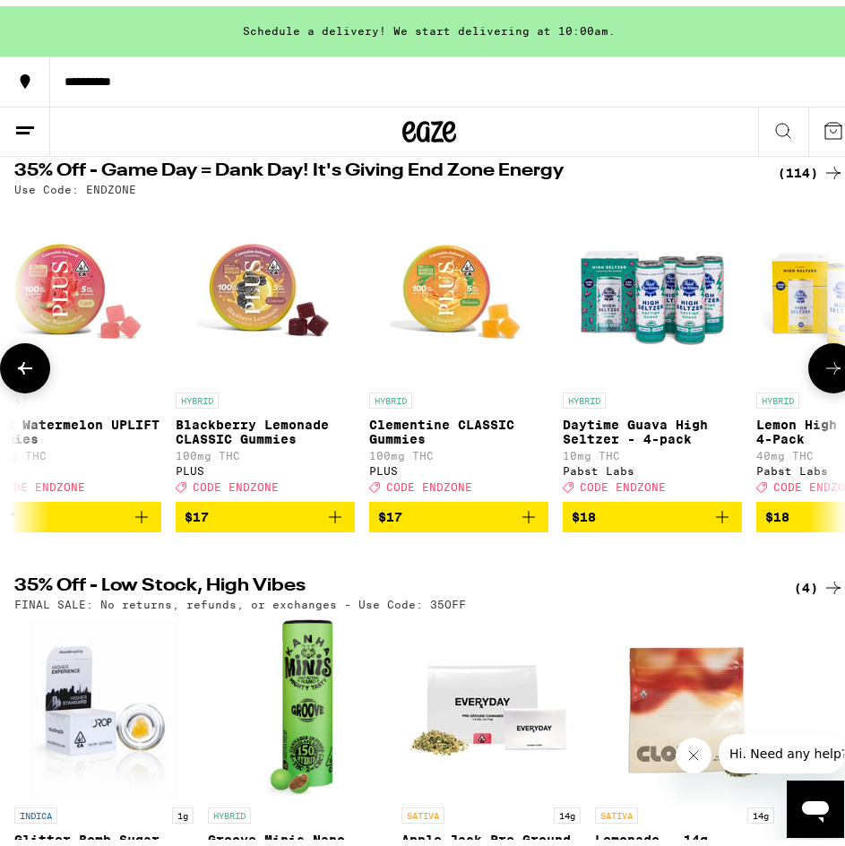
click at [35, 373] on icon at bounding box center [25, 362] width 22 height 22
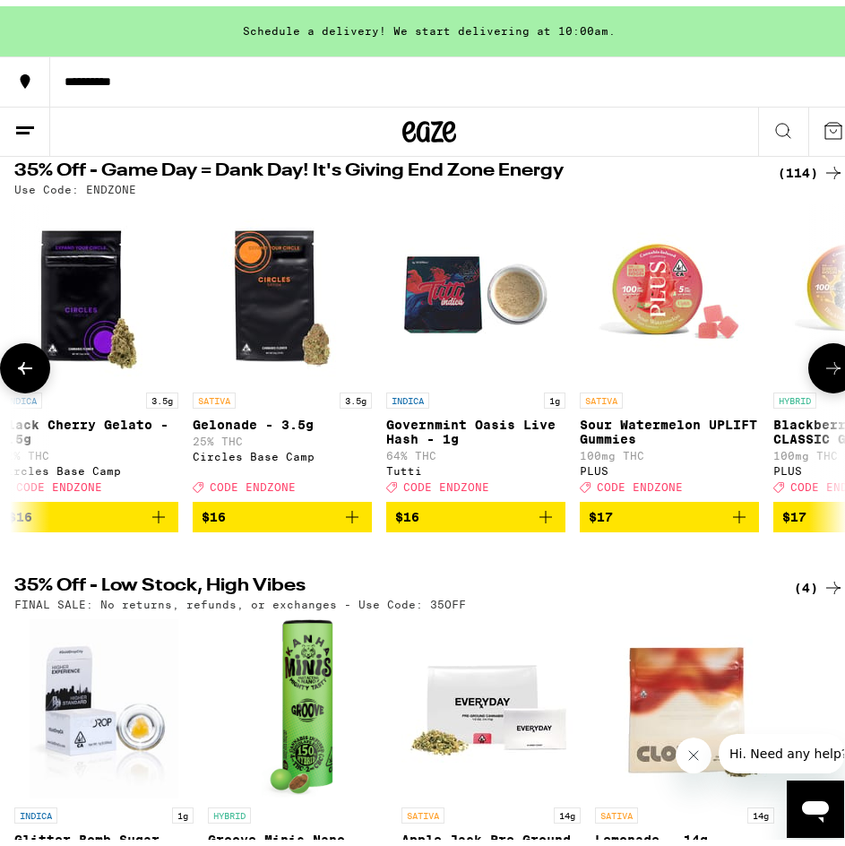
click at [35, 373] on icon at bounding box center [25, 362] width 22 height 22
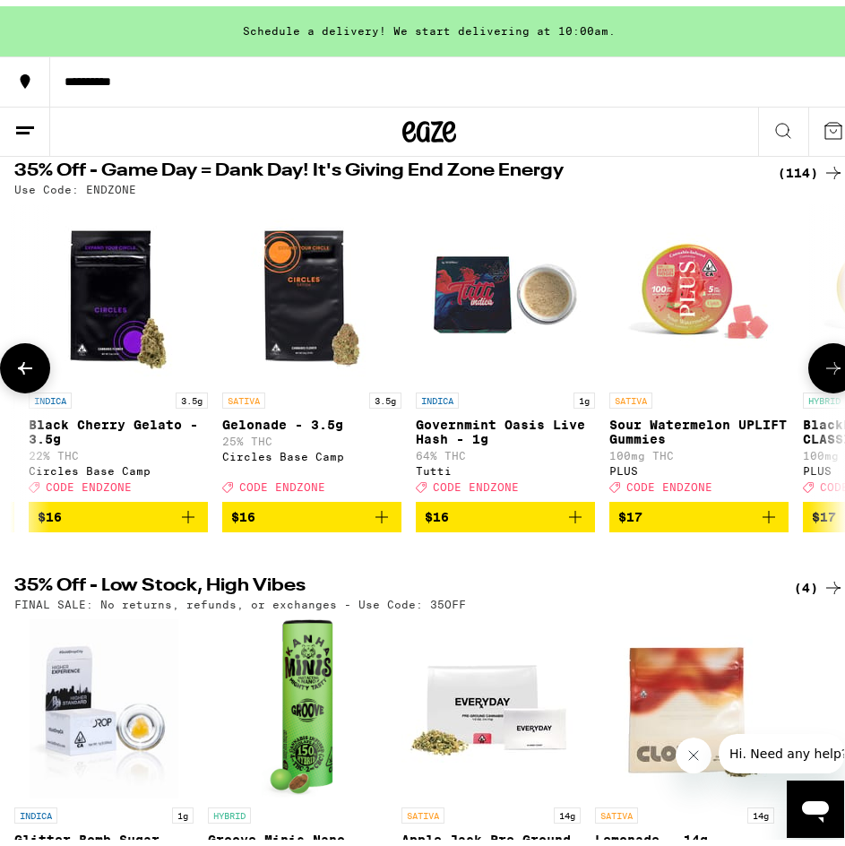
click at [35, 373] on icon at bounding box center [25, 362] width 22 height 22
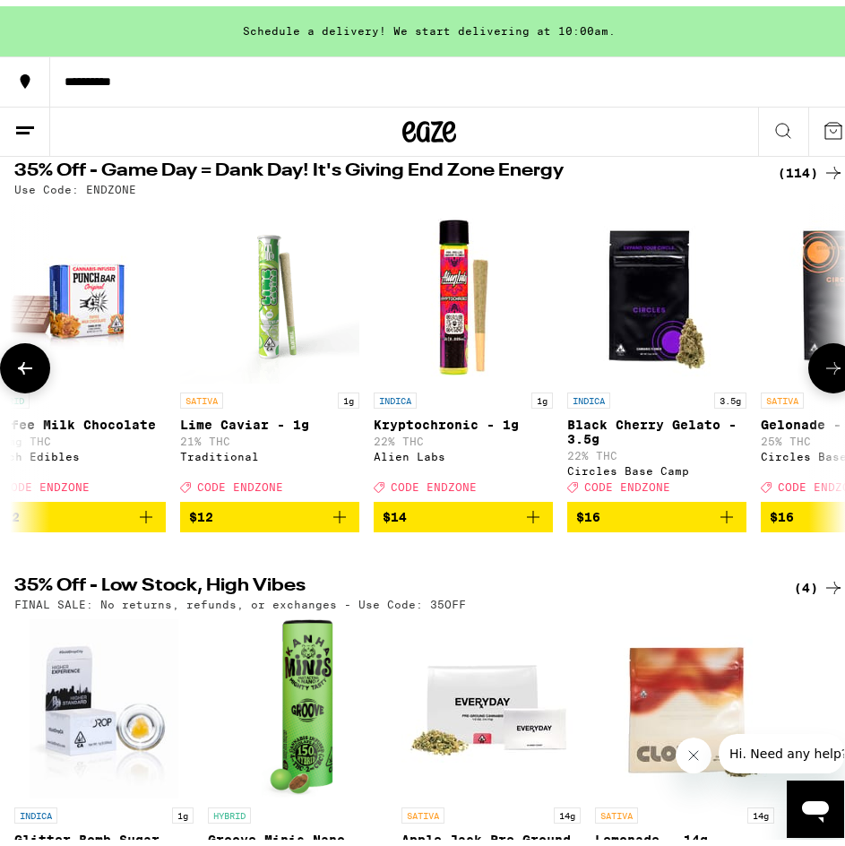
click at [35, 373] on icon at bounding box center [25, 362] width 22 height 22
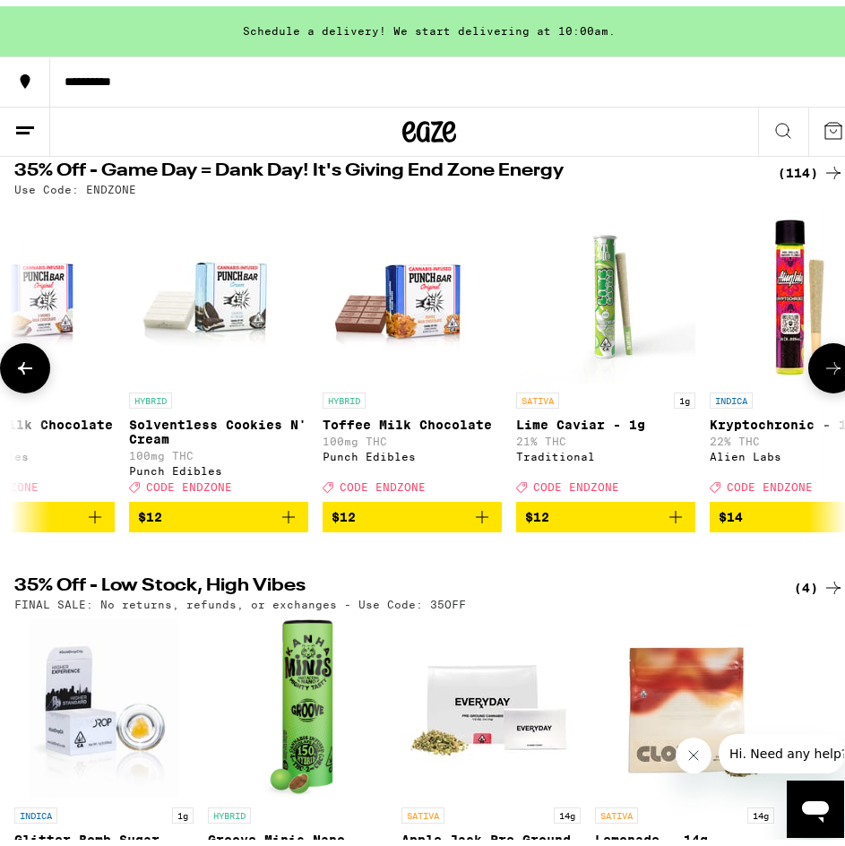
click at [35, 373] on icon at bounding box center [25, 362] width 22 height 22
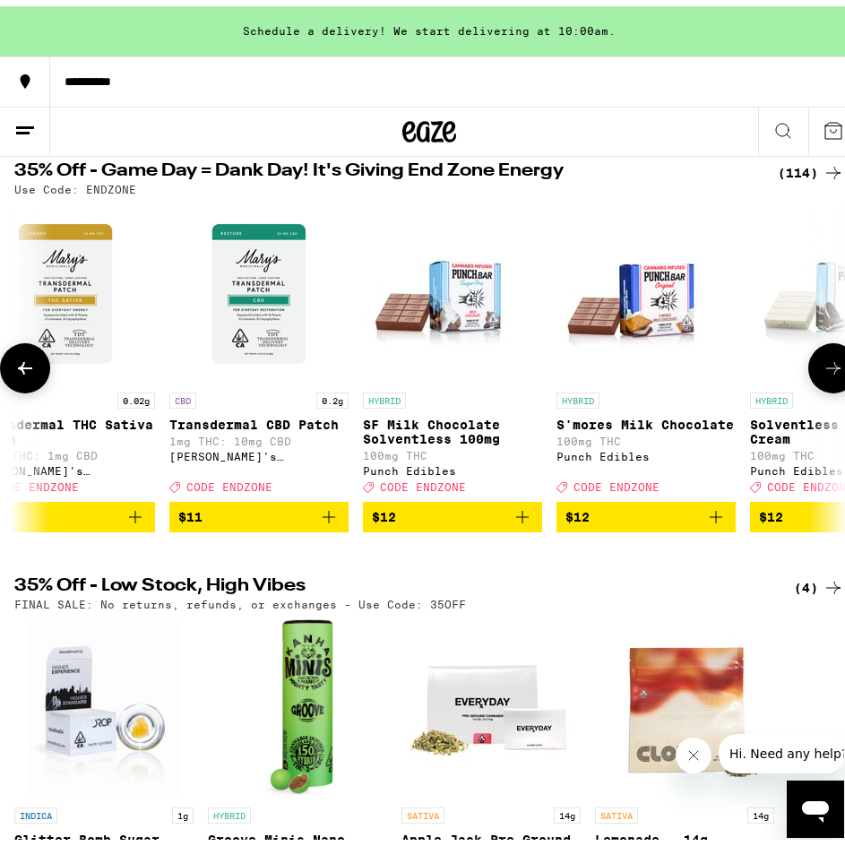
click at [35, 373] on icon at bounding box center [25, 362] width 22 height 22
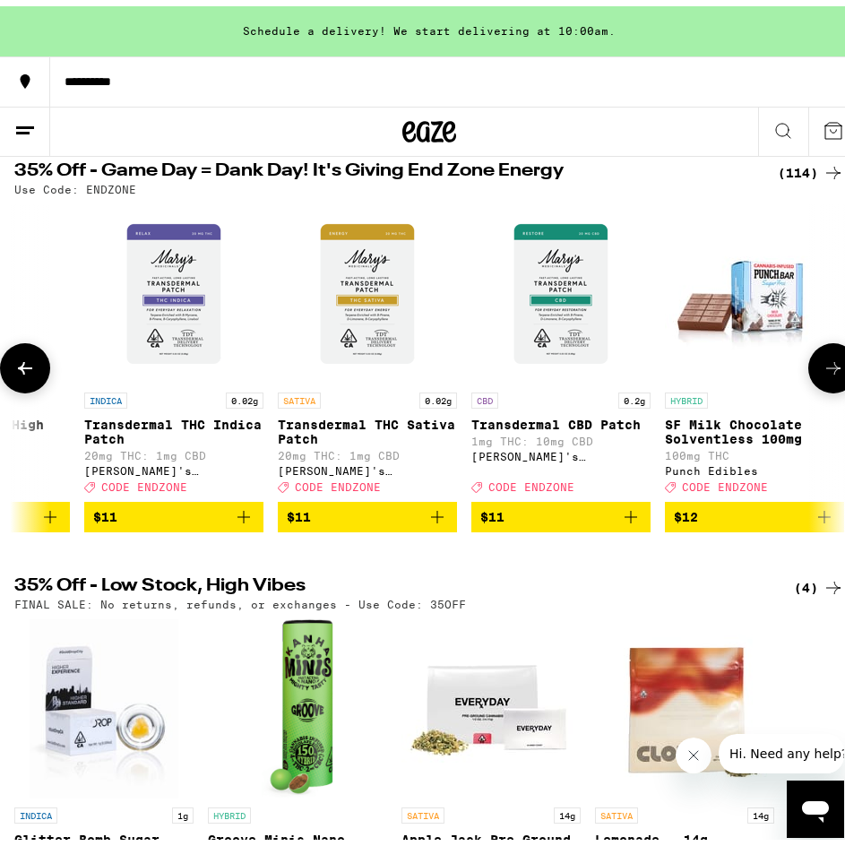
click at [35, 373] on icon at bounding box center [25, 362] width 22 height 22
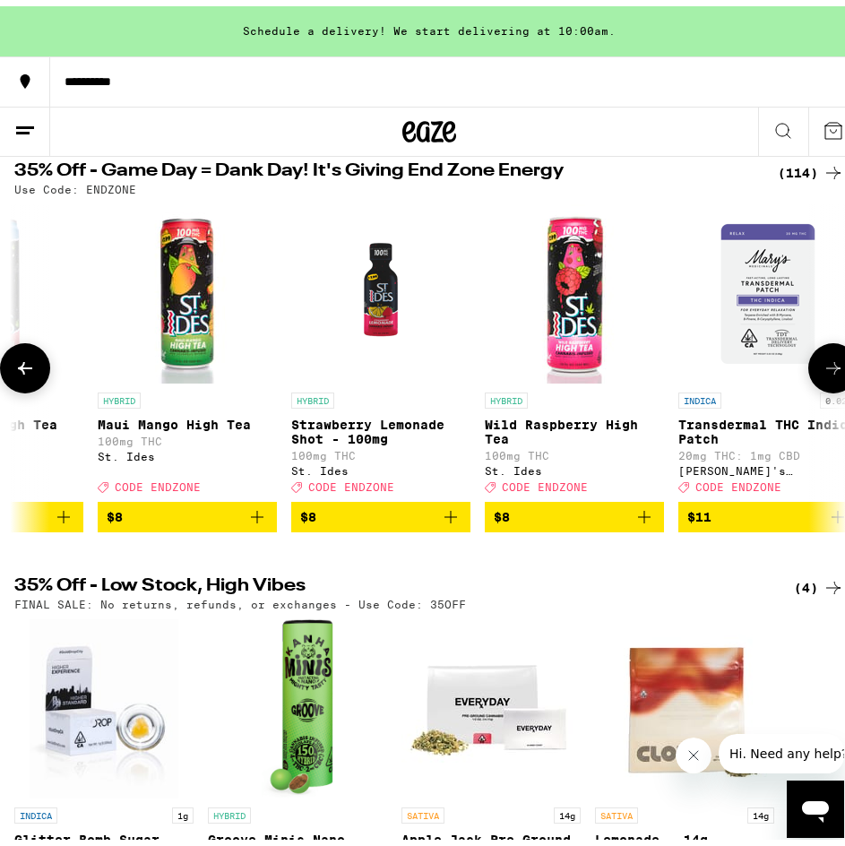
click at [35, 373] on icon at bounding box center [25, 362] width 22 height 22
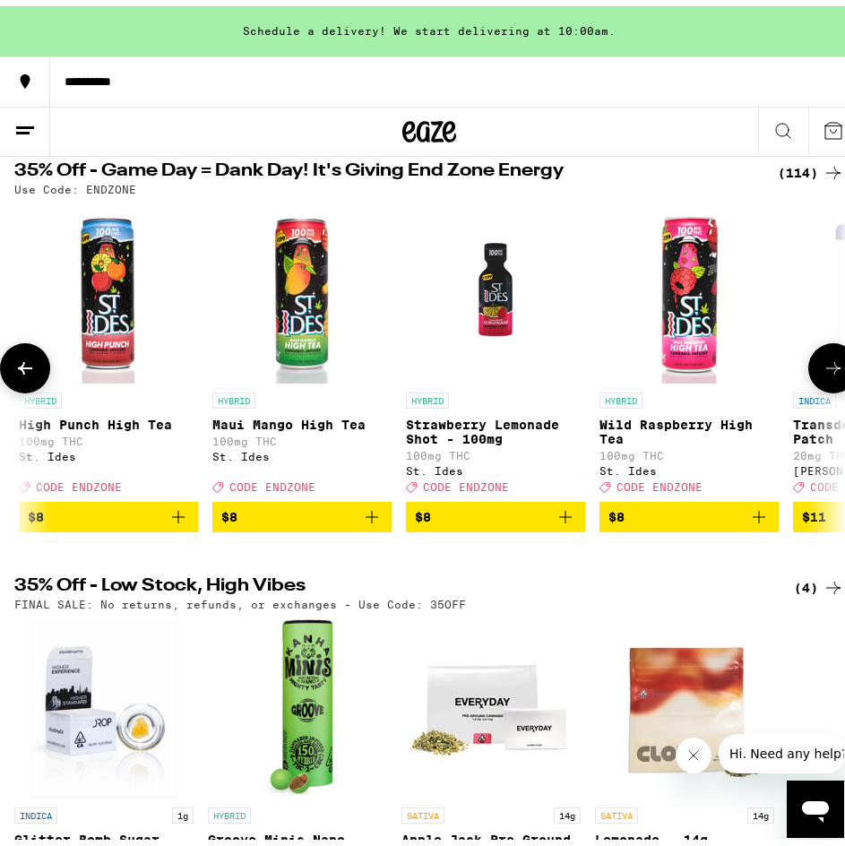
click at [35, 373] on icon at bounding box center [25, 362] width 22 height 22
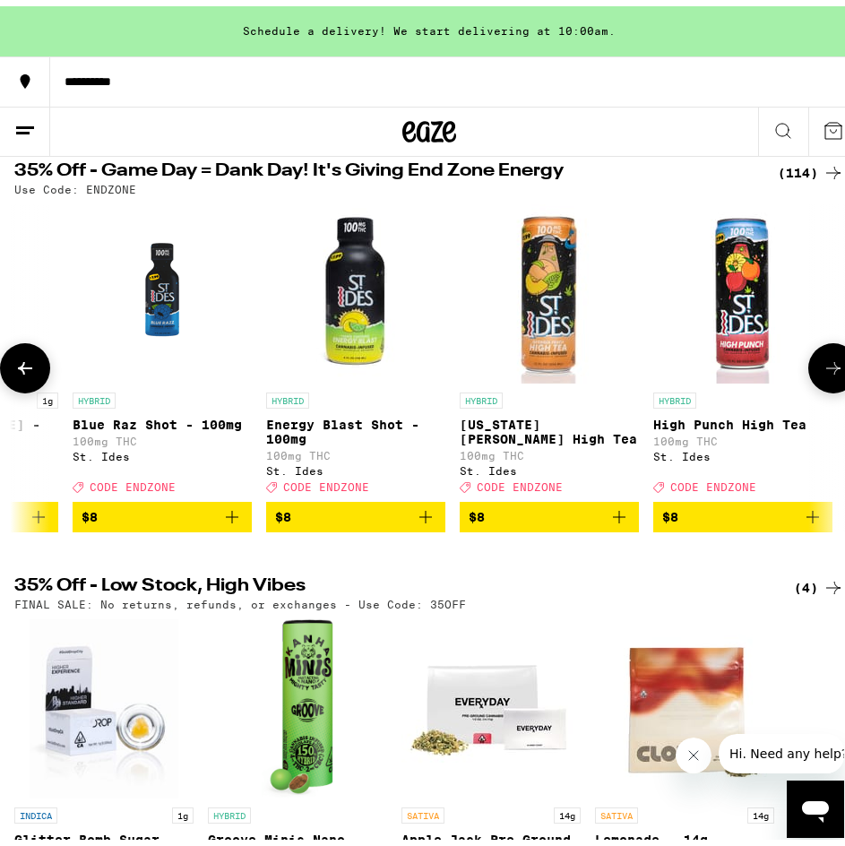
click at [35, 373] on icon at bounding box center [25, 362] width 22 height 22
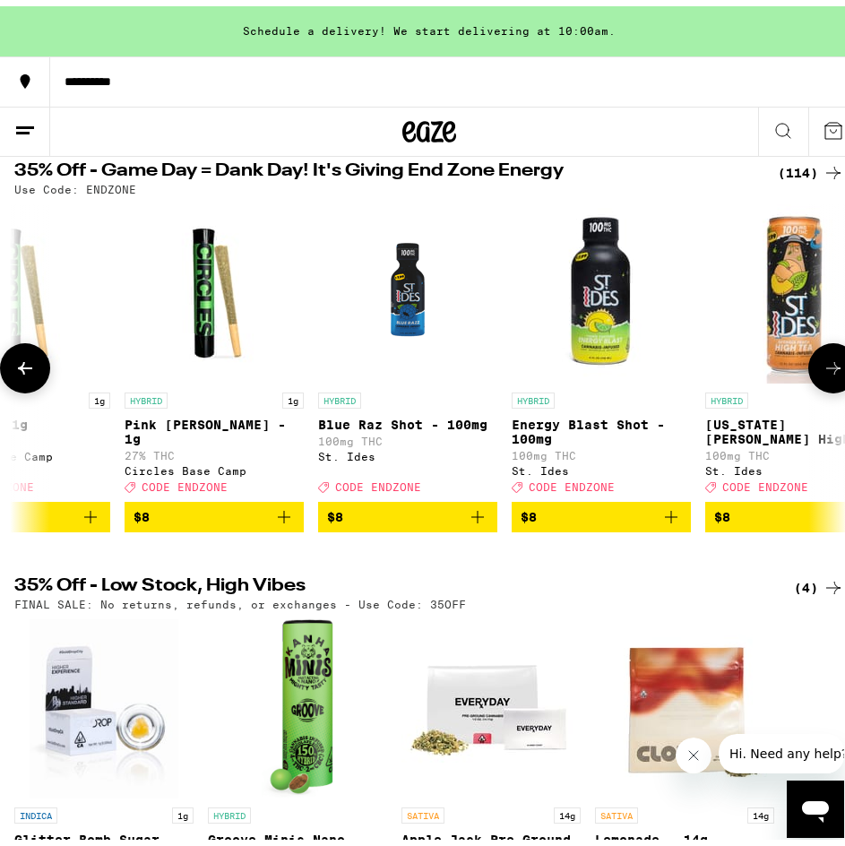
click at [35, 373] on icon at bounding box center [25, 362] width 22 height 22
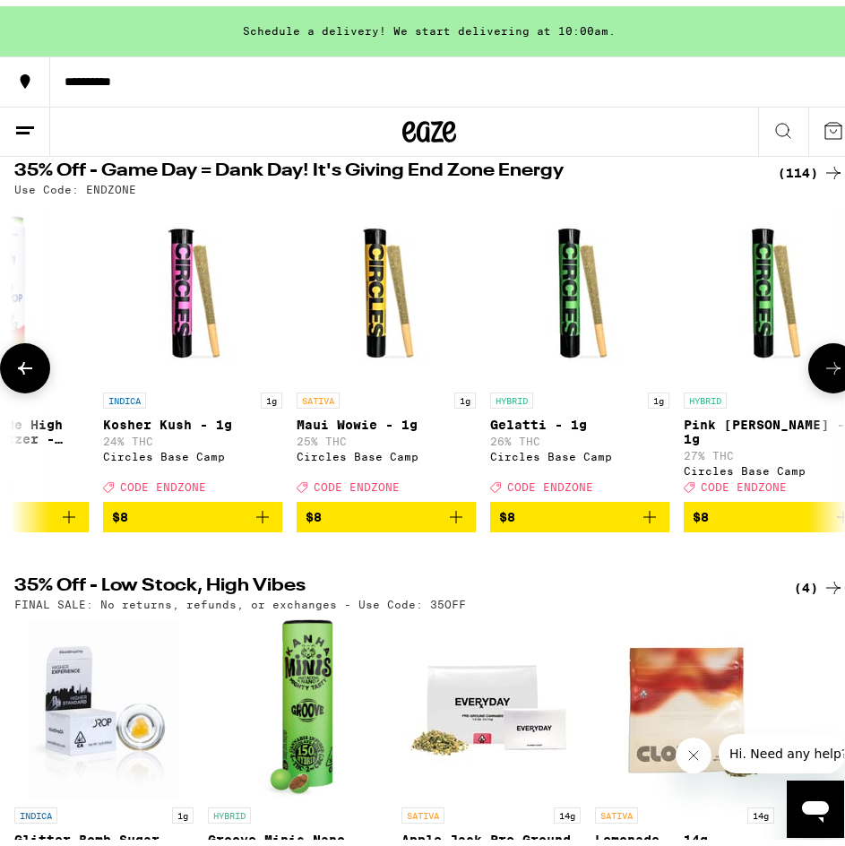
click at [35, 373] on icon at bounding box center [25, 362] width 22 height 22
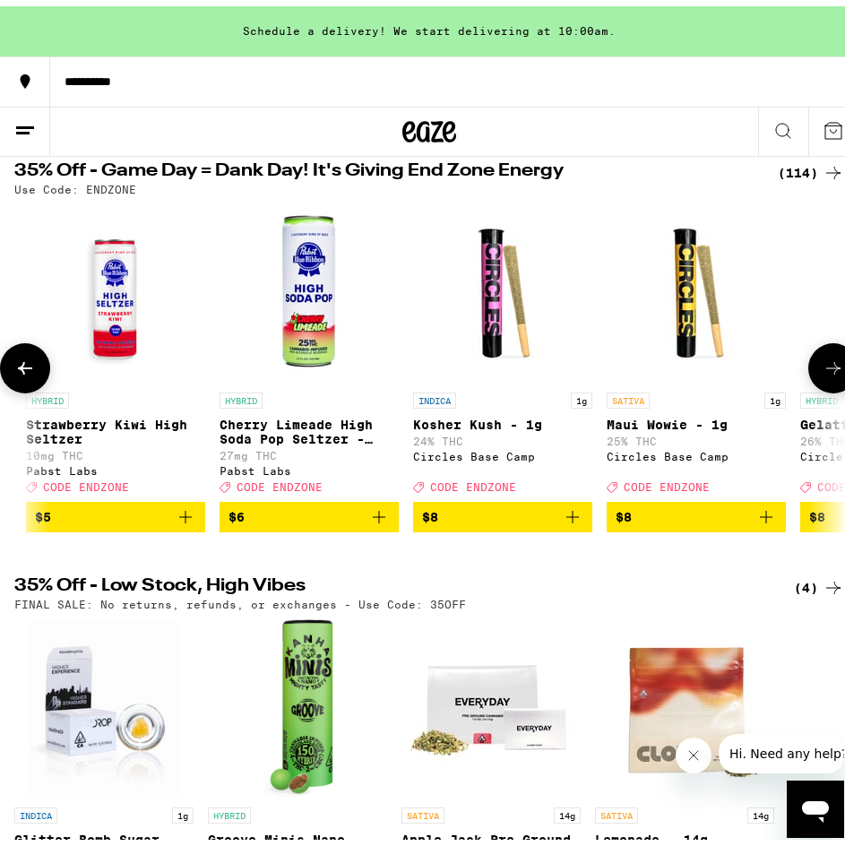
click at [35, 373] on icon at bounding box center [25, 362] width 22 height 22
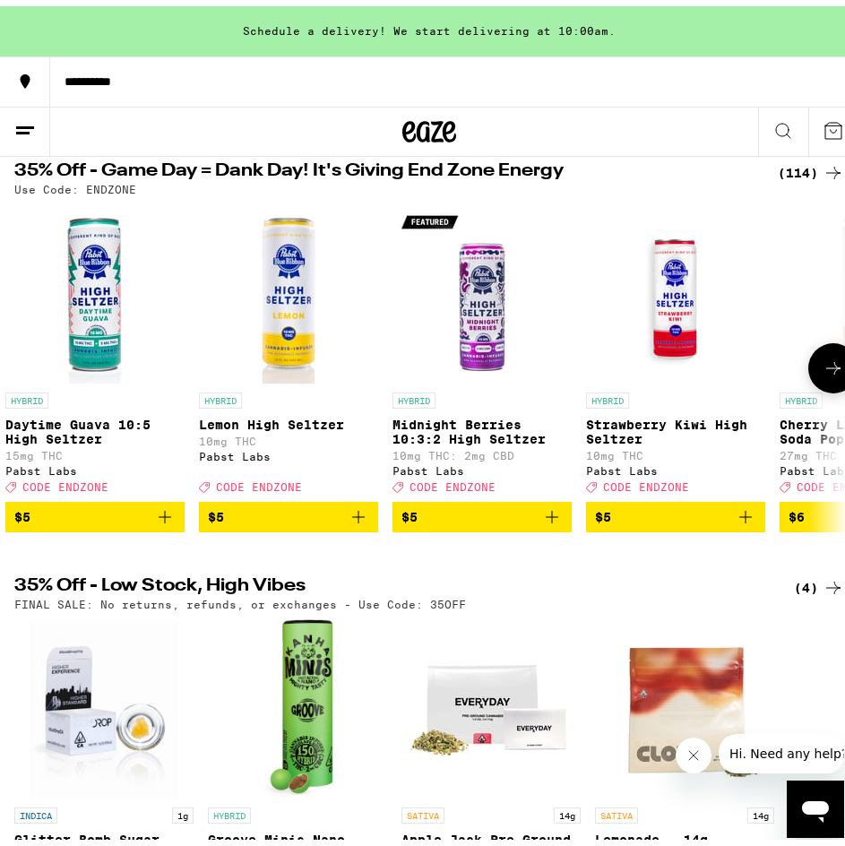
scroll to position [0, 0]
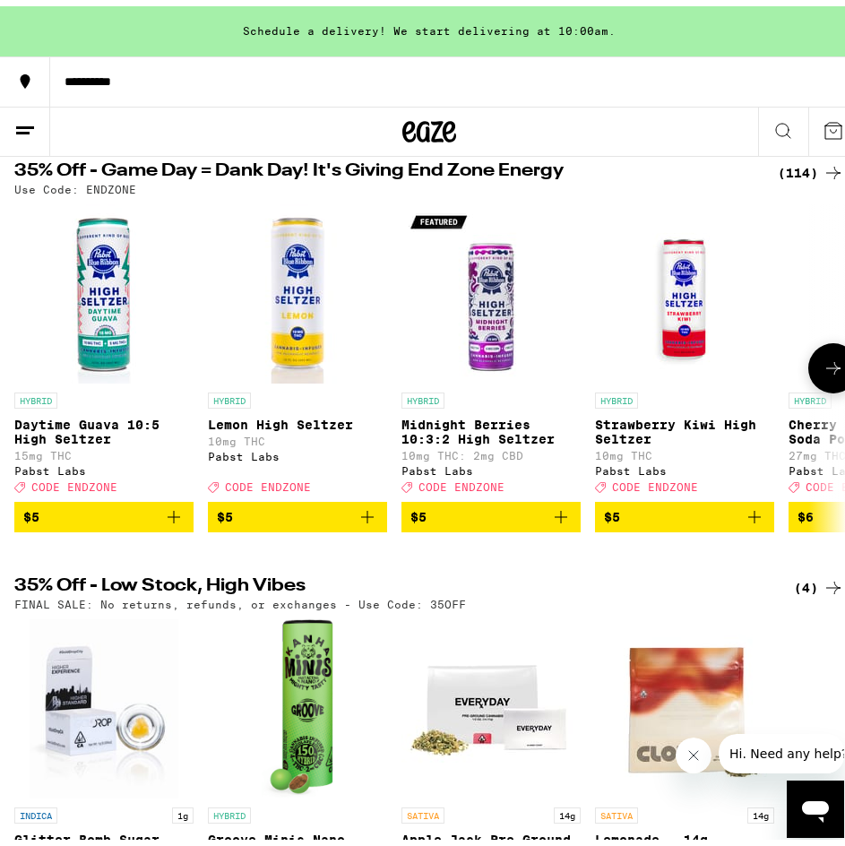
click at [812, 384] on button at bounding box center [833, 362] width 50 height 50
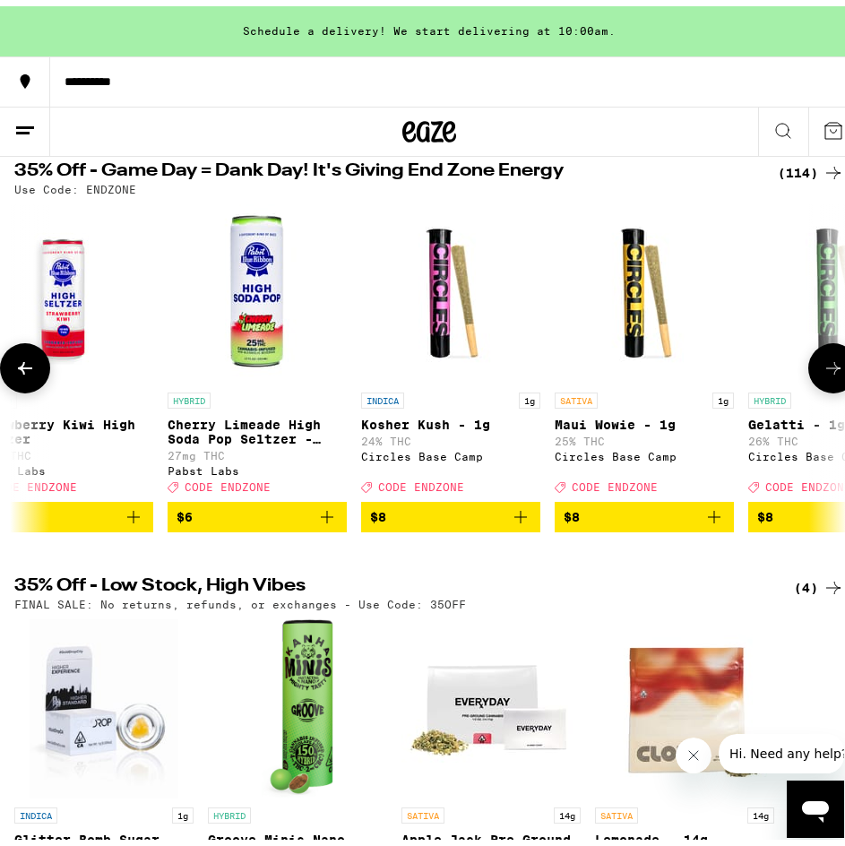
click at [812, 384] on button at bounding box center [833, 362] width 50 height 50
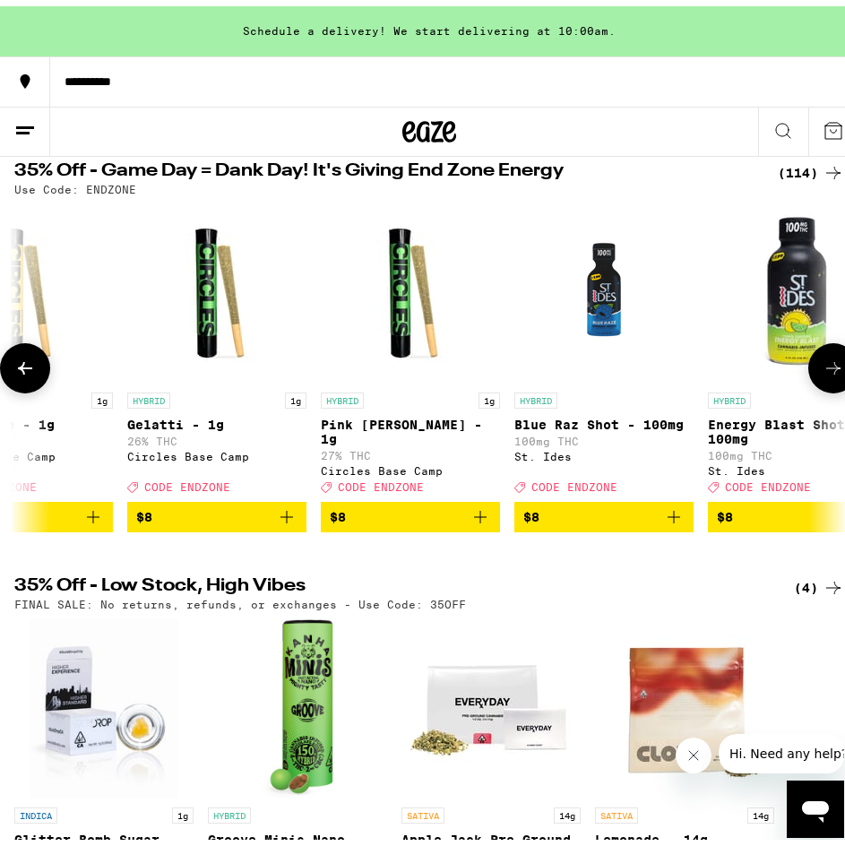
click at [812, 384] on button at bounding box center [833, 362] width 50 height 50
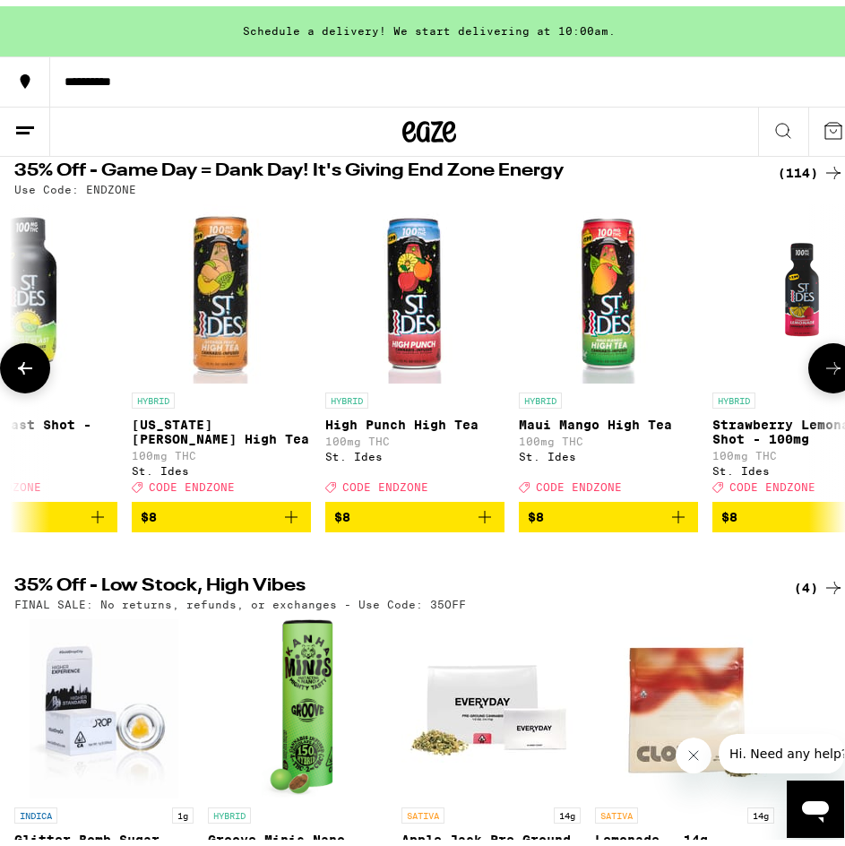
click at [812, 384] on button at bounding box center [833, 362] width 50 height 50
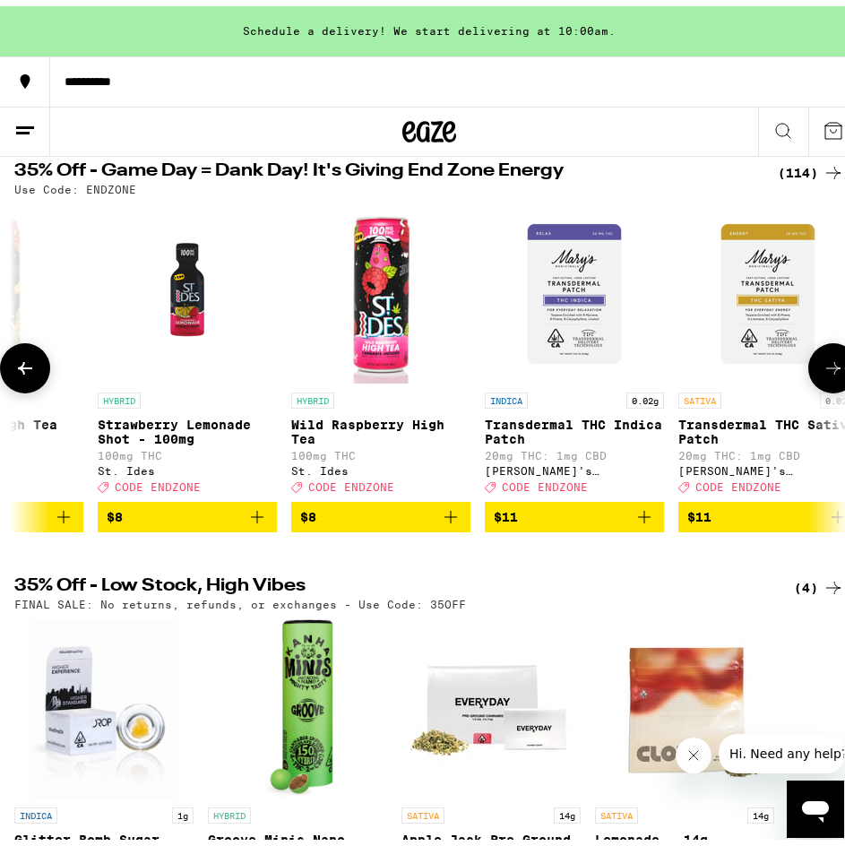
click at [812, 384] on button at bounding box center [833, 362] width 50 height 50
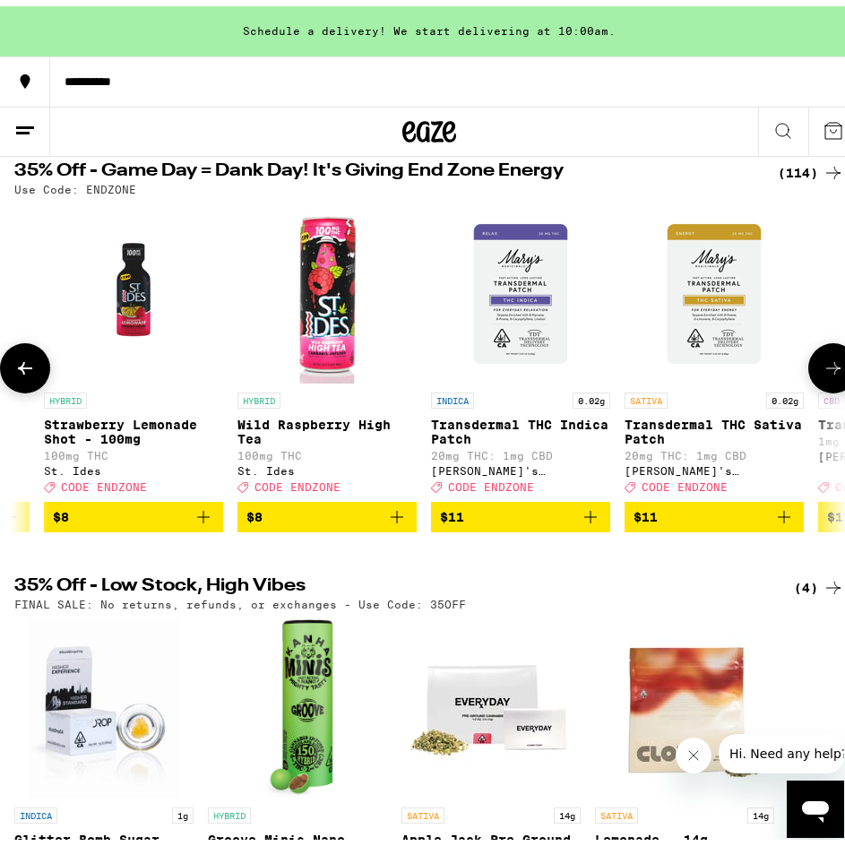
click at [812, 384] on button at bounding box center [833, 362] width 50 height 50
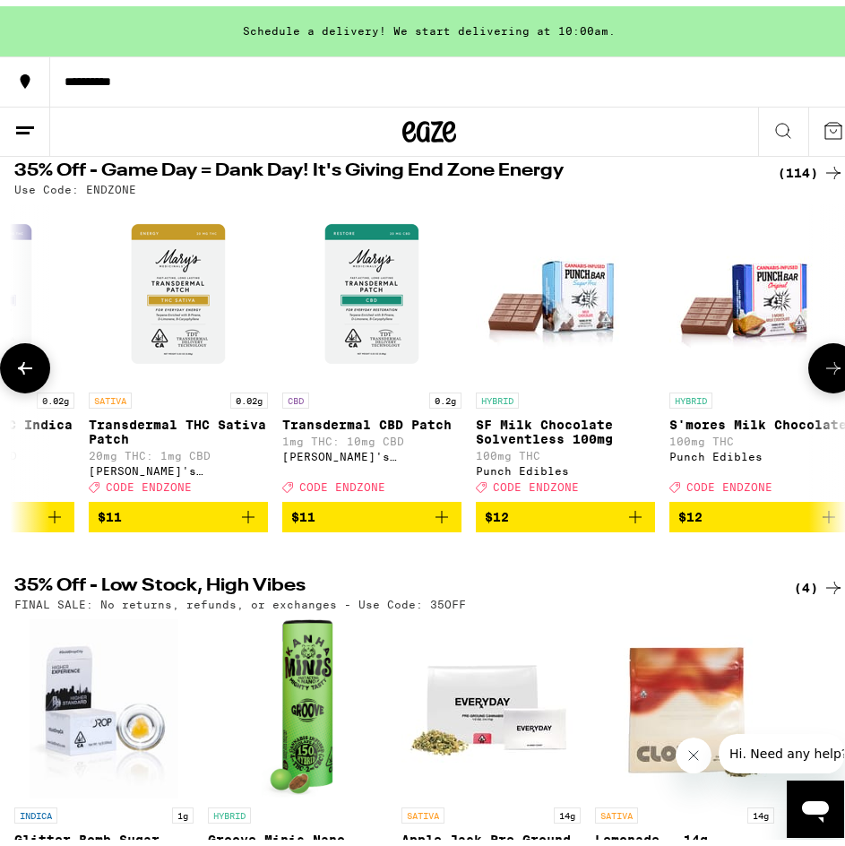
click at [812, 384] on button at bounding box center [833, 362] width 50 height 50
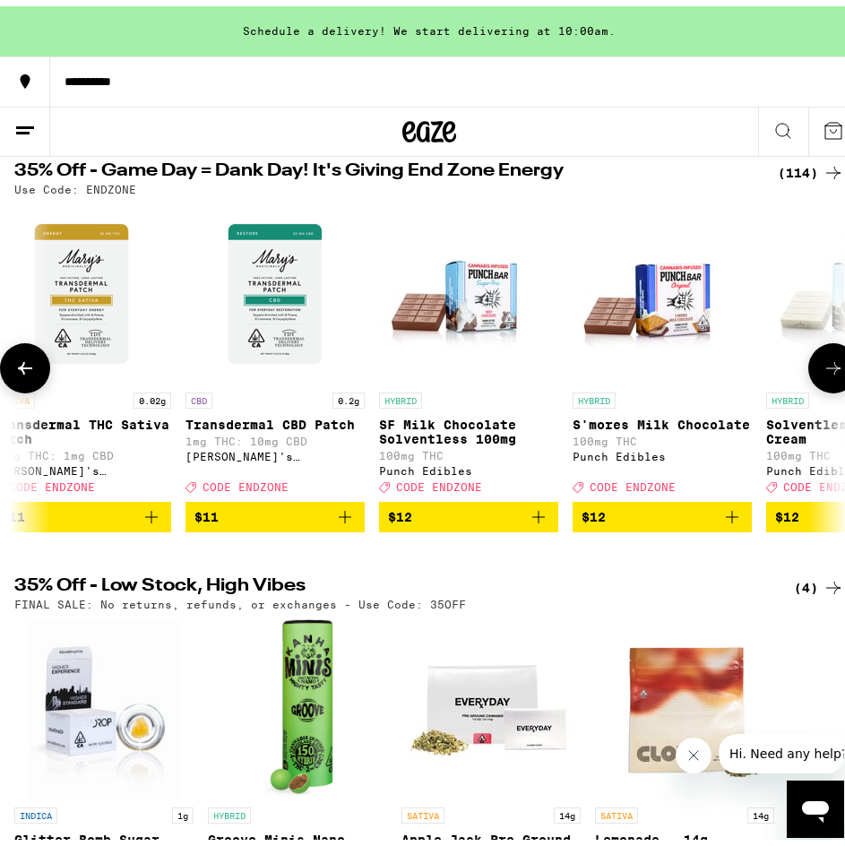
click at [812, 384] on button at bounding box center [833, 362] width 50 height 50
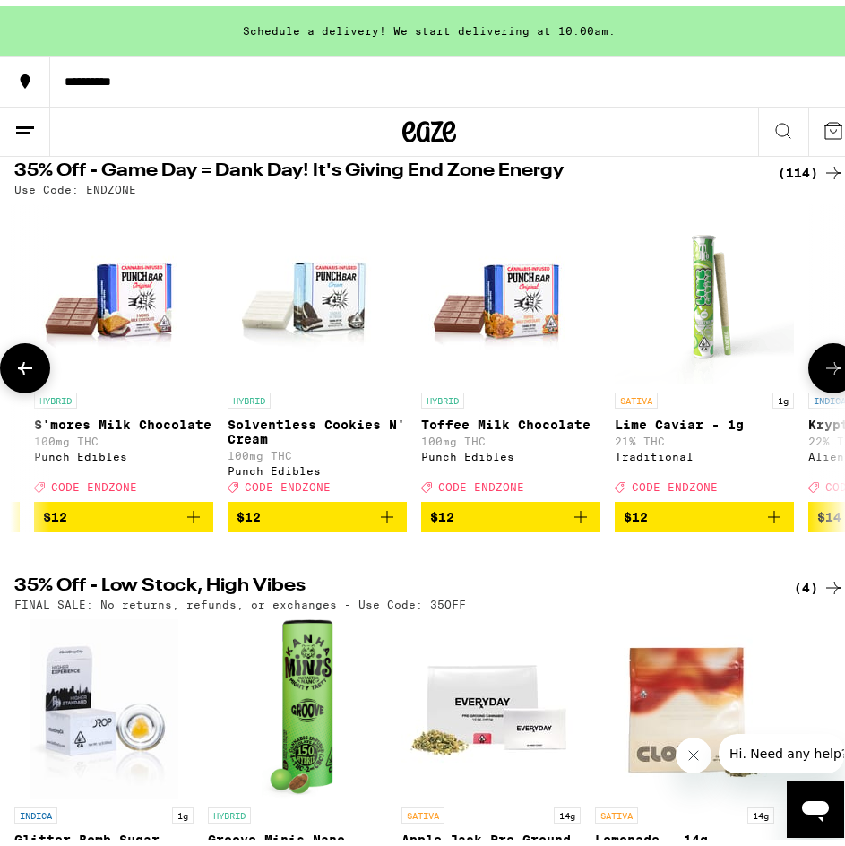
click at [812, 384] on button at bounding box center [833, 362] width 50 height 50
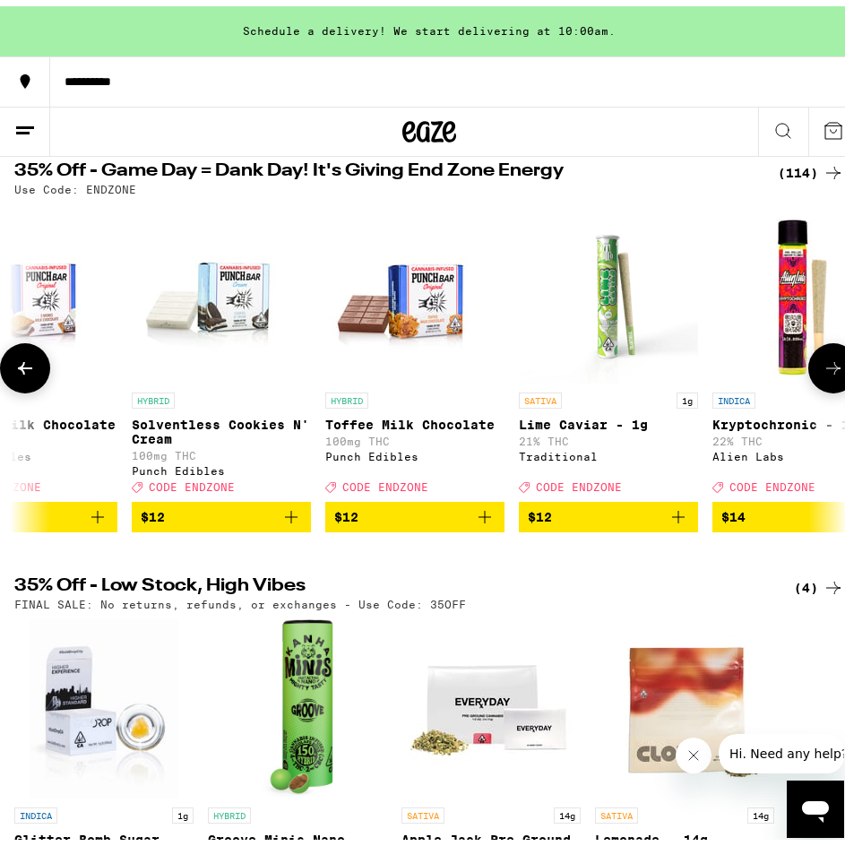
click at [812, 384] on button at bounding box center [833, 362] width 50 height 50
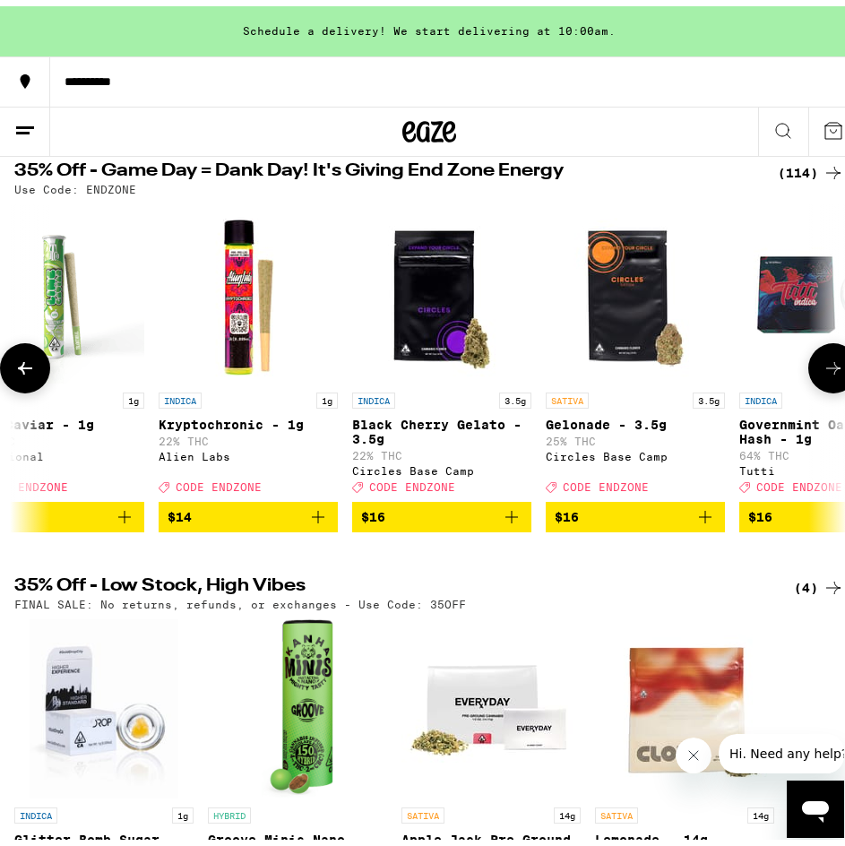
click at [812, 384] on button at bounding box center [833, 362] width 50 height 50
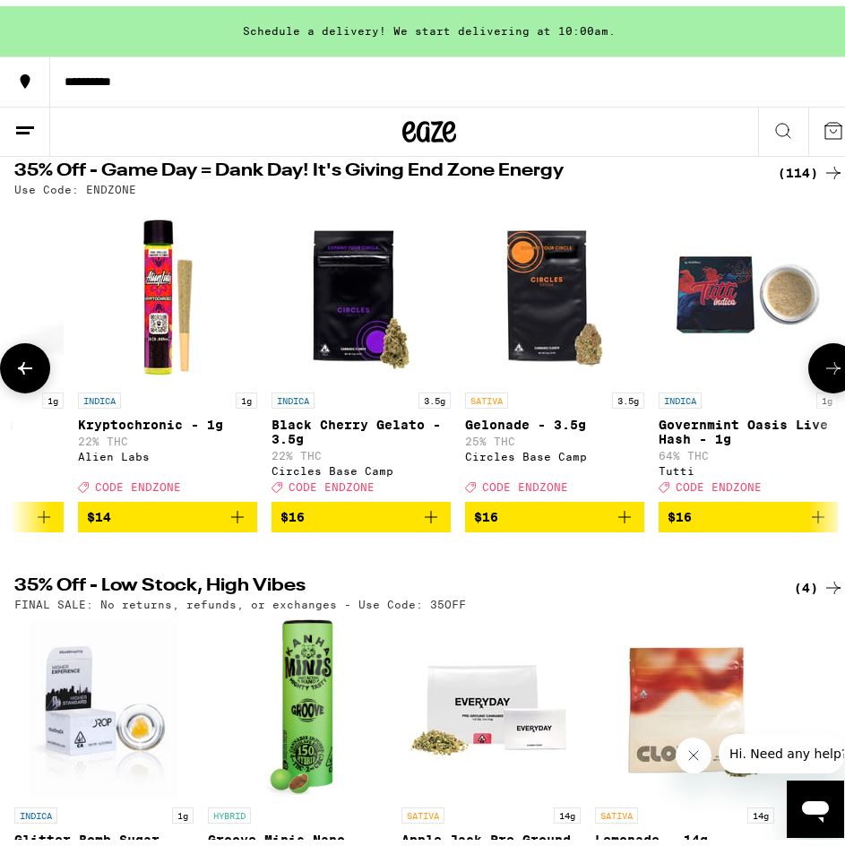
click at [812, 384] on button at bounding box center [833, 362] width 50 height 50
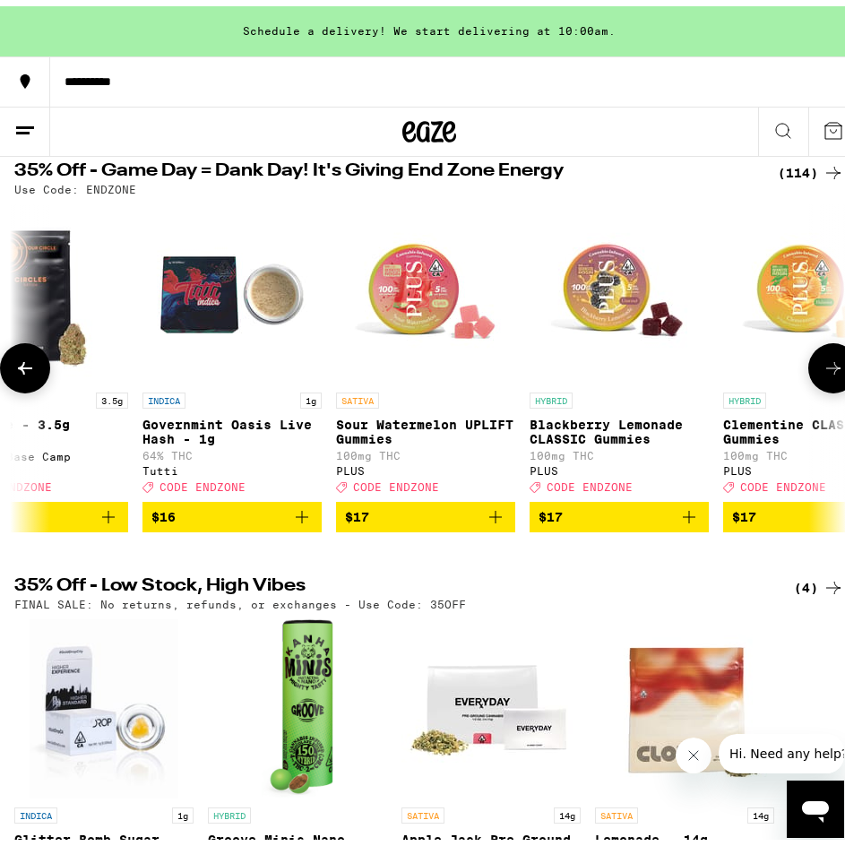
click at [812, 384] on button at bounding box center [833, 362] width 50 height 50
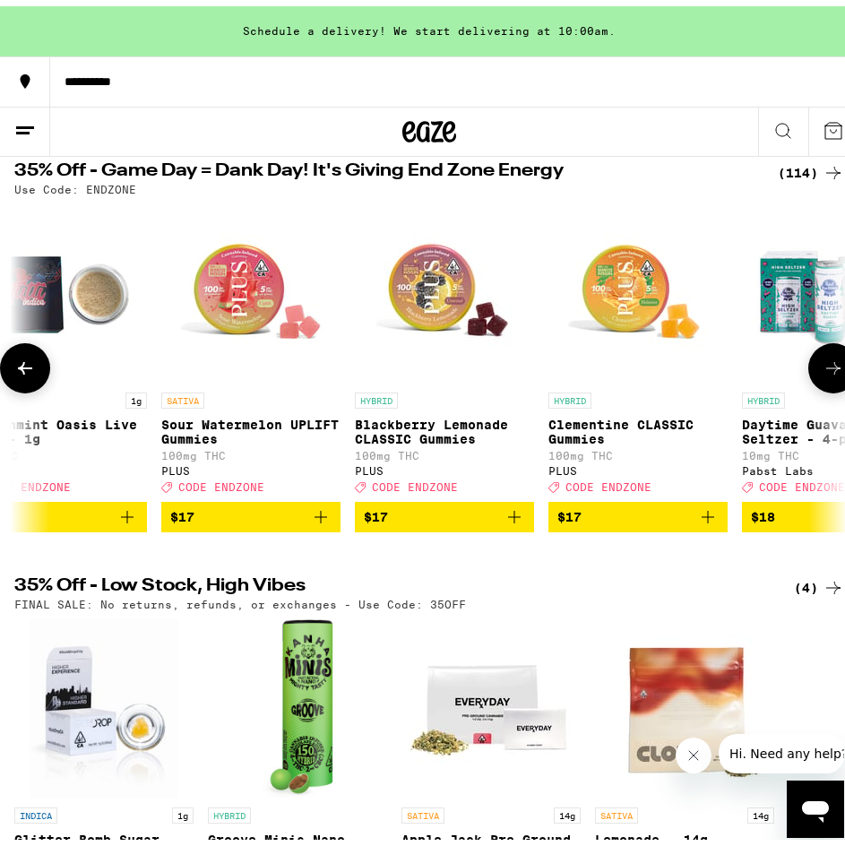
click at [812, 384] on button at bounding box center [833, 362] width 50 height 50
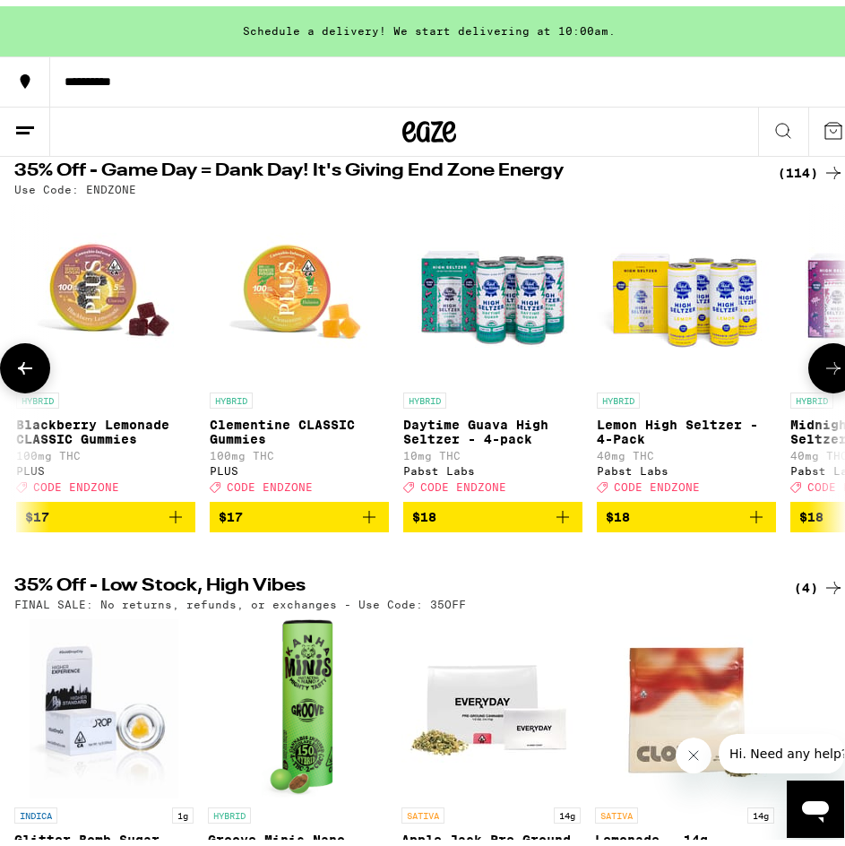
click at [812, 384] on button at bounding box center [833, 362] width 50 height 50
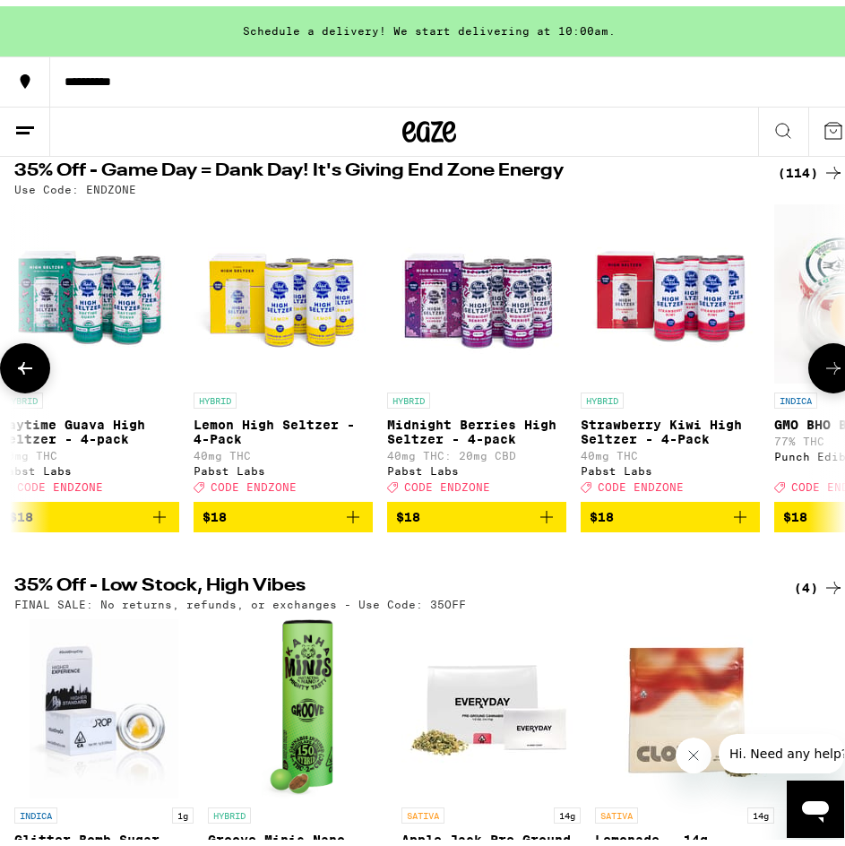
click at [812, 384] on button at bounding box center [833, 362] width 50 height 50
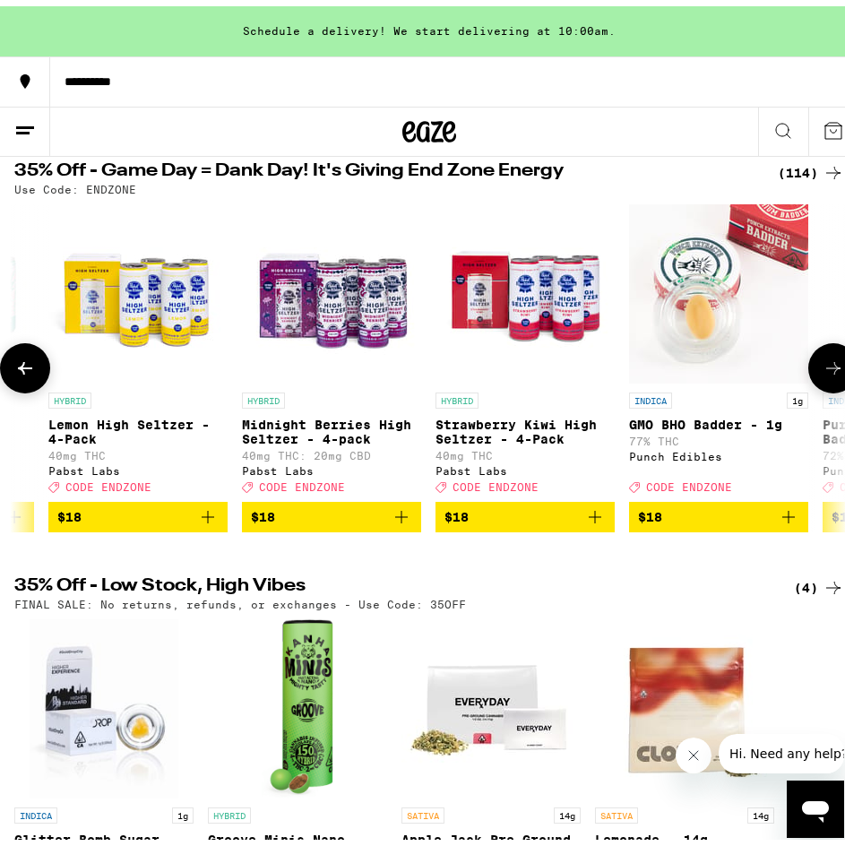
click at [812, 384] on button at bounding box center [833, 362] width 50 height 50
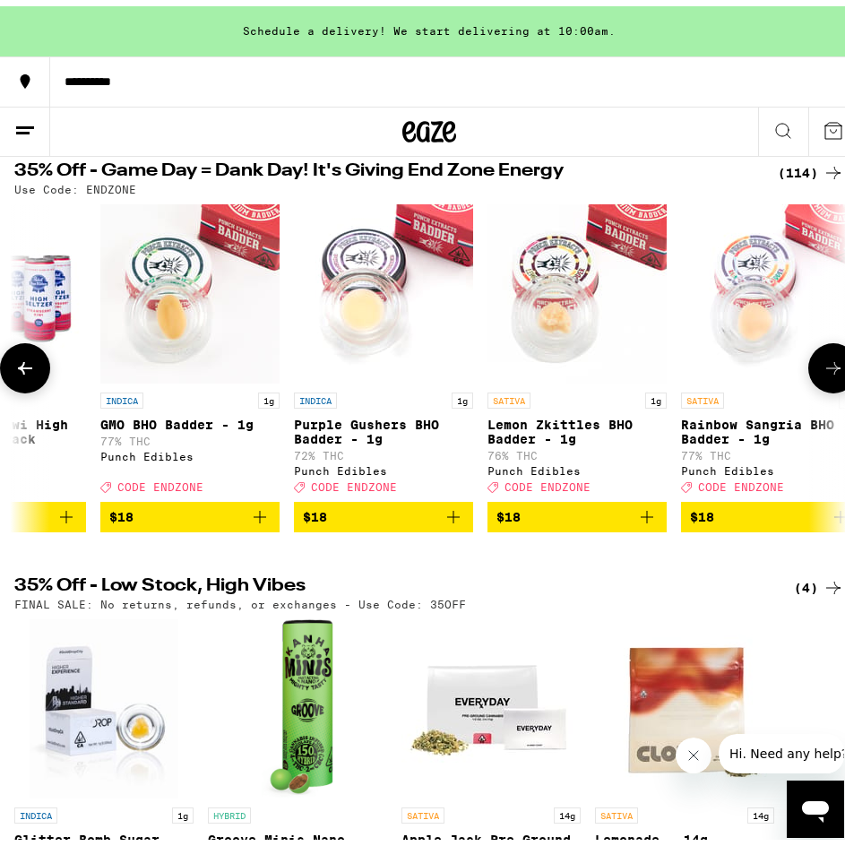
click at [812, 384] on button at bounding box center [833, 362] width 50 height 50
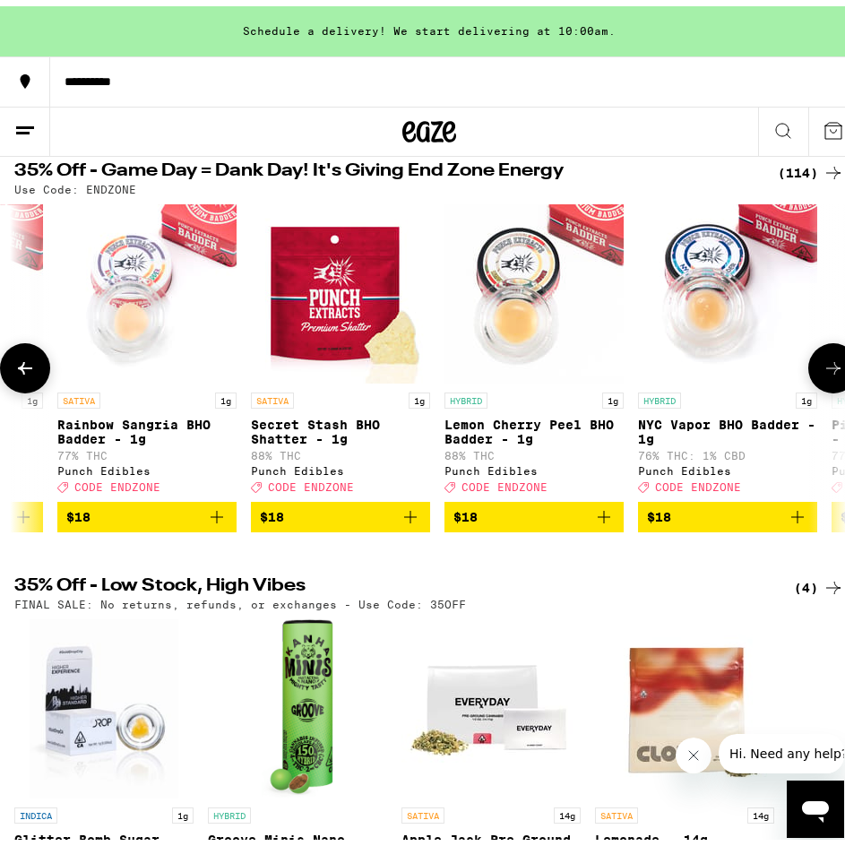
click at [812, 384] on button at bounding box center [833, 362] width 50 height 50
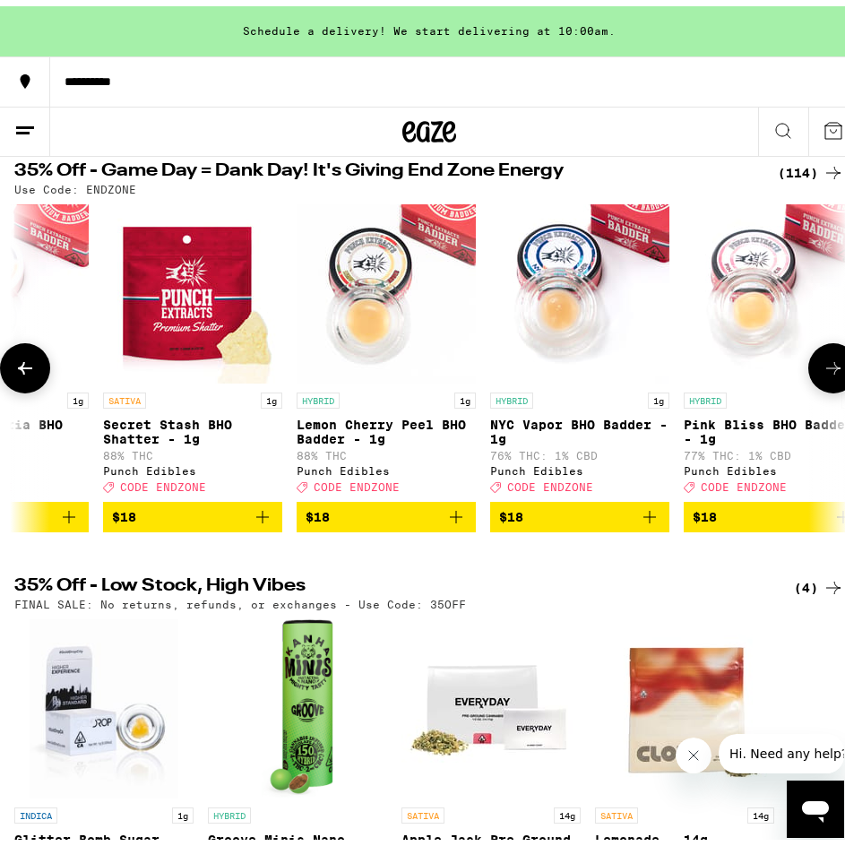
click at [812, 384] on button at bounding box center [833, 362] width 50 height 50
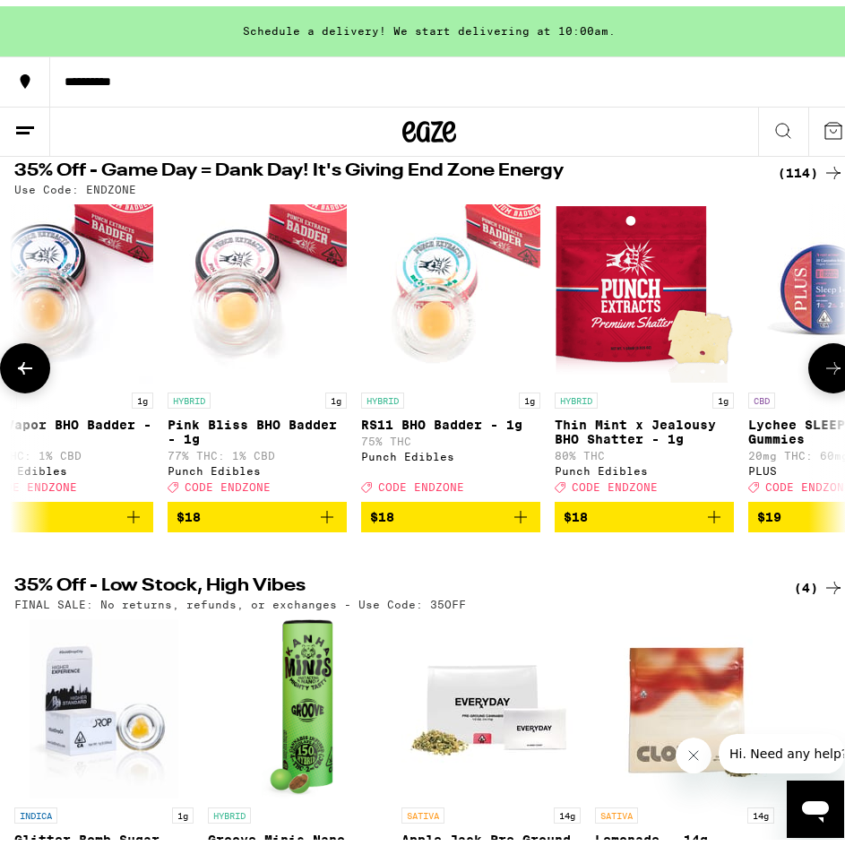
click at [812, 384] on button at bounding box center [833, 362] width 50 height 50
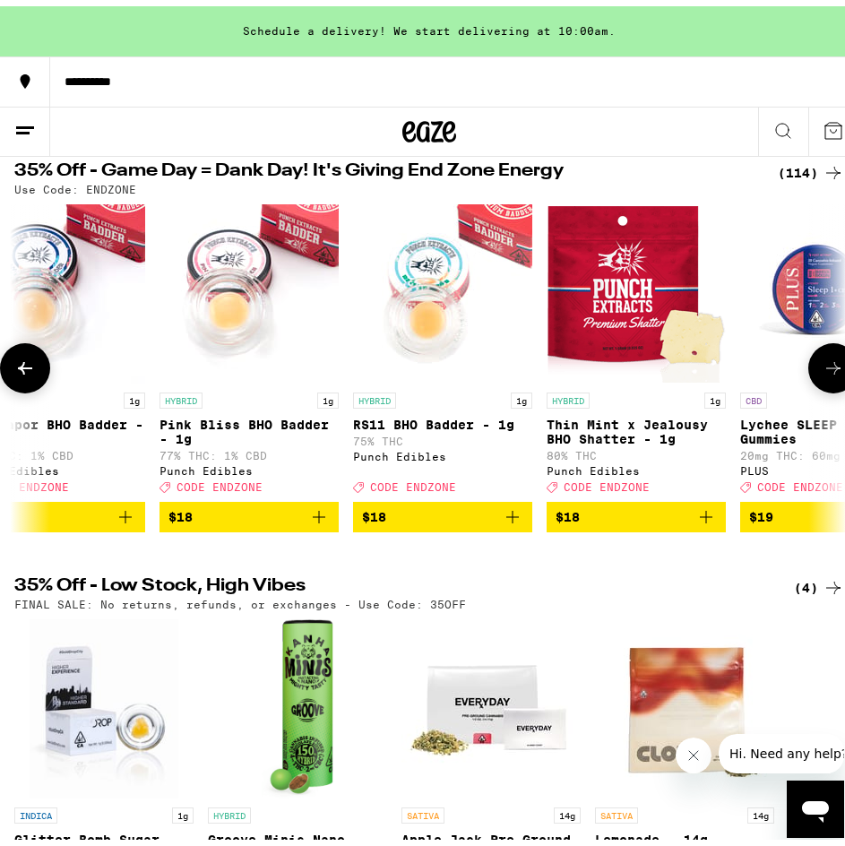
click at [812, 384] on button at bounding box center [833, 362] width 50 height 50
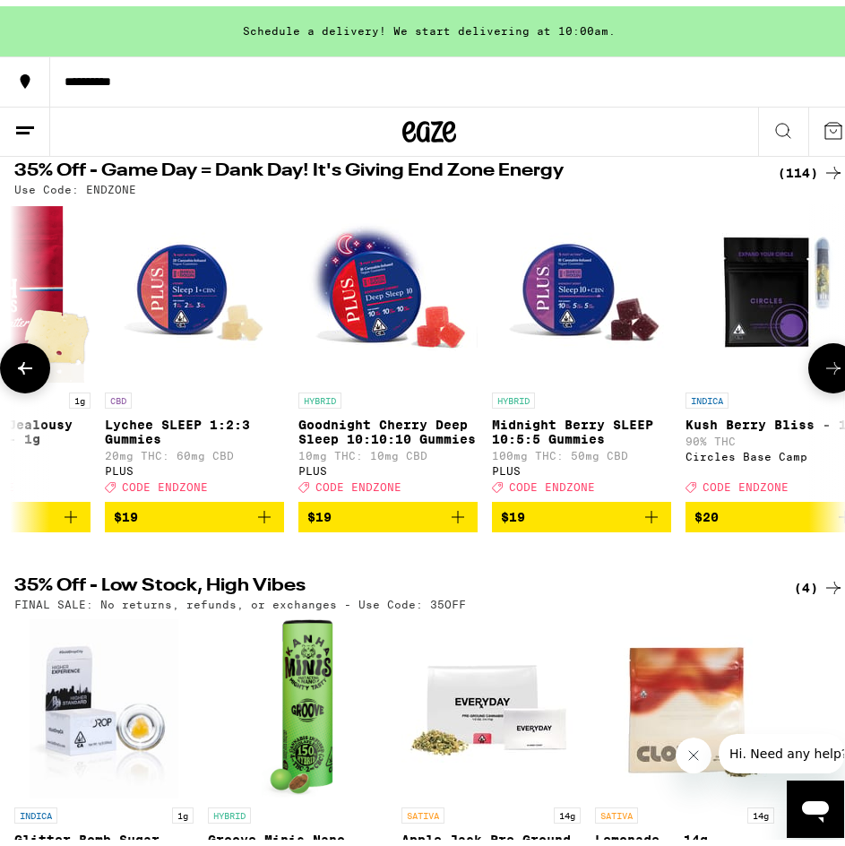
click at [812, 384] on button at bounding box center [833, 362] width 50 height 50
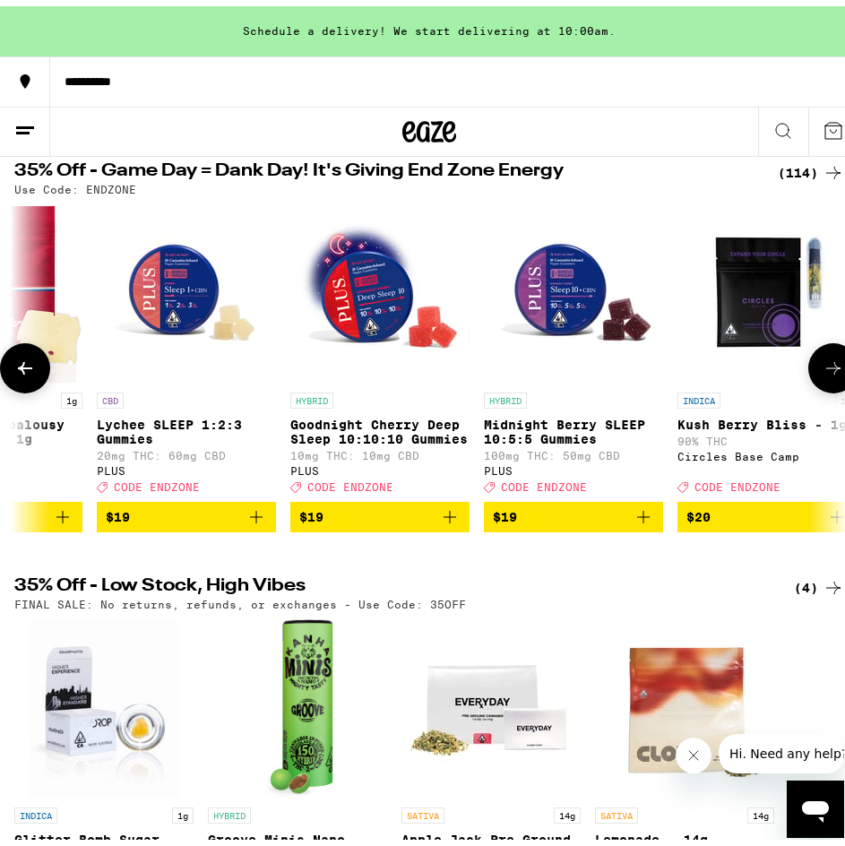
click at [812, 384] on button at bounding box center [833, 362] width 50 height 50
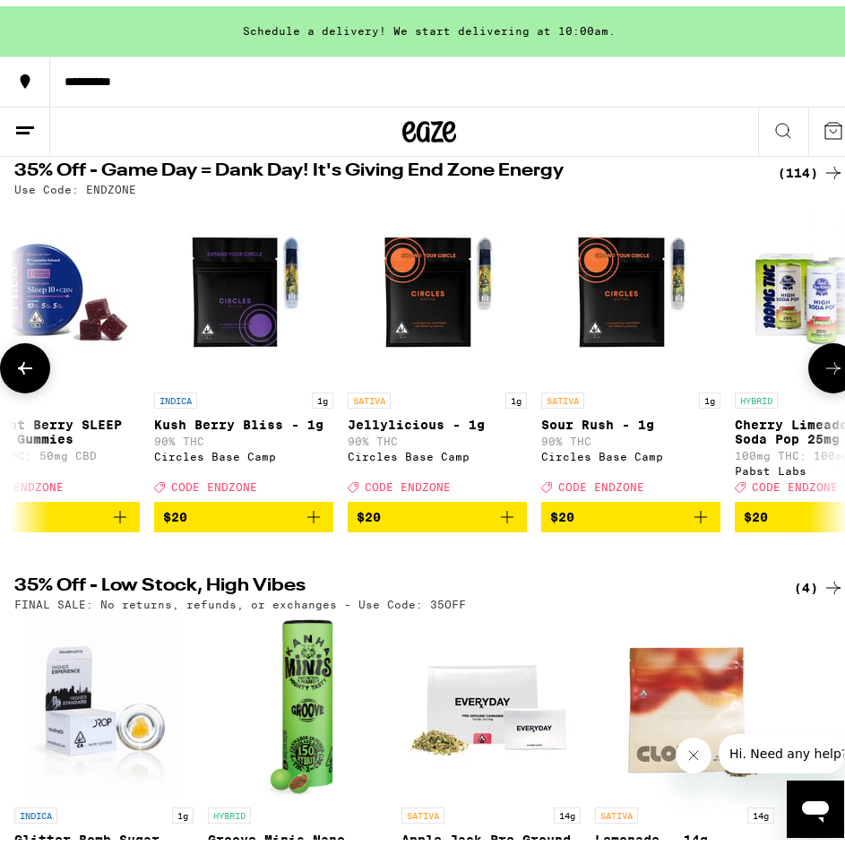
click at [812, 384] on button at bounding box center [833, 362] width 50 height 50
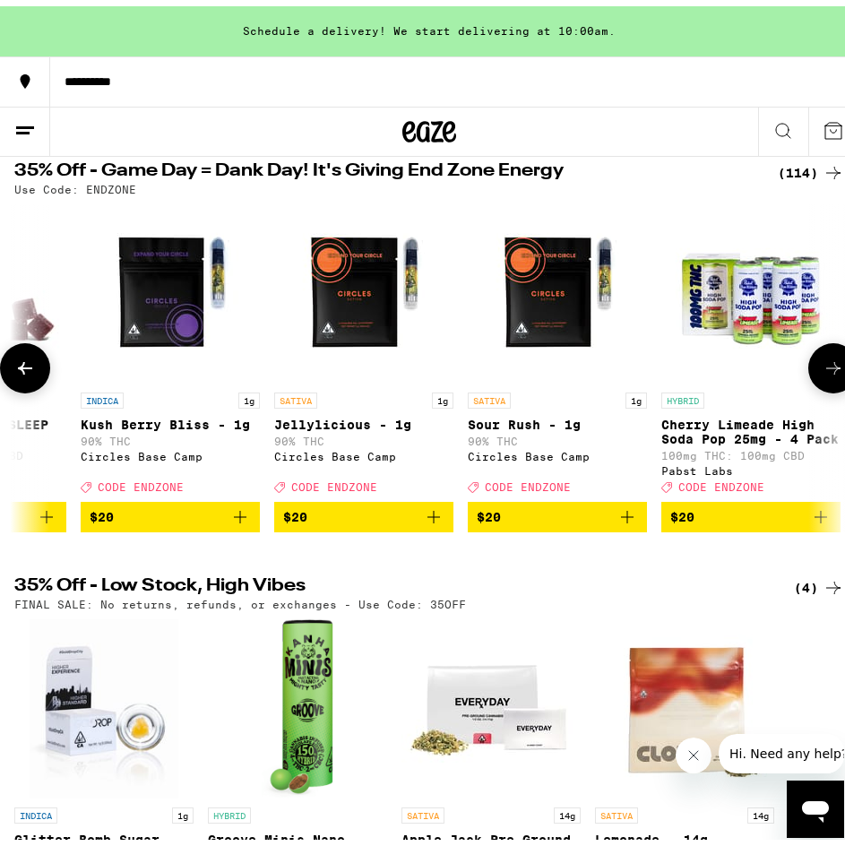
click at [812, 384] on button at bounding box center [833, 362] width 50 height 50
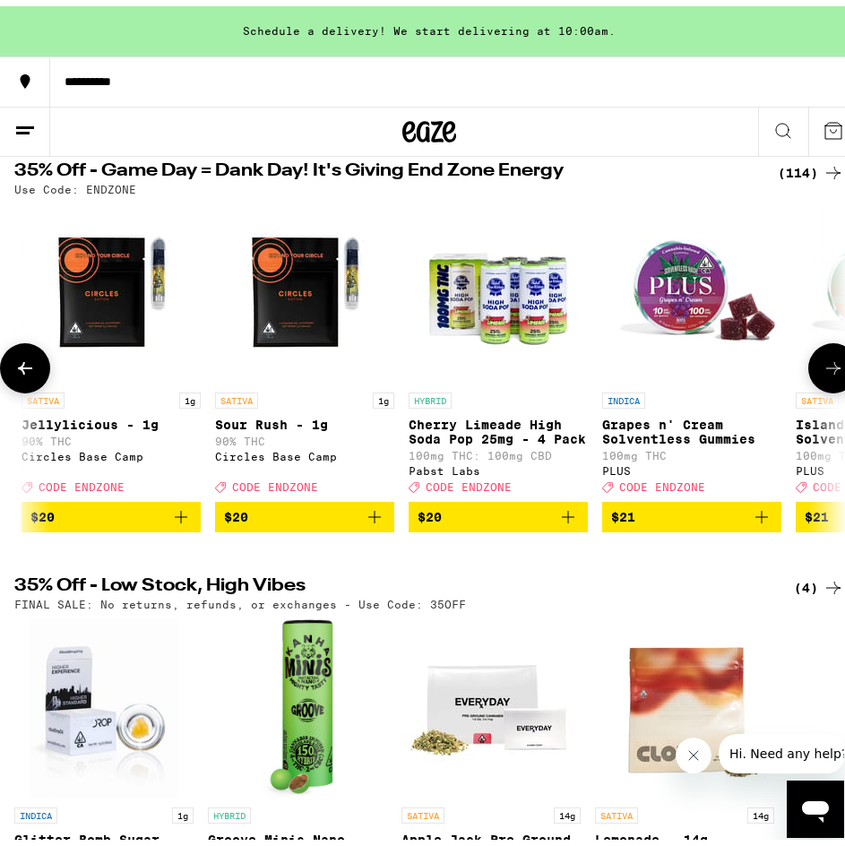
click at [812, 384] on button at bounding box center [833, 362] width 50 height 50
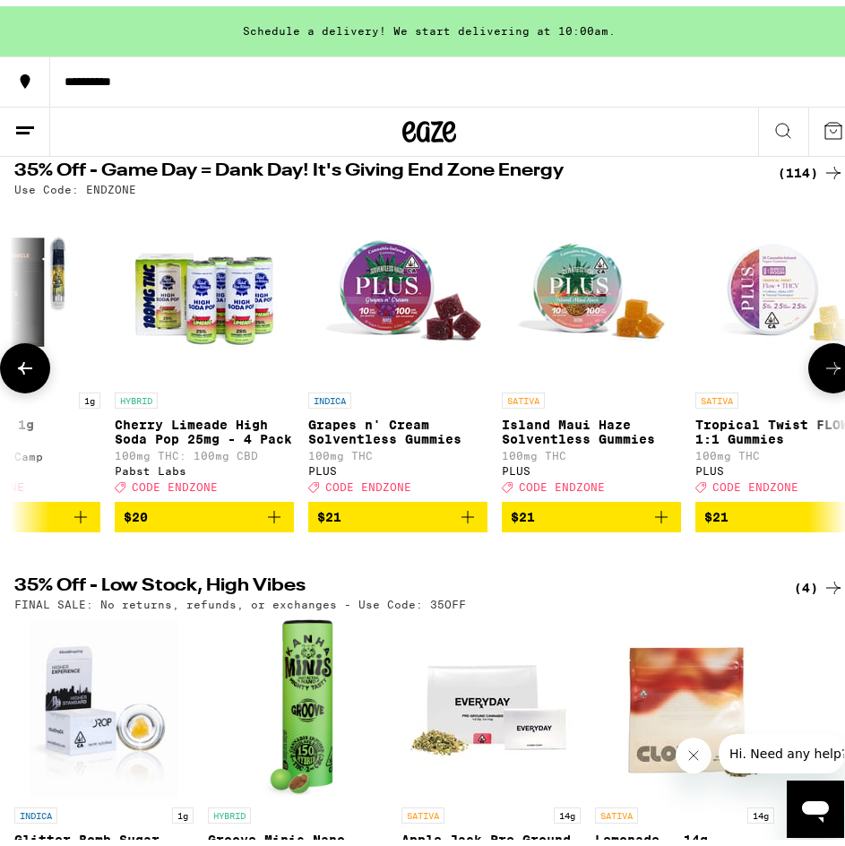
click at [812, 384] on button at bounding box center [833, 362] width 50 height 50
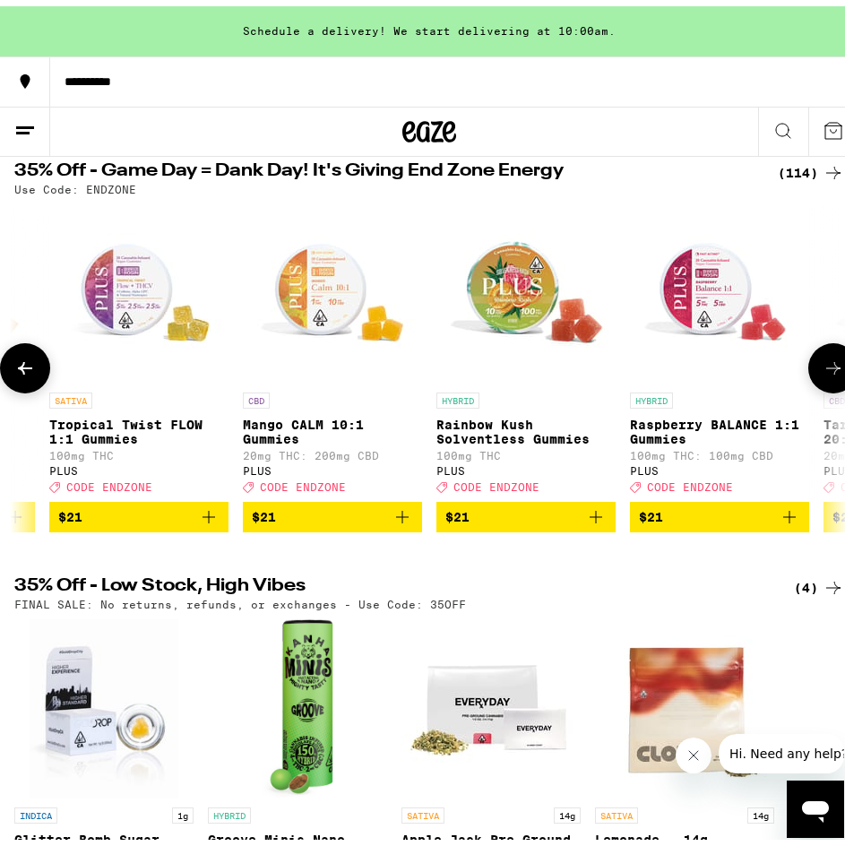
click at [812, 384] on button at bounding box center [833, 362] width 50 height 50
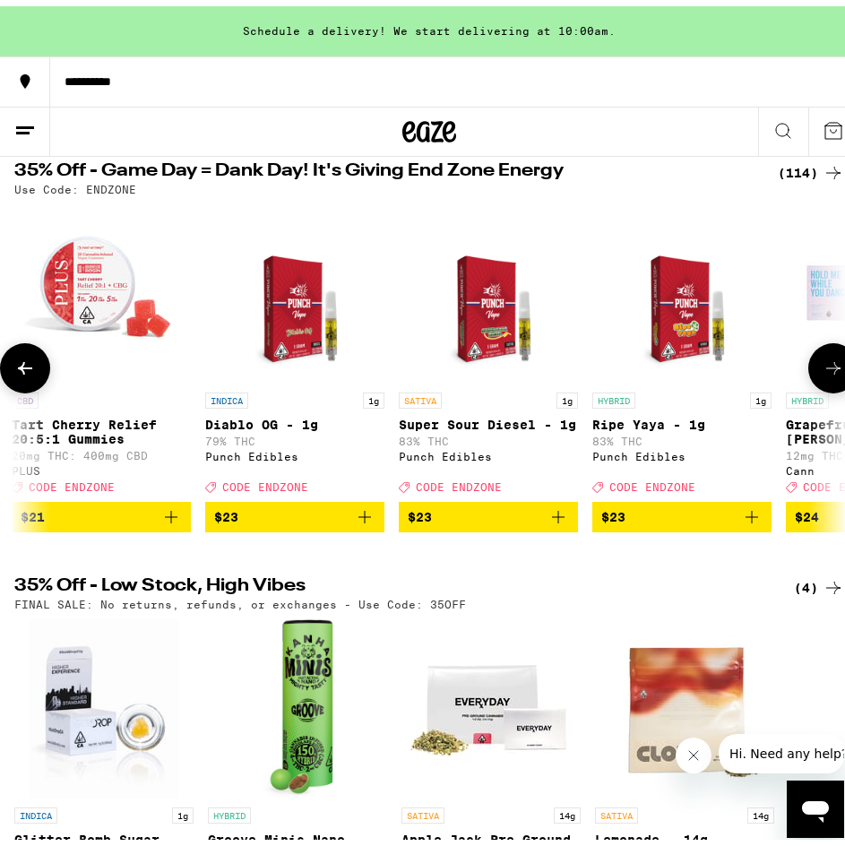
click at [812, 384] on button at bounding box center [833, 362] width 50 height 50
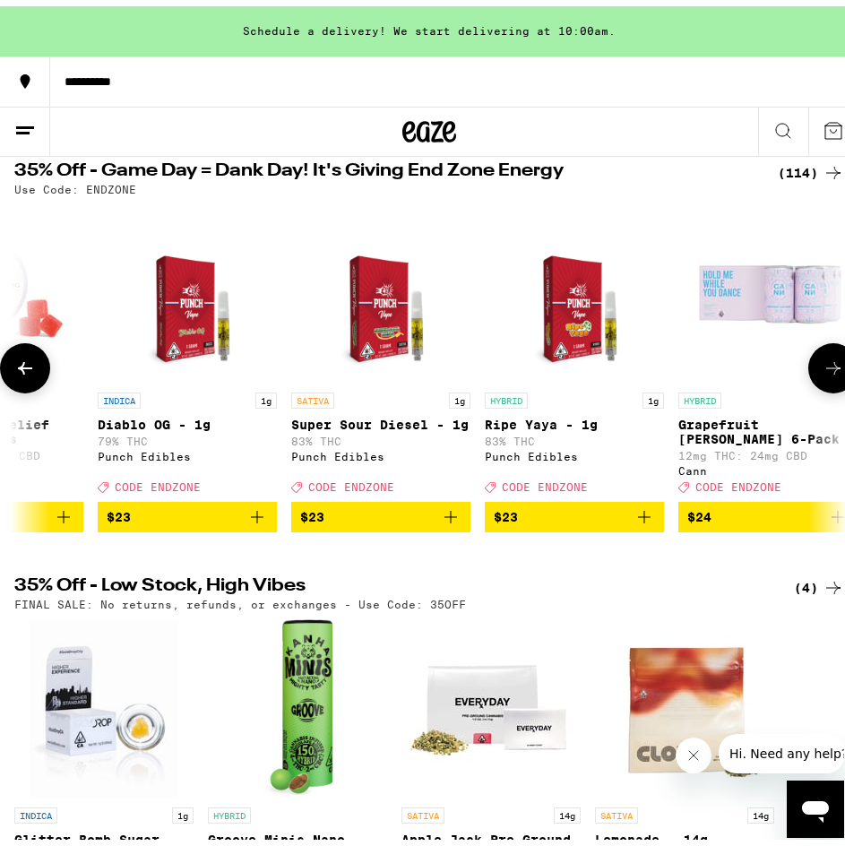
click at [812, 384] on button at bounding box center [833, 362] width 50 height 50
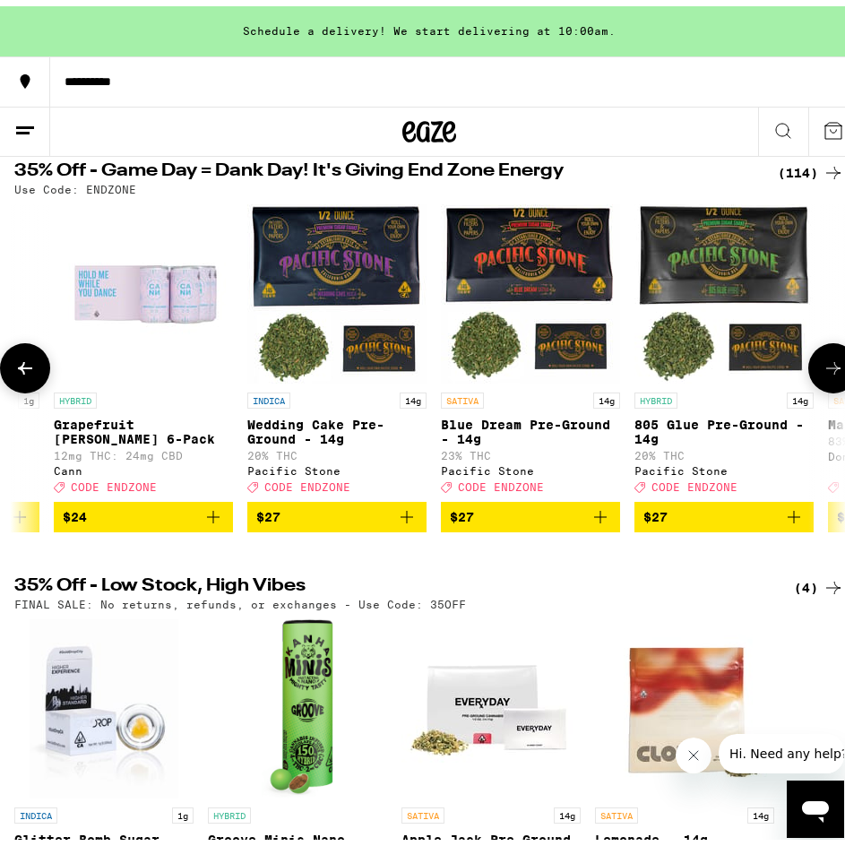
click at [812, 384] on button at bounding box center [833, 362] width 50 height 50
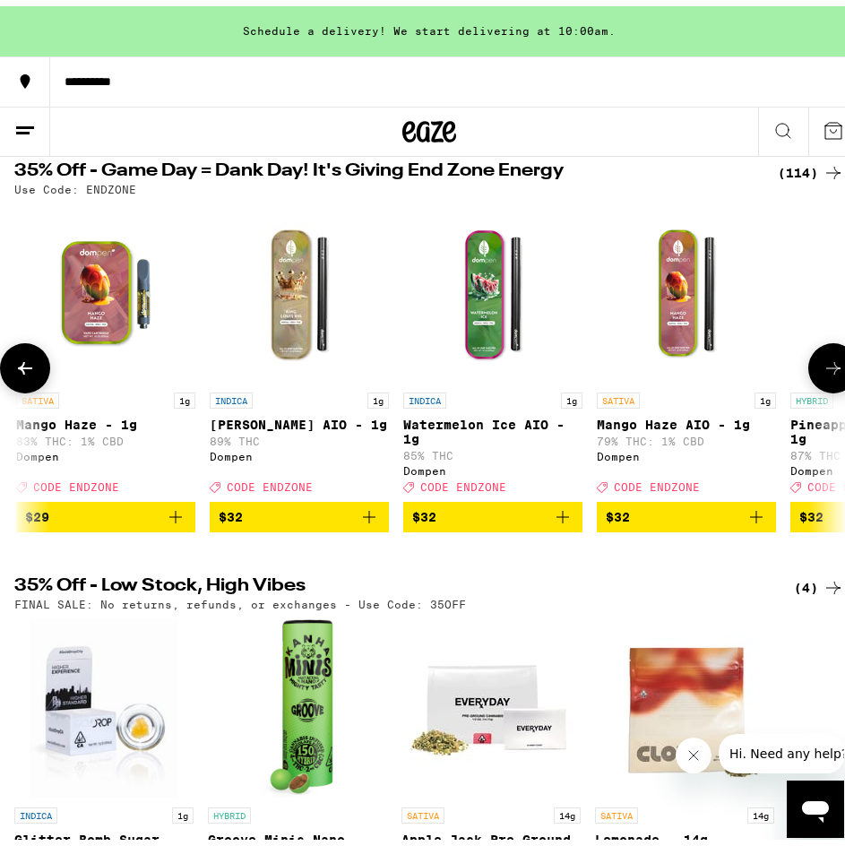
scroll to position [0, 12778]
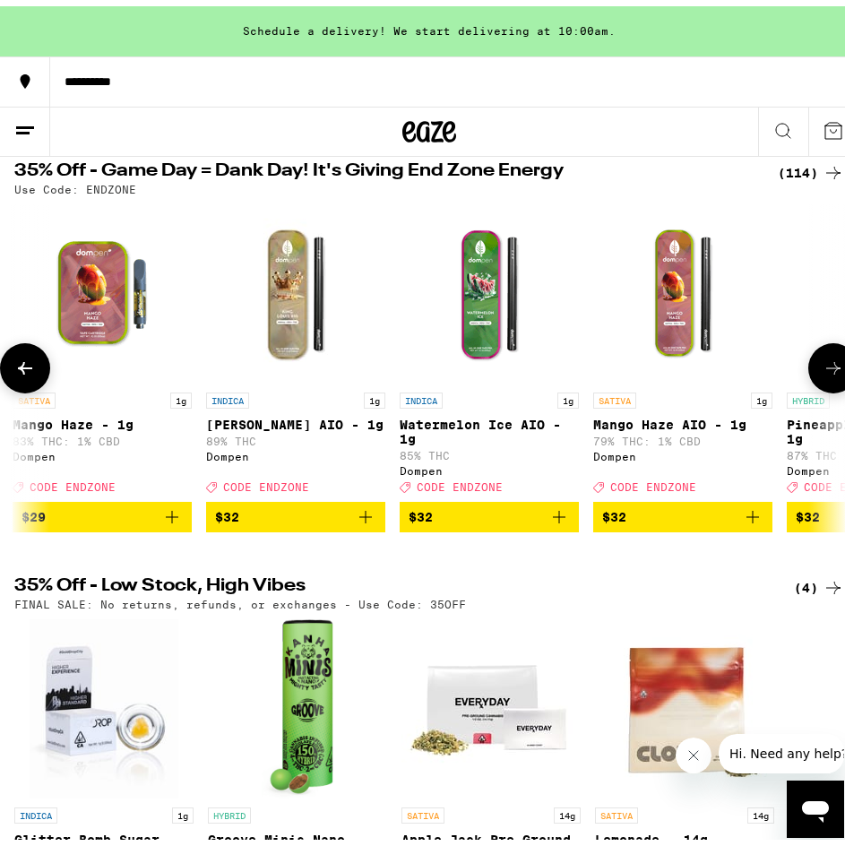
click at [812, 384] on button at bounding box center [833, 362] width 50 height 50
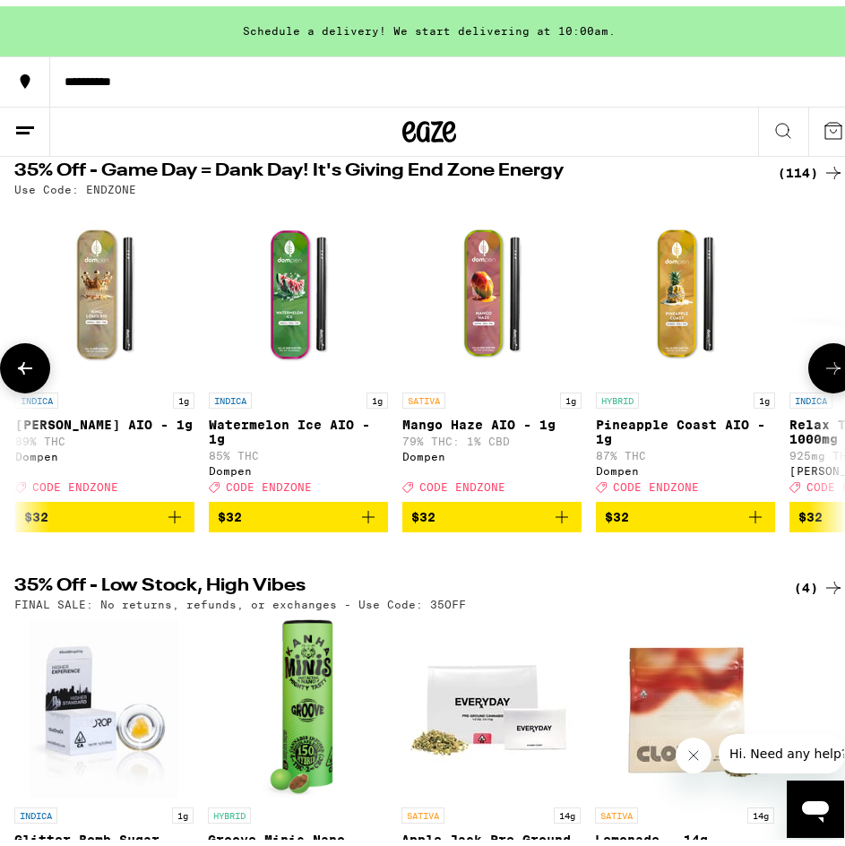
click at [812, 384] on button at bounding box center [833, 362] width 50 height 50
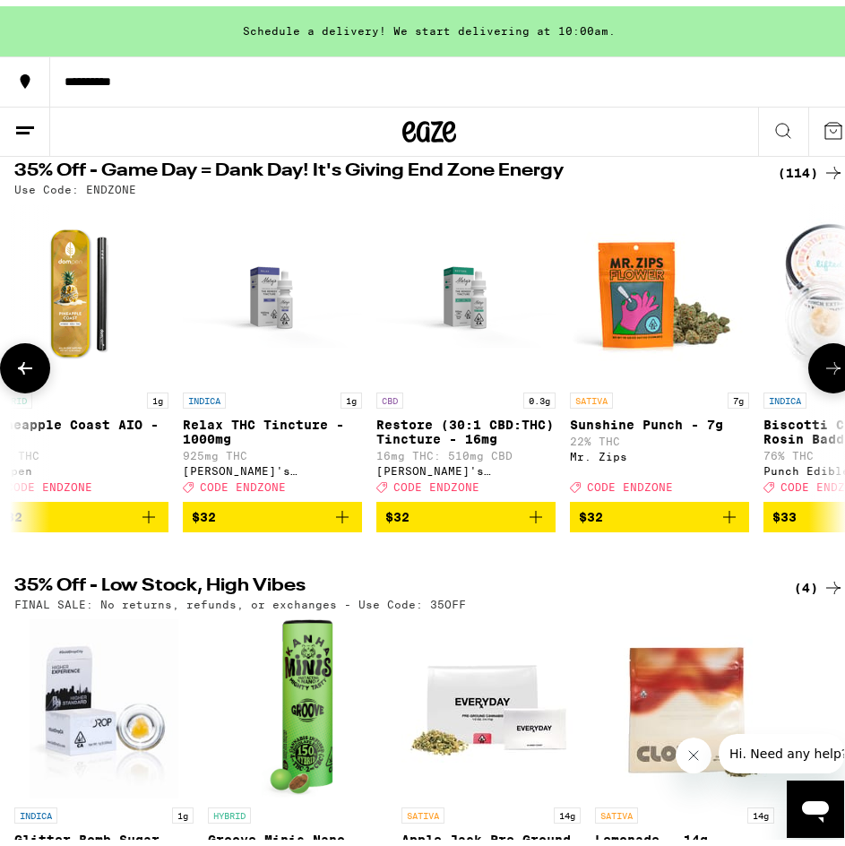
scroll to position [0, 13590]
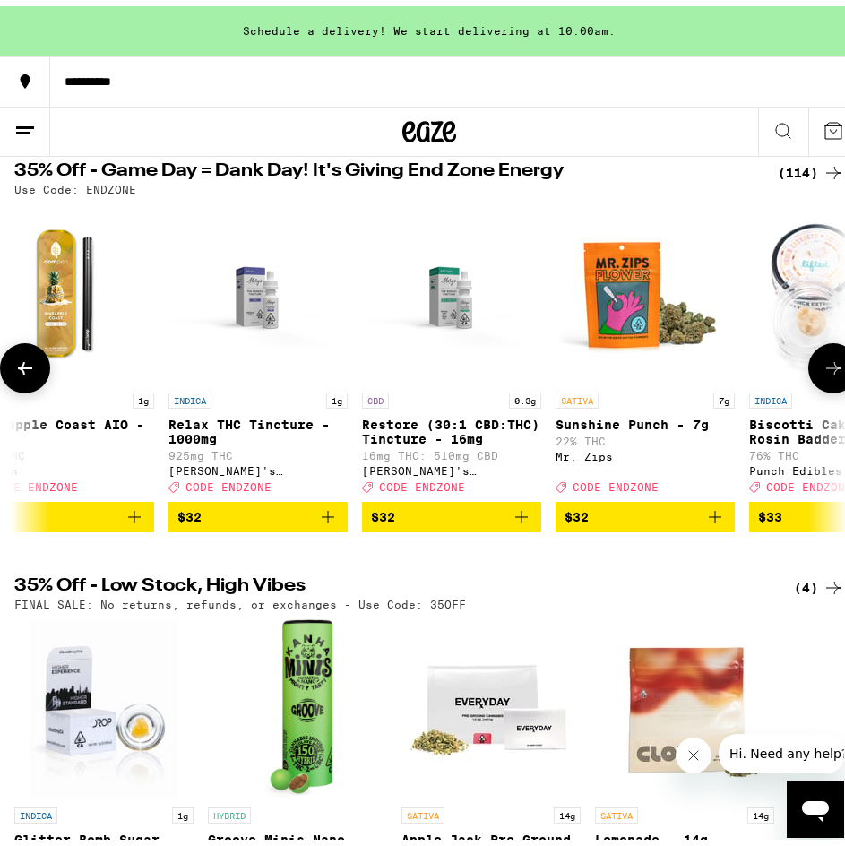
click at [812, 384] on button at bounding box center [833, 362] width 50 height 50
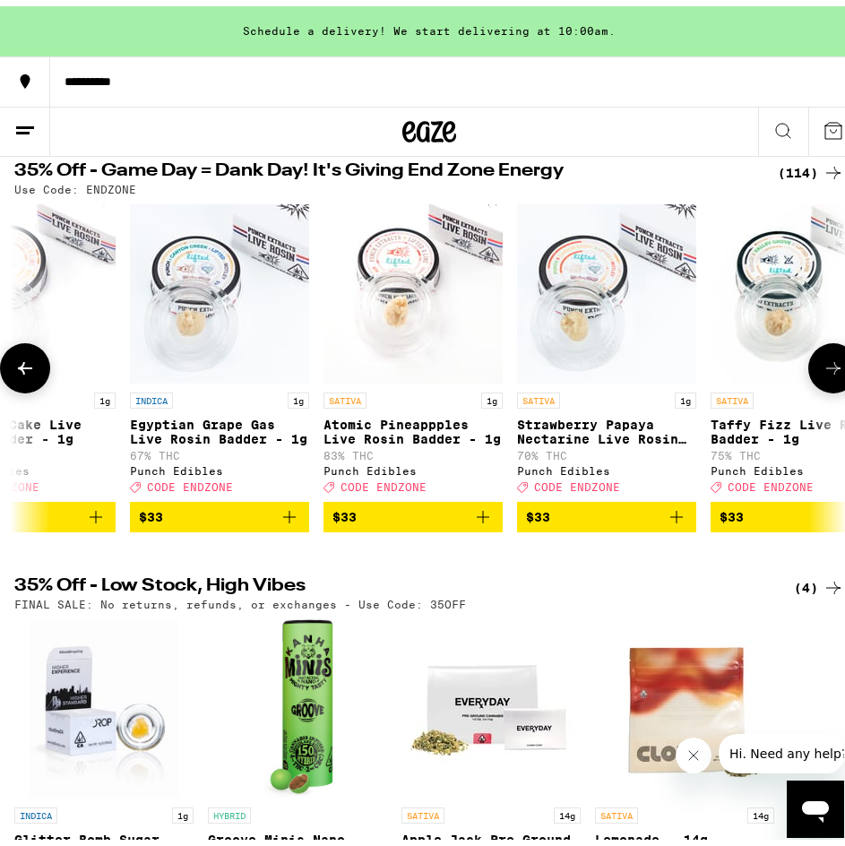
scroll to position [0, 14407]
